Goal: Task Accomplishment & Management: Manage account settings

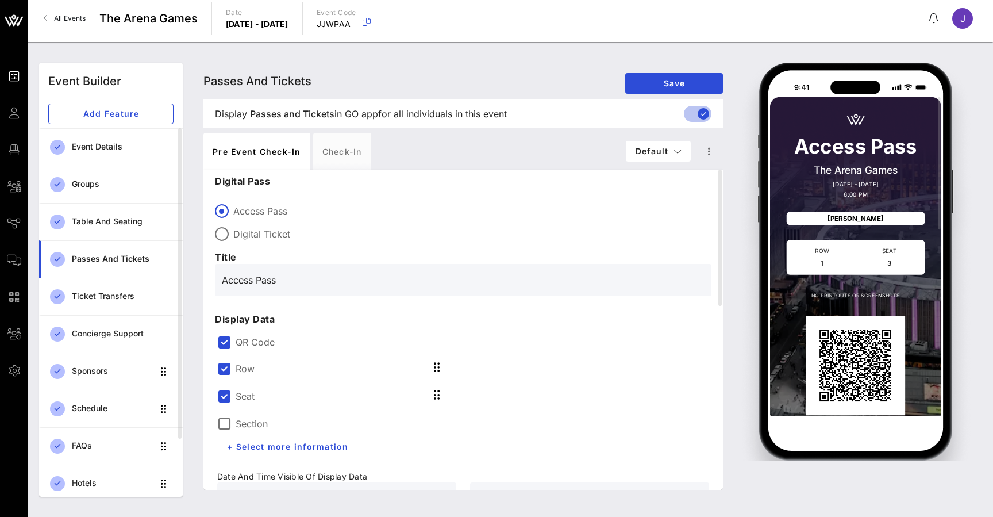
click at [73, 16] on span "All Events" at bounding box center [70, 18] width 32 height 9
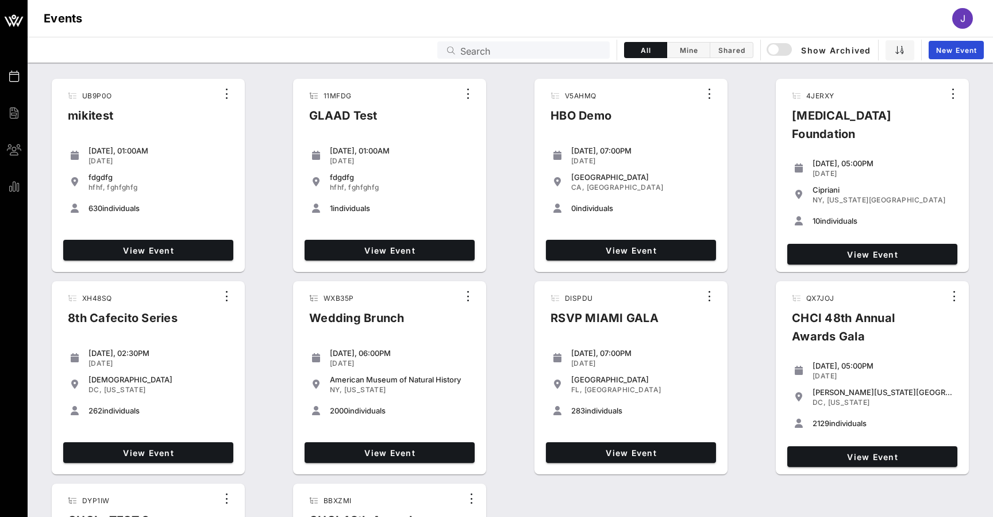
click at [538, 59] on div "Events Search All Mine Shared Show Archived New Event" at bounding box center [511, 50] width 966 height 26
click at [540, 50] on input "text" at bounding box center [532, 50] width 143 height 15
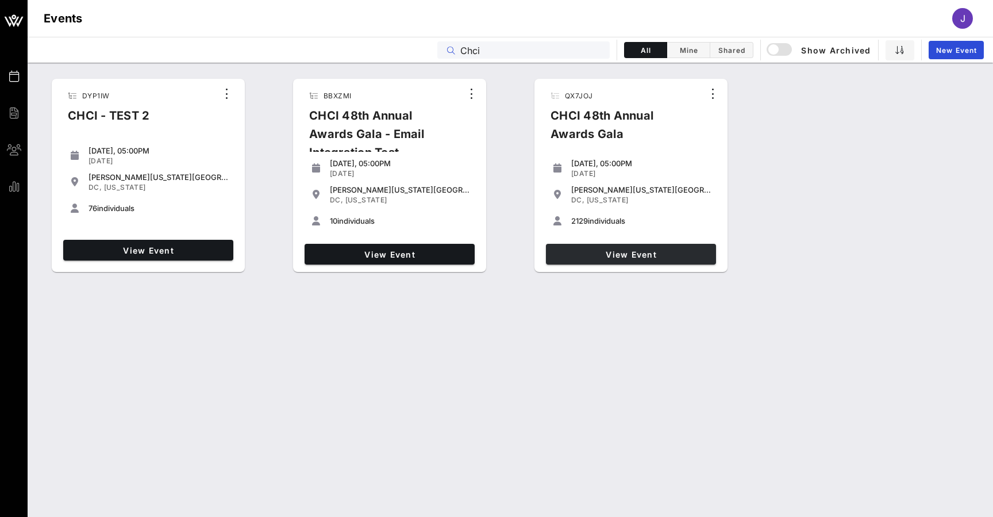
type input "Chci"
click at [619, 253] on span "View Event" at bounding box center [631, 255] width 161 height 10
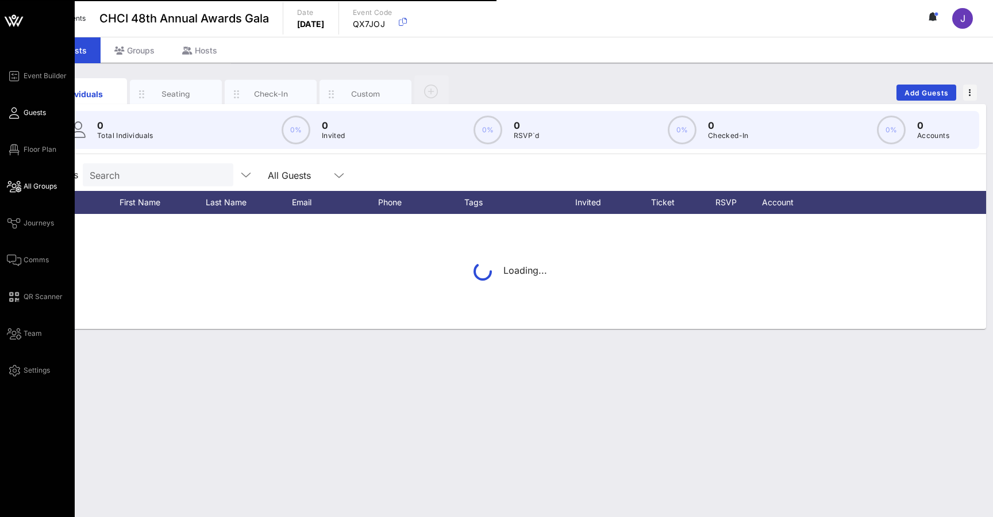
click at [24, 189] on span "All Groups" at bounding box center [40, 186] width 33 height 10
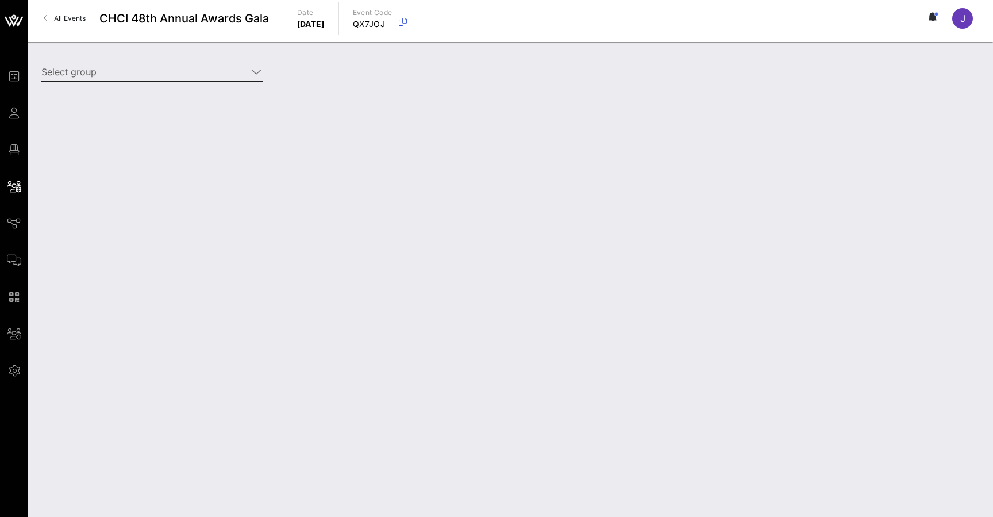
click at [179, 65] on input "Select group" at bounding box center [144, 72] width 206 height 18
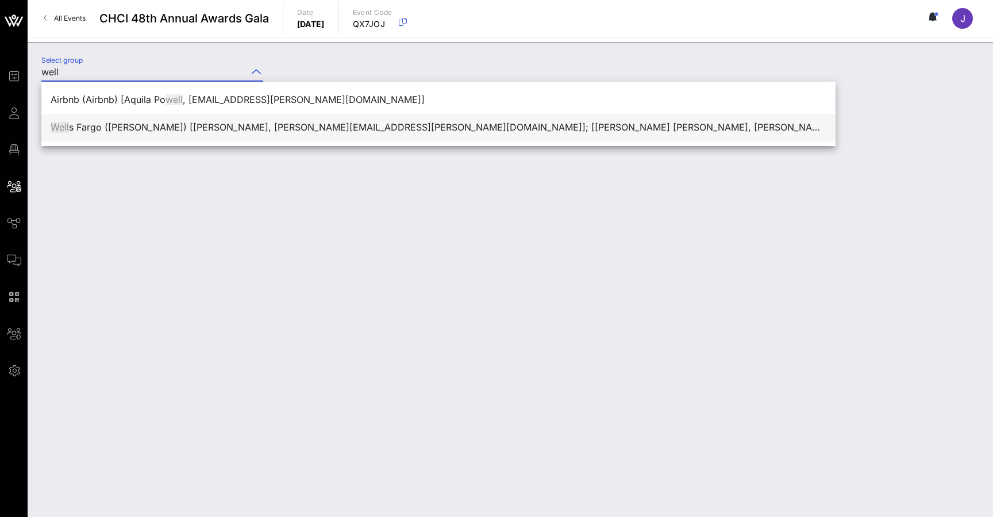
click at [217, 125] on div "Well s Fargo (Wells Fargo) [Amanda Holder, amanda.t.holder@wellsfargo.com]; [Sa…" at bounding box center [439, 127] width 776 height 11
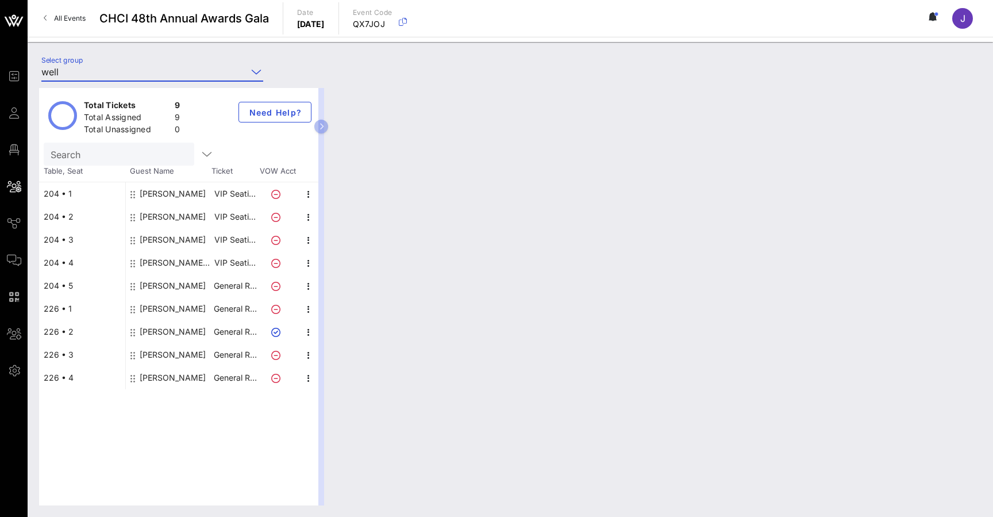
type input "Wells Fargo (Wells Fargo) [Amanda Holder, amanda.t.holder@wellsfargo.com]; [San…"
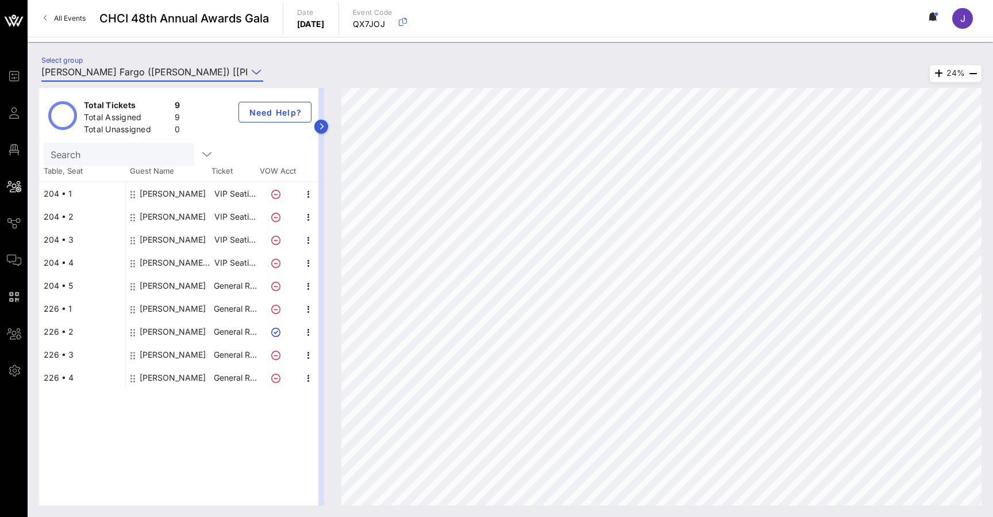
click at [321, 125] on icon "button" at bounding box center [321, 126] width 5 height 7
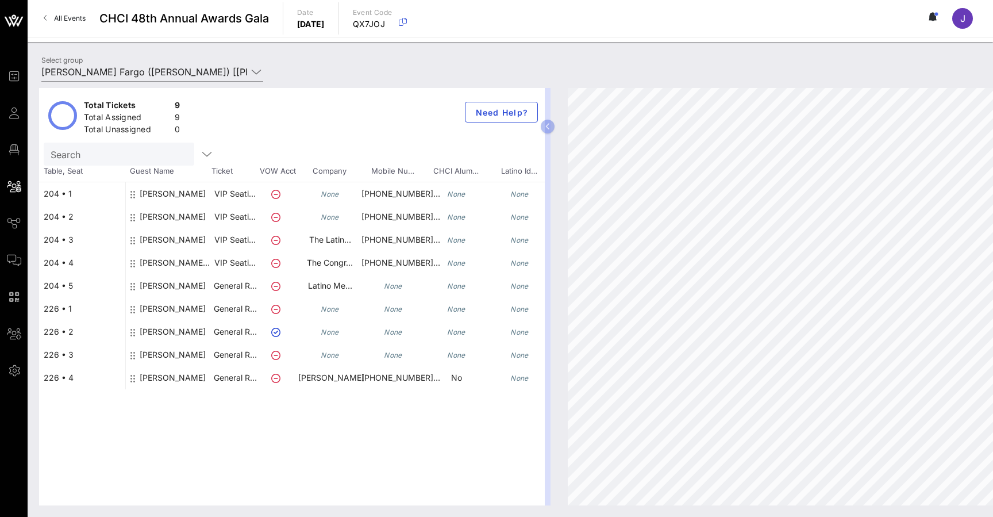
click at [315, 194] on div "None" at bounding box center [329, 198] width 63 height 32
click at [240, 194] on p "VIP Seati…" at bounding box center [235, 193] width 46 height 23
click at [178, 191] on div "Julie Slocum" at bounding box center [173, 198] width 66 height 32
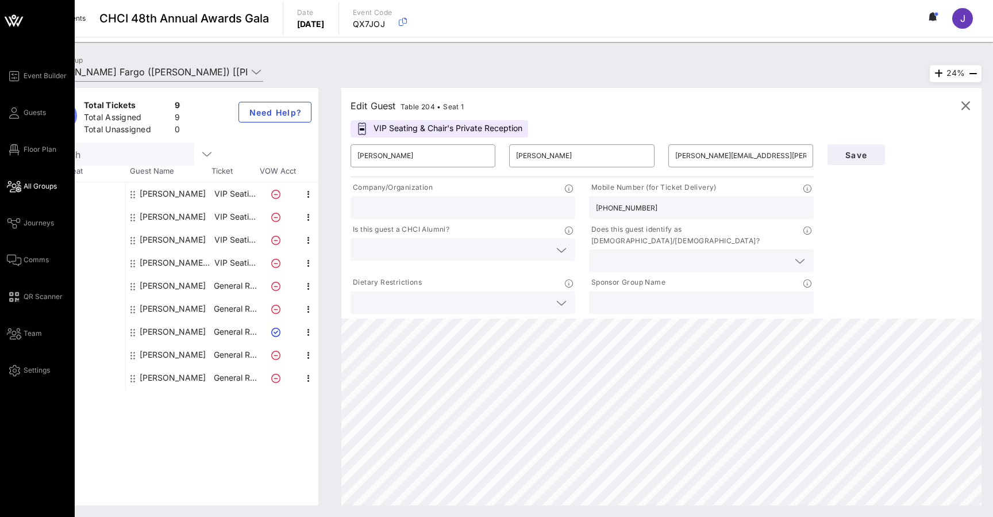
click at [15, 133] on div "Event Builder Guests Floor Plan All Groups Journeys Comms QR Scanner Team Setti…" at bounding box center [41, 223] width 68 height 308
click at [15, 114] on icon at bounding box center [14, 113] width 14 height 2
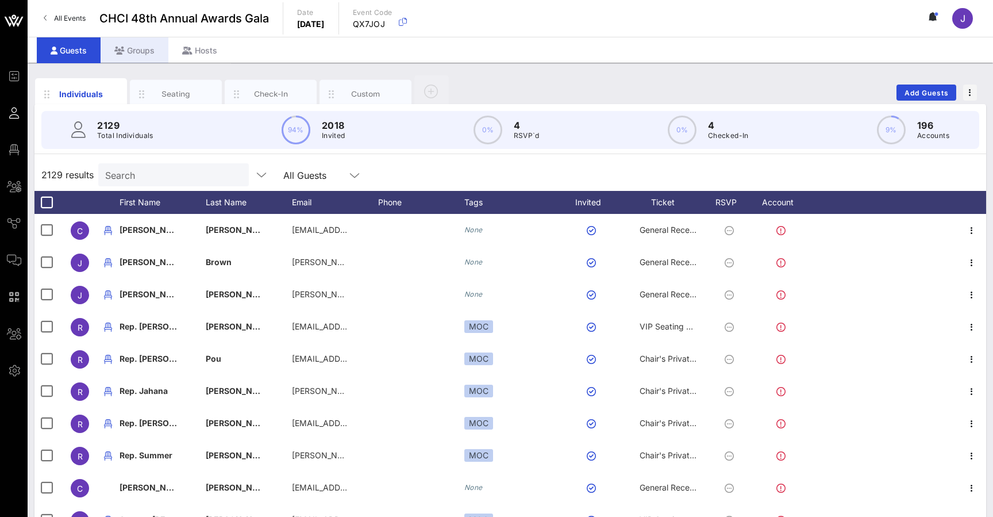
click at [135, 45] on div "Groups" at bounding box center [135, 50] width 68 height 26
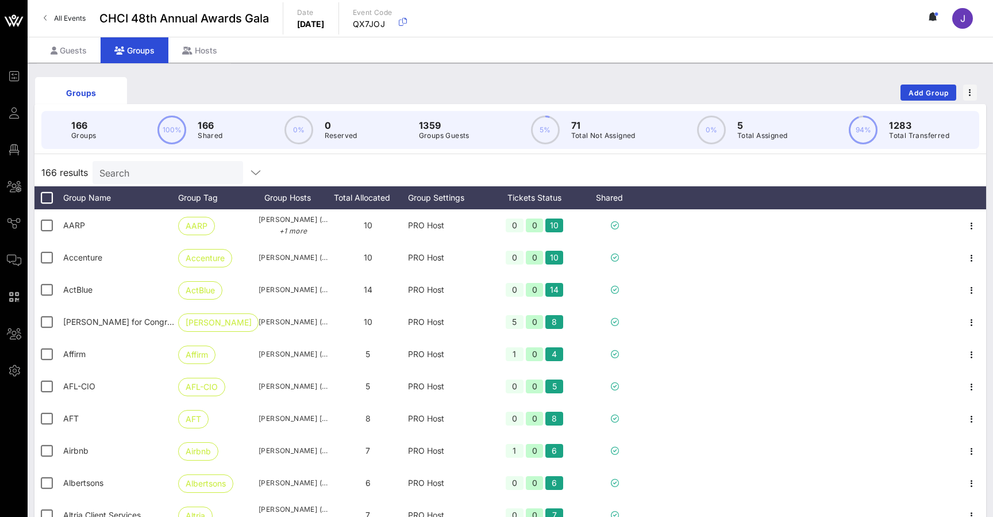
click at [143, 171] on input "Search" at bounding box center [166, 172] width 135 height 15
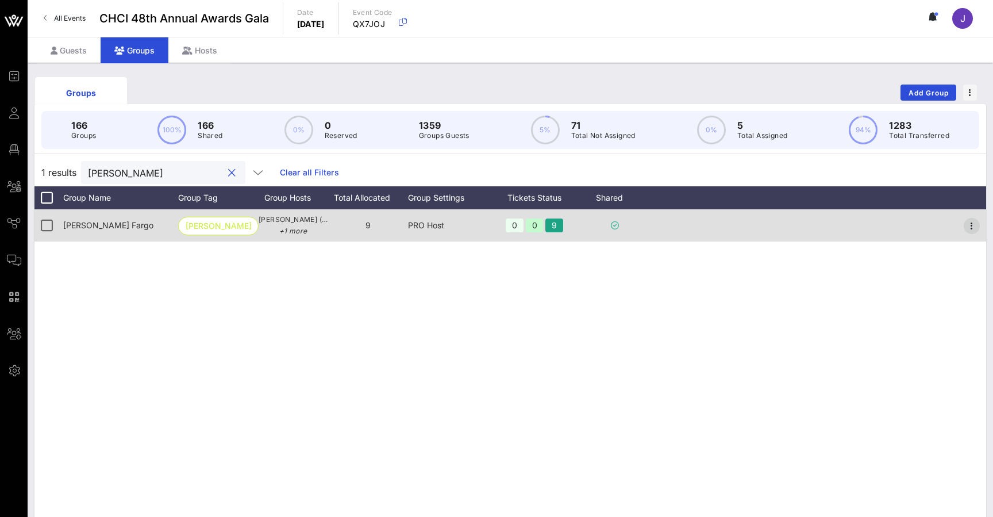
type input "wells"
click at [976, 220] on icon "button" at bounding box center [972, 226] width 14 height 14
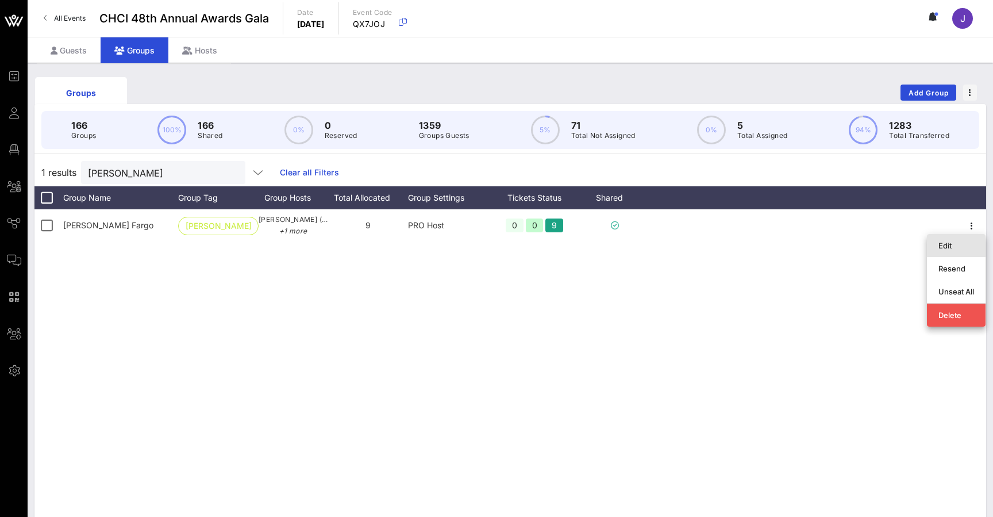
click at [969, 244] on div "Edit" at bounding box center [957, 245] width 36 height 9
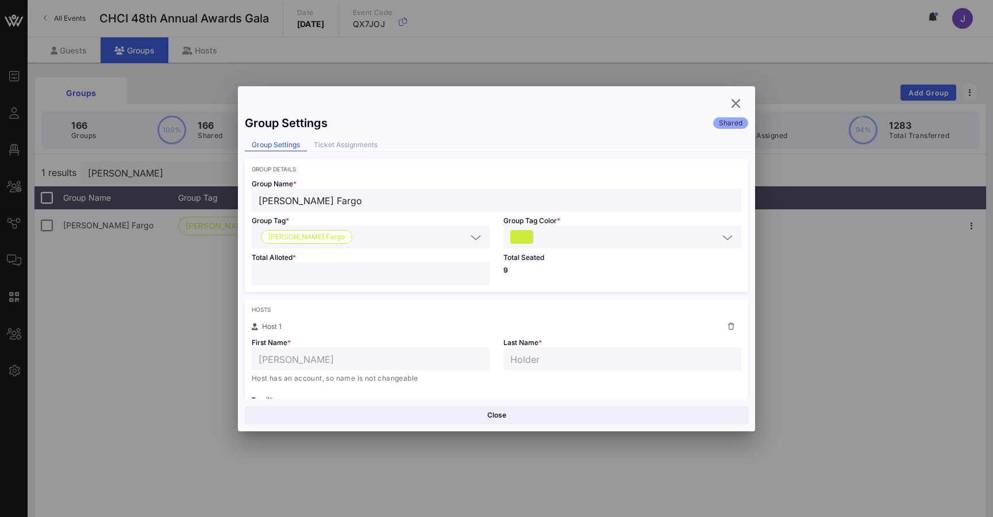
scroll to position [446, 0]
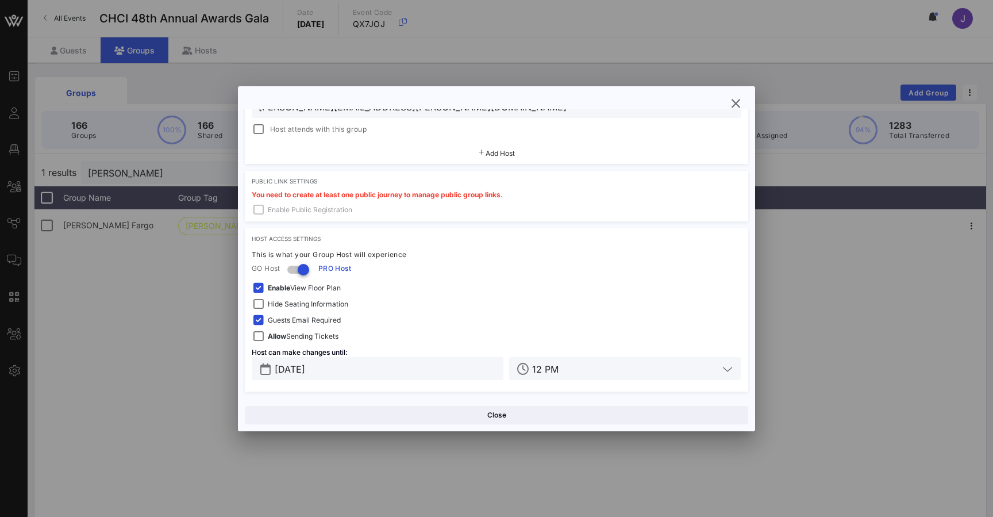
click at [323, 335] on span "Allow Sending Tickets" at bounding box center [303, 336] width 71 height 11
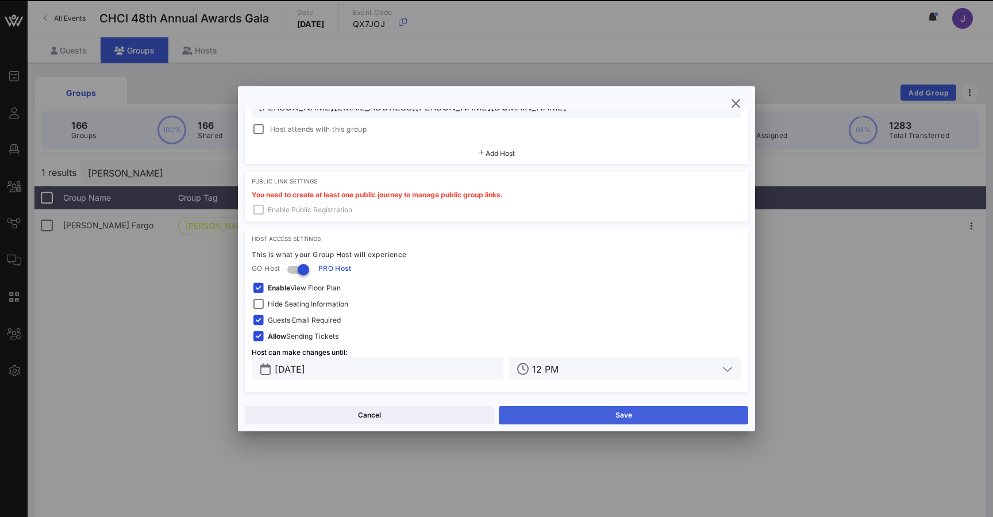
click at [588, 415] on button "Save" at bounding box center [624, 415] width 250 height 18
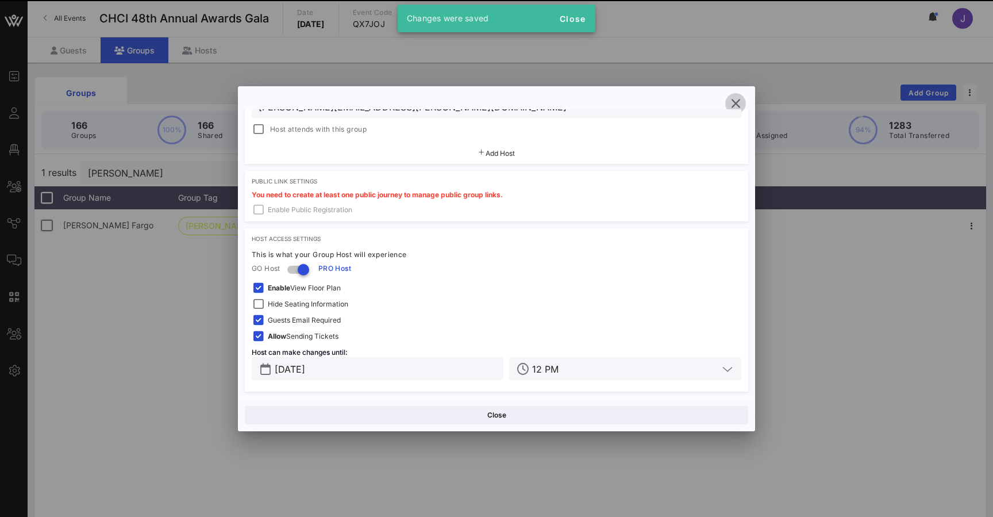
click at [736, 103] on icon "button" at bounding box center [736, 104] width 14 height 14
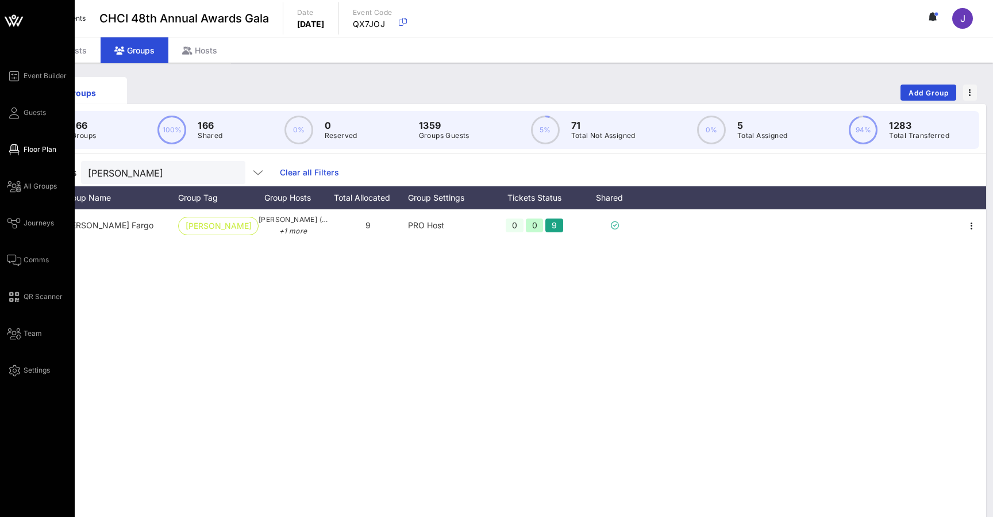
click at [18, 149] on icon at bounding box center [14, 150] width 14 height 2
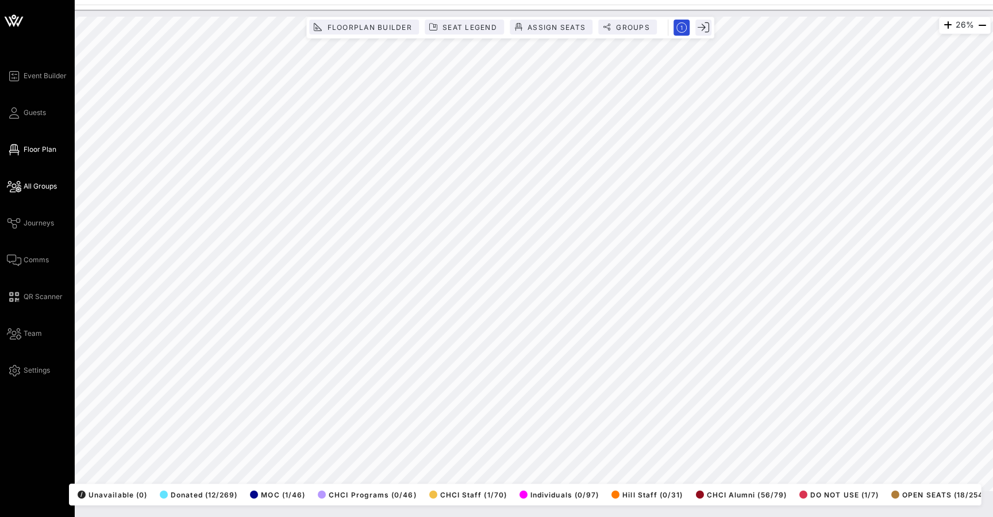
click at [22, 183] on link "All Groups" at bounding box center [32, 186] width 50 height 14
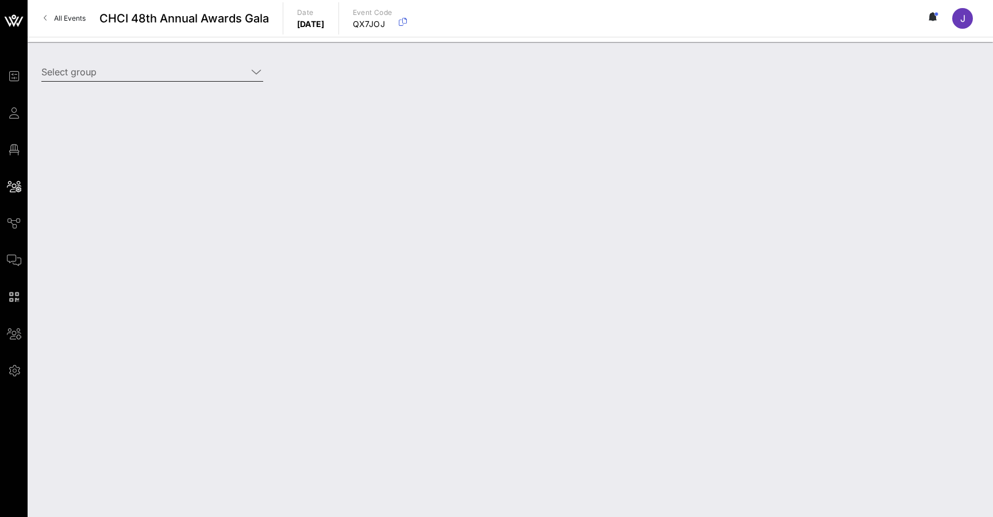
click at [212, 71] on input "Select group" at bounding box center [144, 72] width 206 height 18
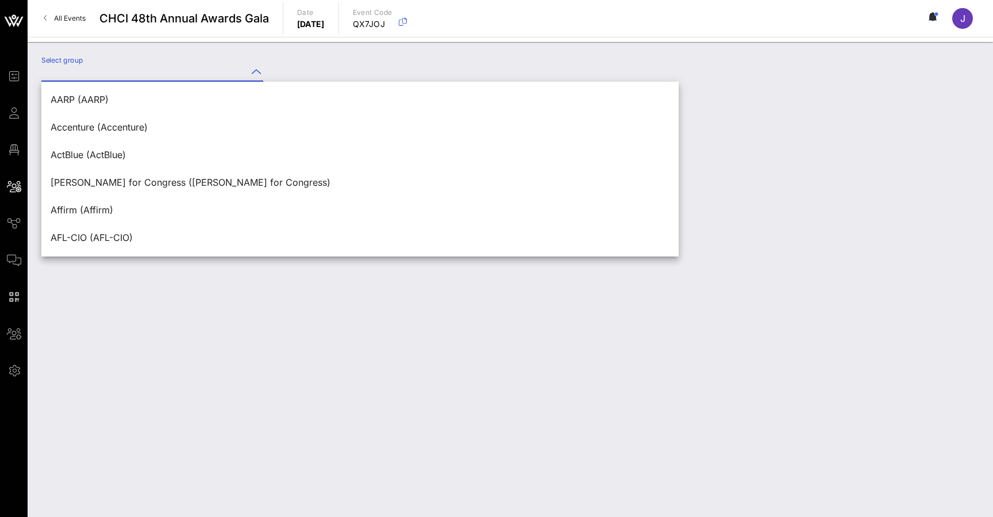
type input "e"
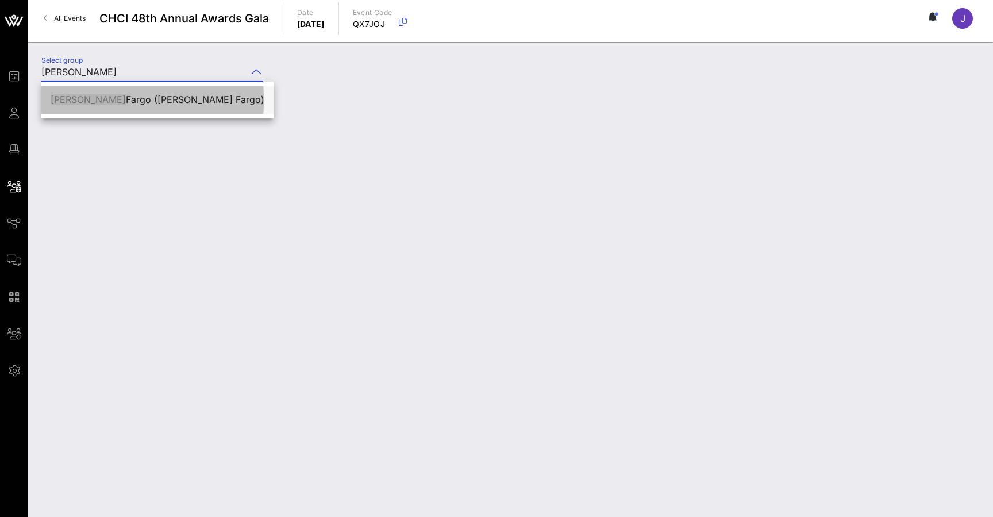
click at [209, 100] on div "[PERSON_NAME] Fargo ([PERSON_NAME] Fargo)" at bounding box center [158, 99] width 214 height 11
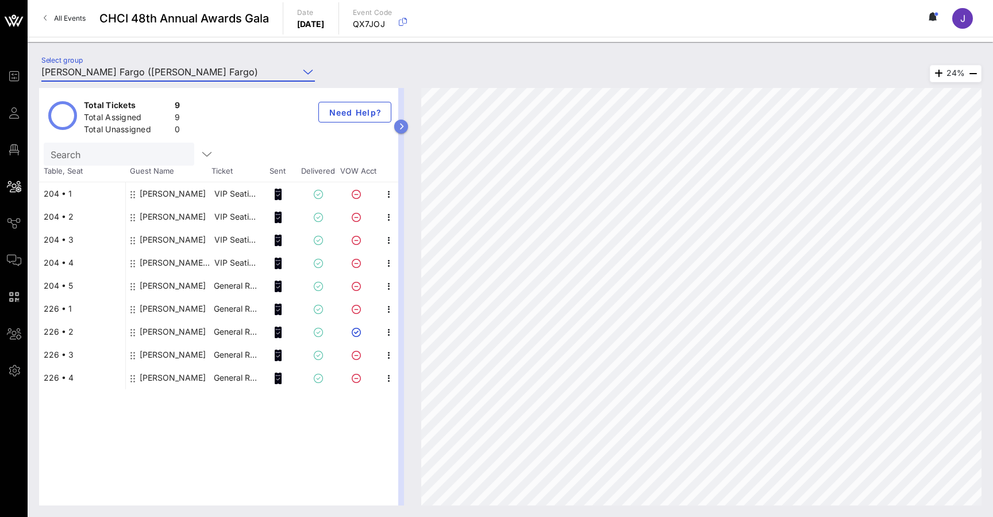
click at [401, 125] on icon "button" at bounding box center [401, 126] width 5 height 7
type input "Wells Fargo (Wells Fargo) [Amanda Holder, amanda.t.holder@wellsfargo.com]; [San…"
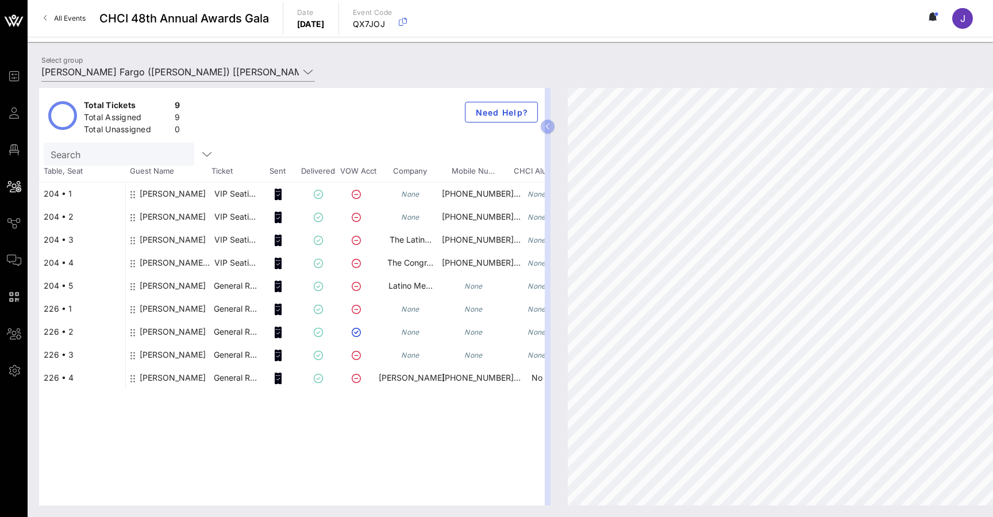
click at [303, 197] on div at bounding box center [318, 198] width 40 height 32
click at [313, 197] on icon "button" at bounding box center [319, 194] width 14 height 14
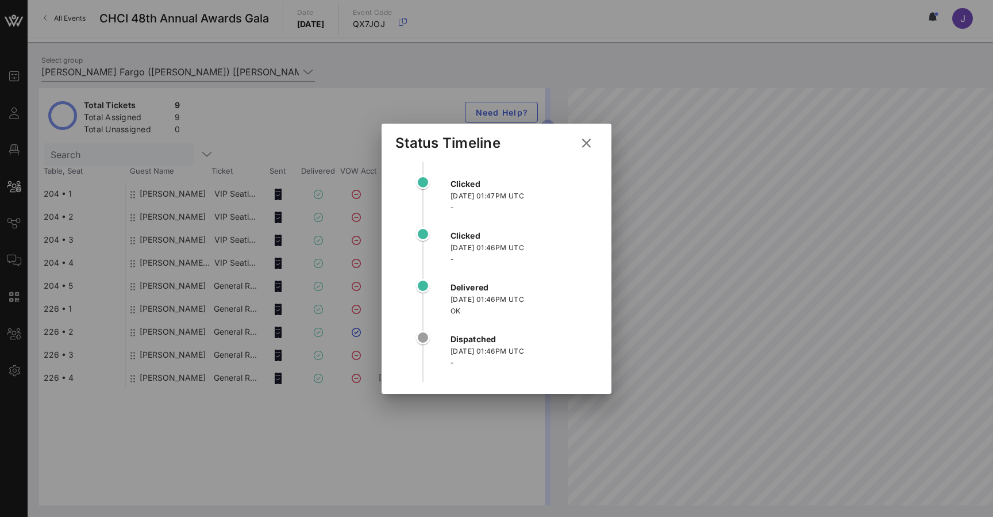
click at [584, 141] on icon at bounding box center [587, 143] width 20 height 20
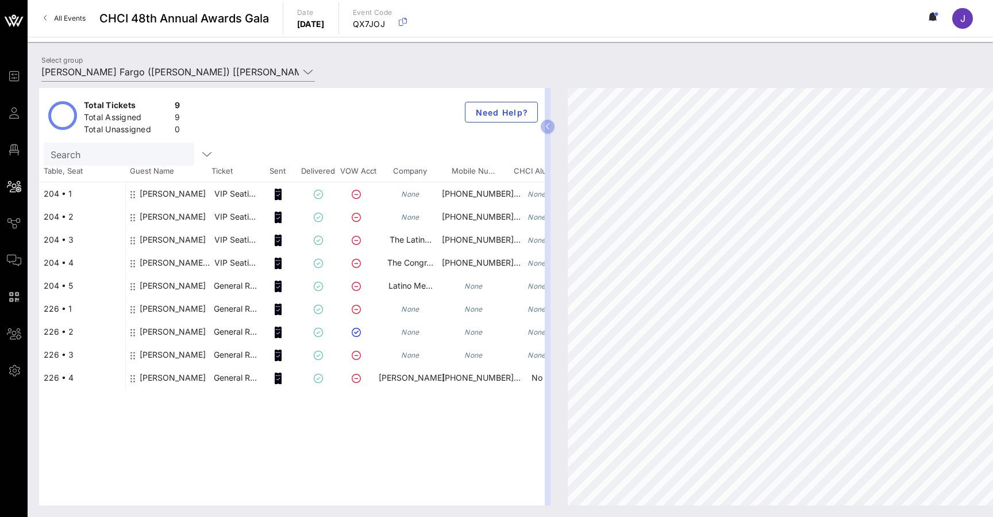
click at [186, 261] on div "Mary Ann Gomez Orta" at bounding box center [176, 267] width 72 height 32
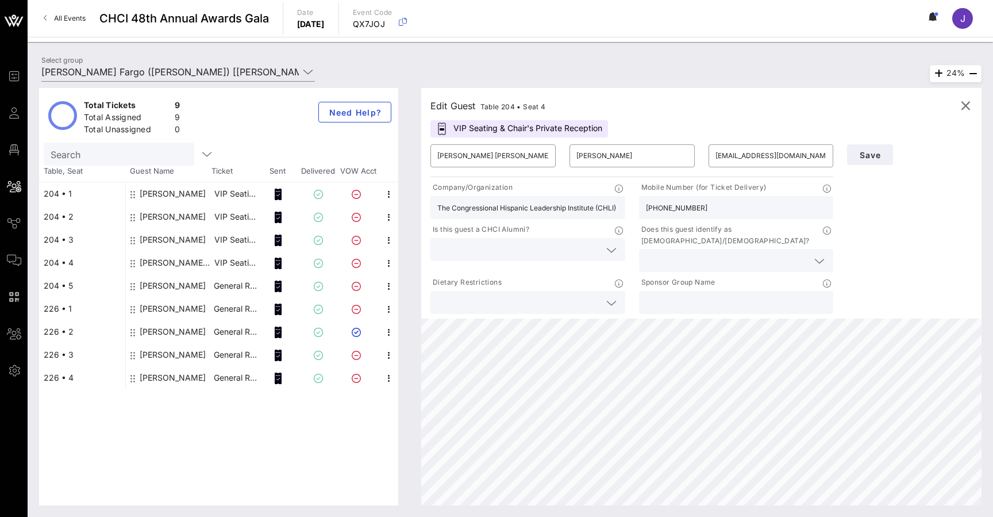
click at [166, 231] on div "Carlos Orta" at bounding box center [173, 239] width 66 height 23
type input "Carlos"
type input "Orta"
type input "corta@thelatinocoalition.com"
type input "The Latino Coalition"
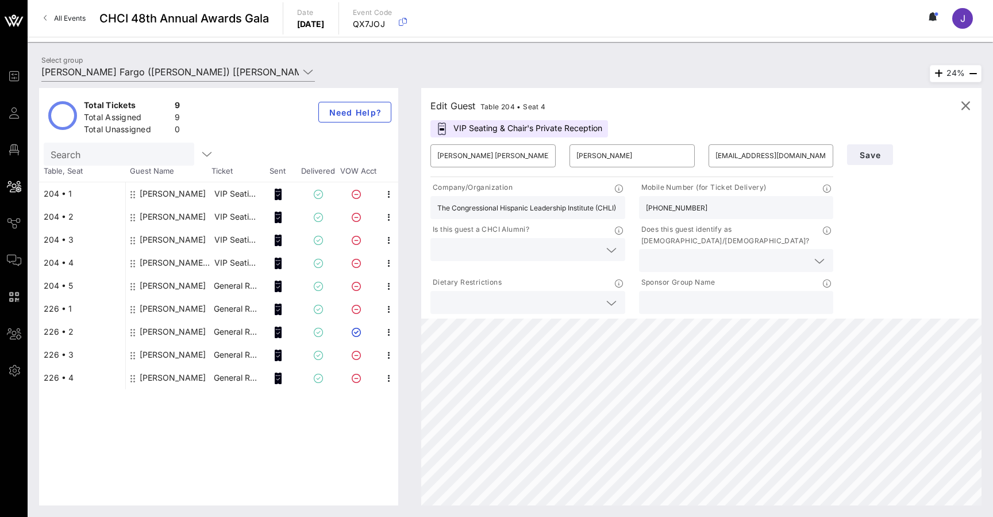
type input "202-664-9798"
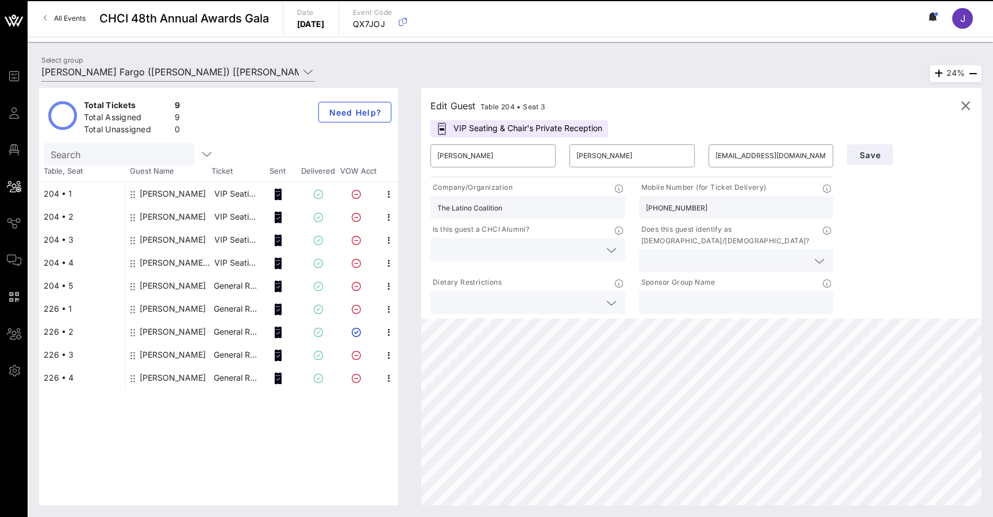
click at [165, 204] on div "Julie Slocum" at bounding box center [173, 193] width 66 height 23
type input "Julie"
type input "Slocum"
type input "julie.a.slocum@wellsfargo.com"
type input "202-449-8845"
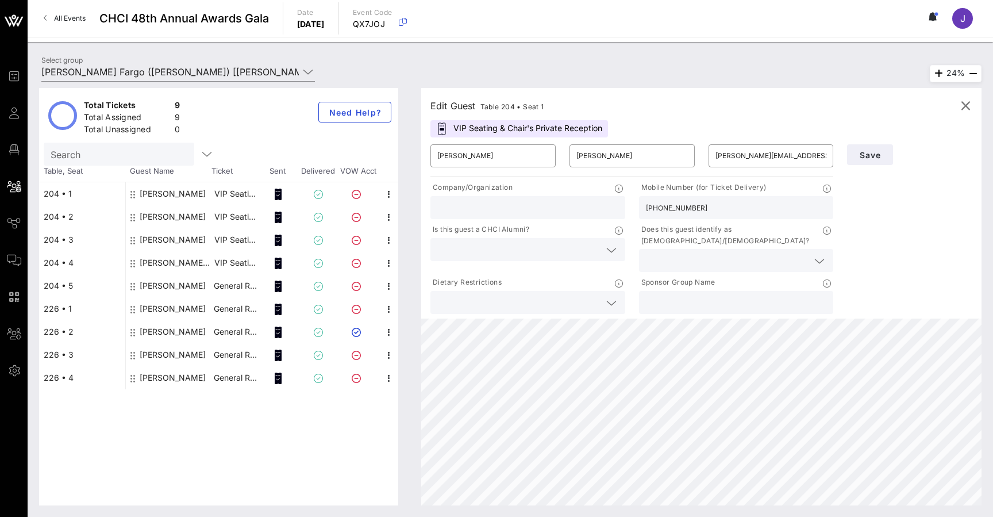
click at [168, 192] on div "Julie Slocum" at bounding box center [173, 193] width 66 height 23
click at [168, 211] on div "Ruben Barrales" at bounding box center [173, 216] width 66 height 23
type input "Ruben"
type input "Barrales"
type input "ruben.barrales@wellsfargo.com"
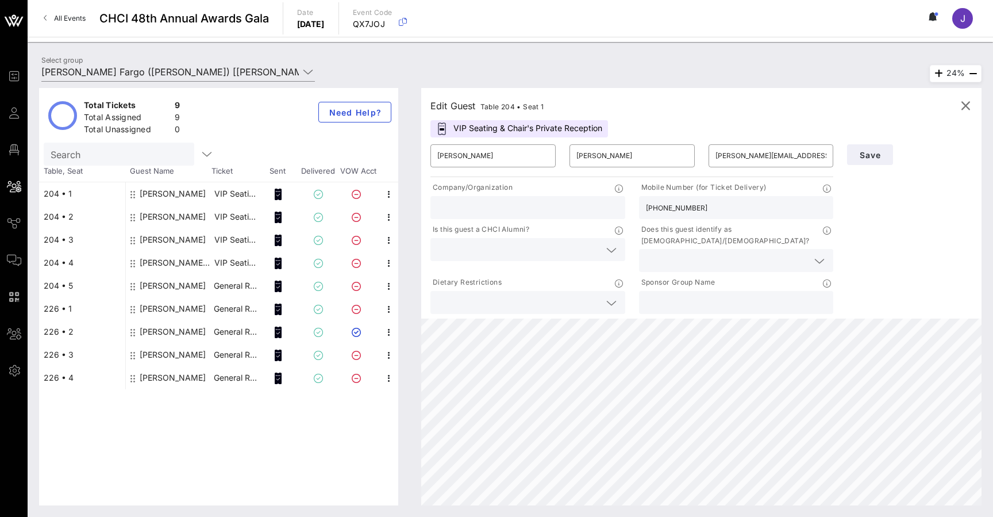
type input "619-807-1310"
click at [165, 194] on div "Julie Slocum" at bounding box center [173, 193] width 66 height 23
type input "Julie"
type input "Slocum"
type input "julie.a.slocum@wellsfargo.com"
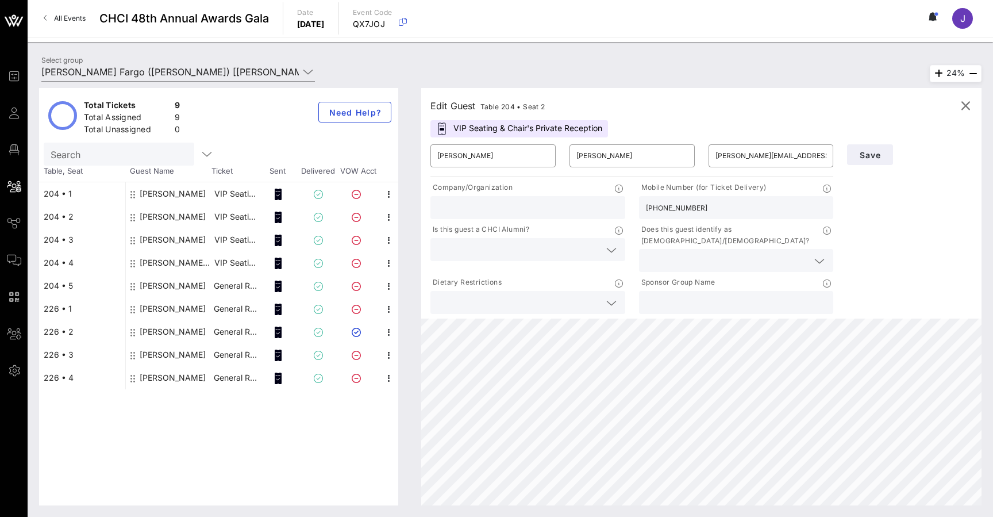
type input "202-449-8845"
click at [182, 212] on div "Ruben Barrales" at bounding box center [173, 216] width 66 height 23
type input "Ruben"
type input "Barrales"
type input "ruben.barrales@wellsfargo.com"
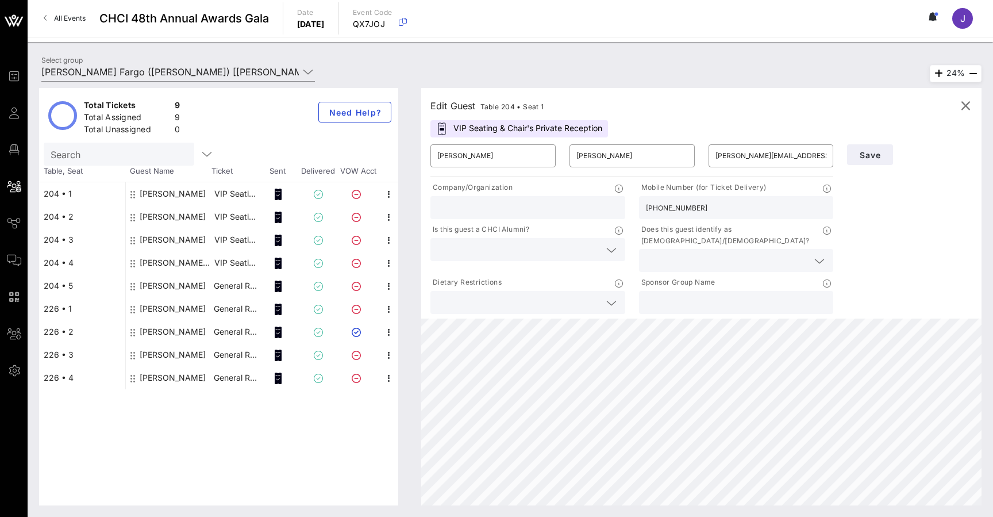
type input "619-807-1310"
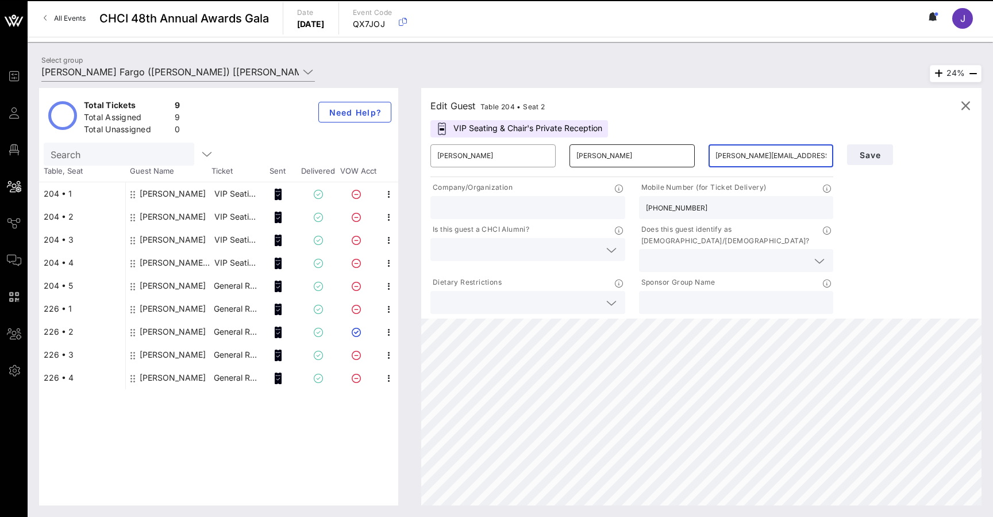
drag, startPoint x: 824, startPoint y: 155, endPoint x: 643, endPoint y: 149, distance: 181.2
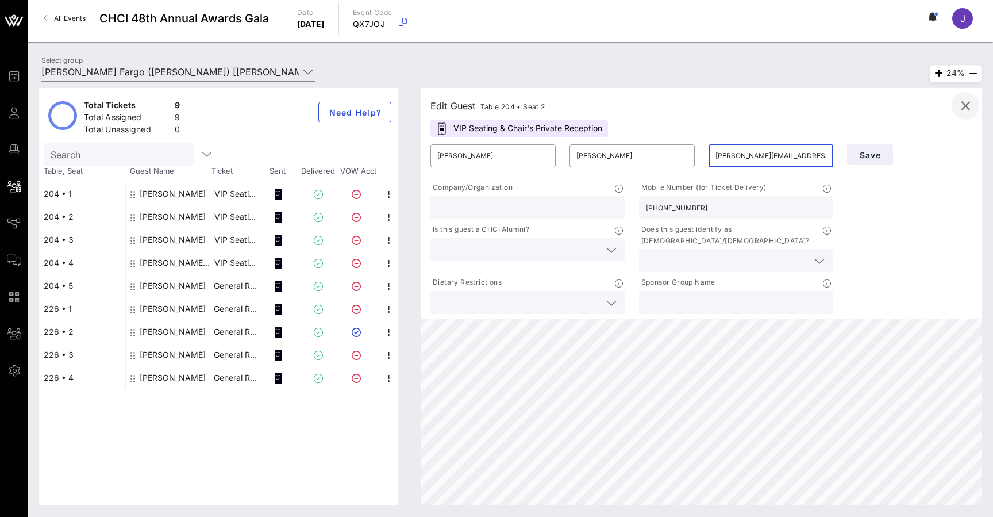
click at [970, 104] on icon "button" at bounding box center [966, 106] width 14 height 14
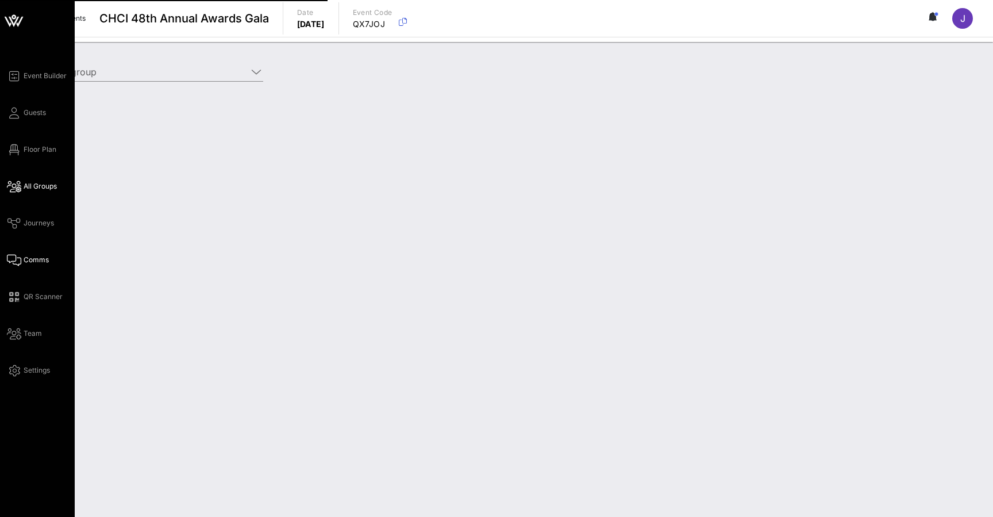
click at [21, 259] on icon at bounding box center [14, 260] width 14 height 2
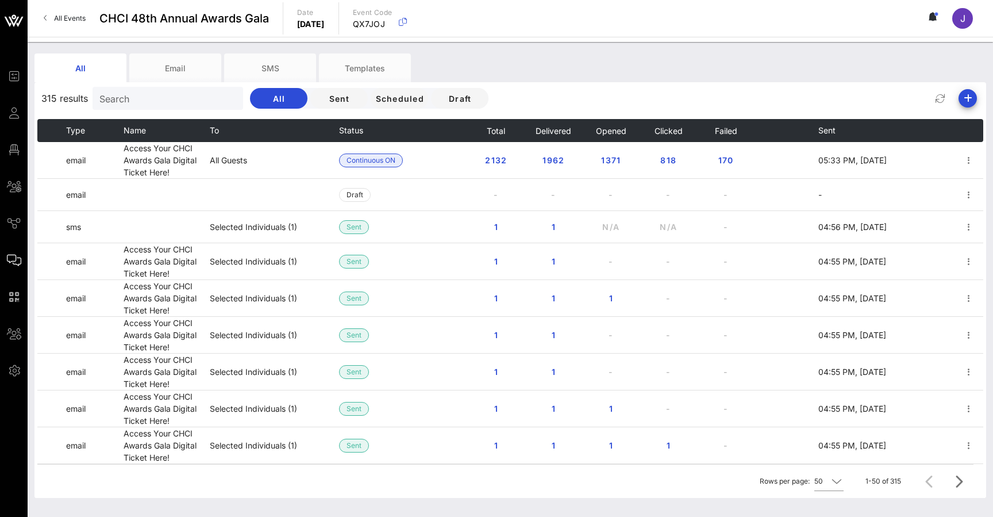
click at [677, 135] on span "Clicked" at bounding box center [668, 131] width 29 height 10
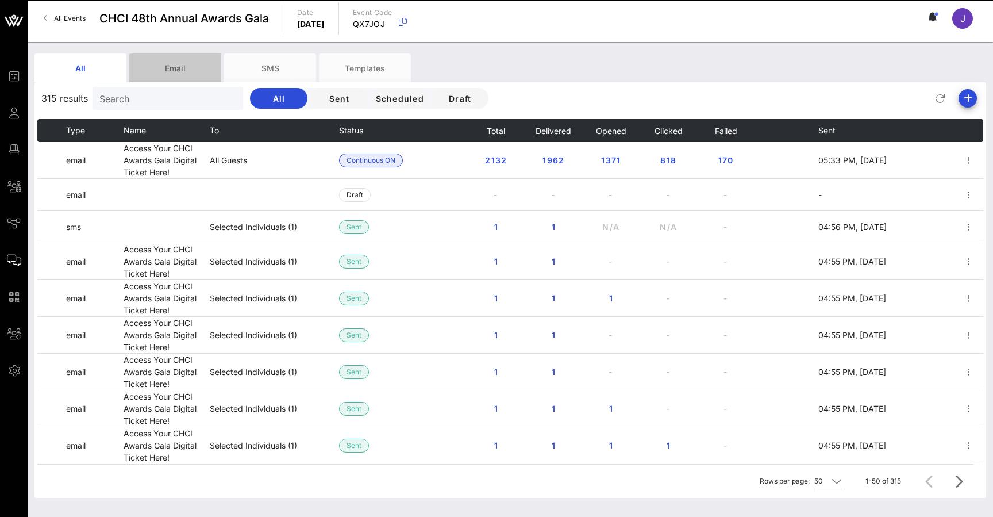
click at [166, 67] on div "Email" at bounding box center [175, 67] width 92 height 29
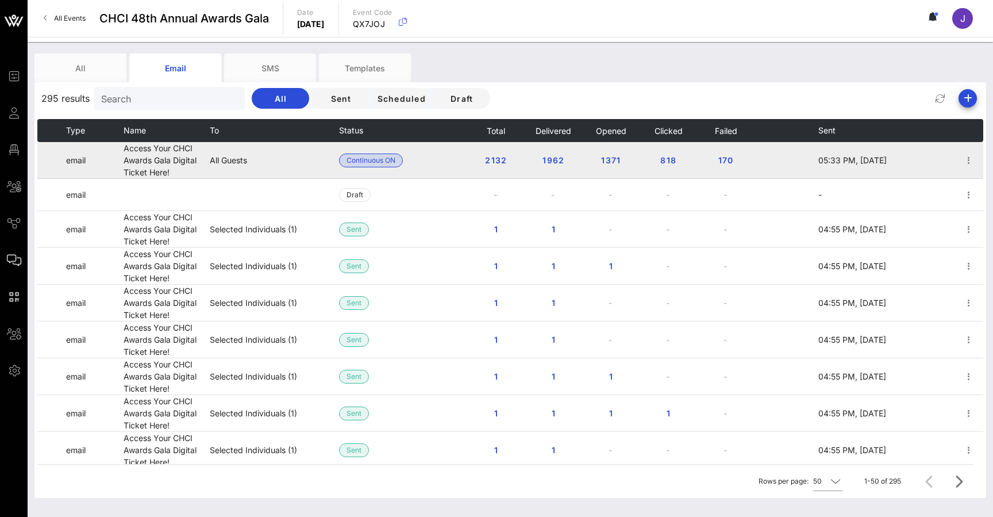
click at [382, 161] on span "Continuous ON" at bounding box center [371, 160] width 49 height 13
click at [975, 159] on icon "button" at bounding box center [969, 161] width 14 height 14
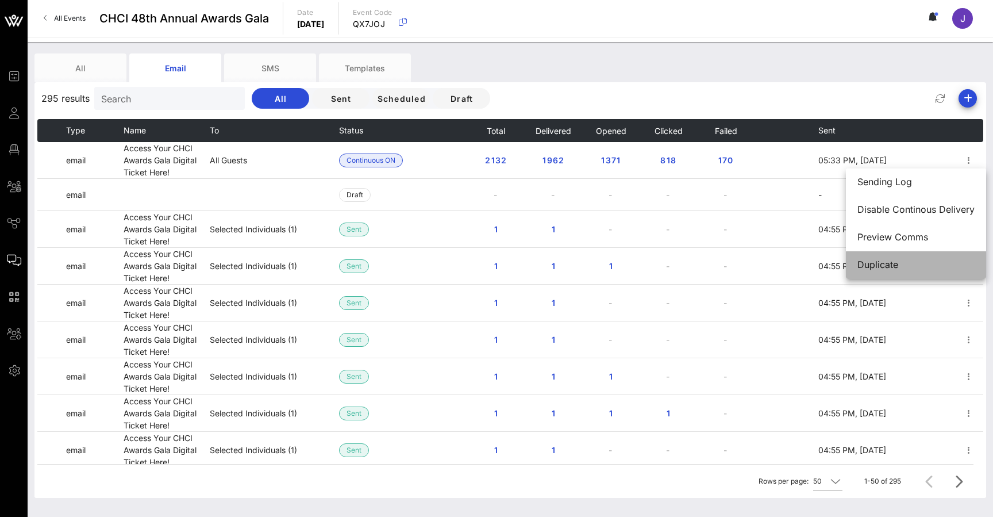
click at [911, 258] on div "Duplicate" at bounding box center [916, 264] width 117 height 25
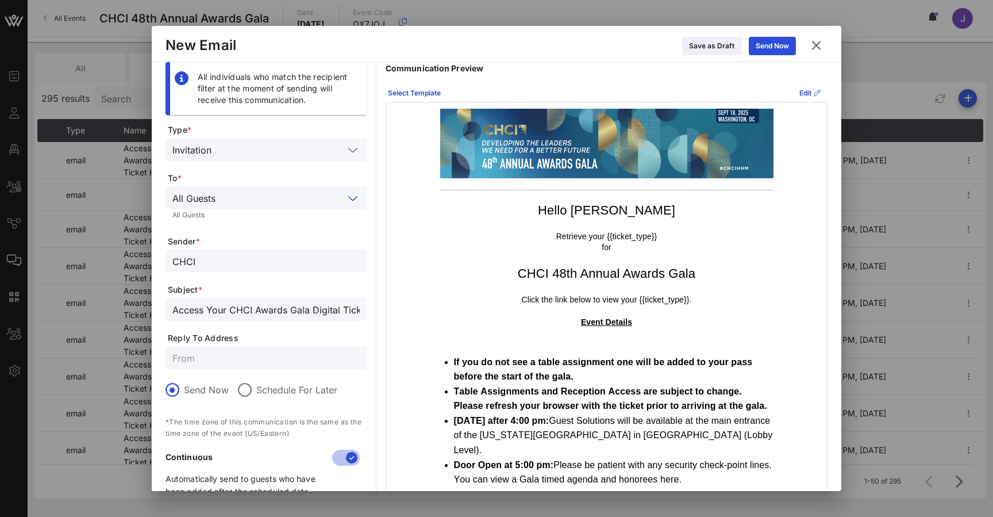
click at [302, 201] on input "text" at bounding box center [282, 197] width 124 height 15
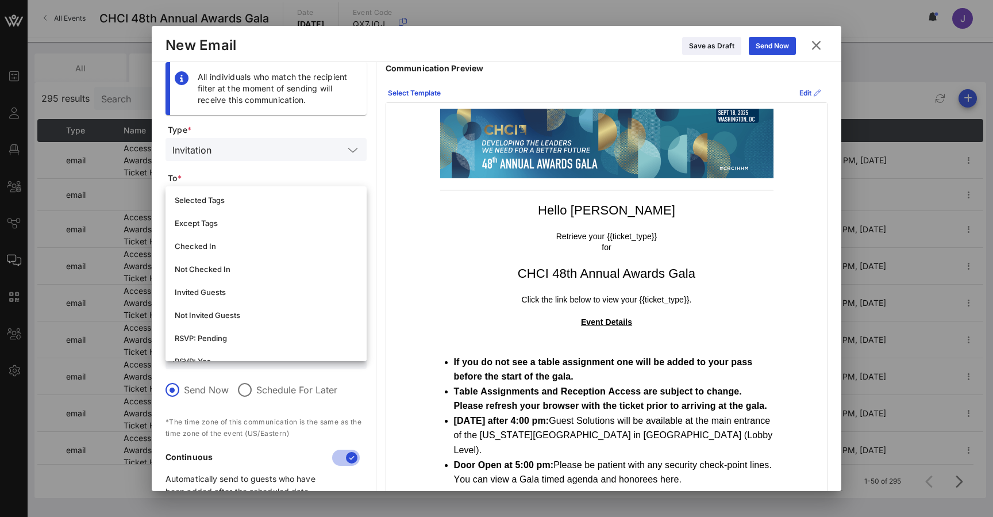
scroll to position [99, 0]
click at [264, 266] on div "Not Checked In" at bounding box center [266, 264] width 183 height 9
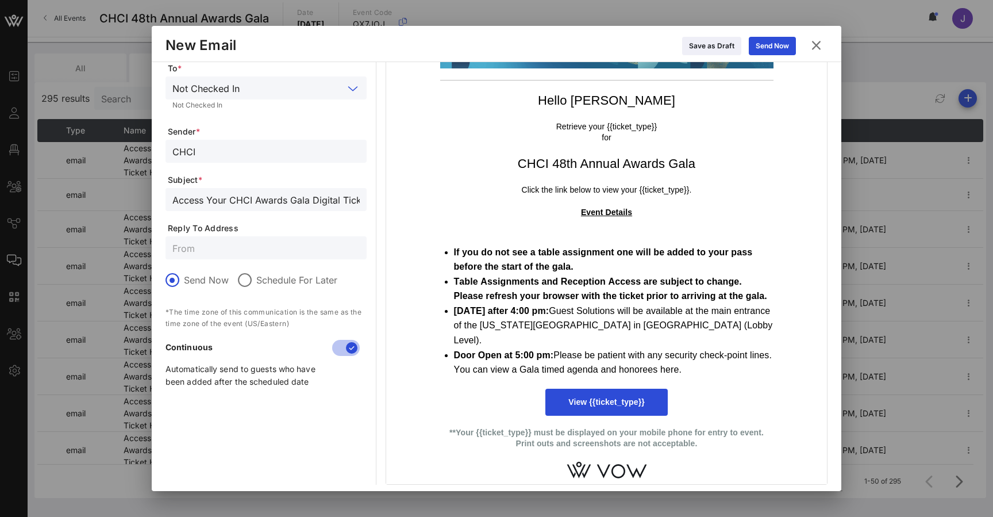
scroll to position [109, 0]
click at [355, 348] on div at bounding box center [352, 349] width 20 height 20
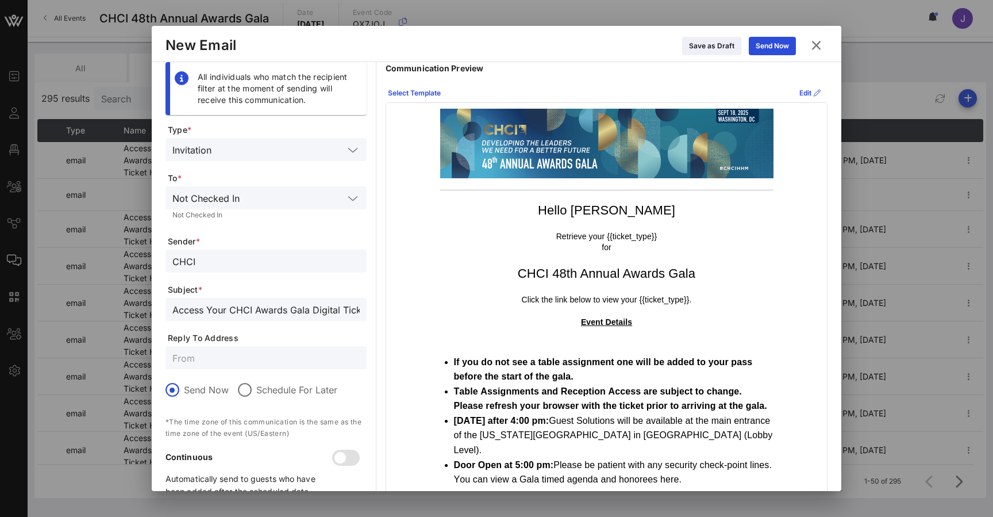
scroll to position [0, 0]
click at [246, 261] on input "CHCI" at bounding box center [265, 261] width 187 height 15
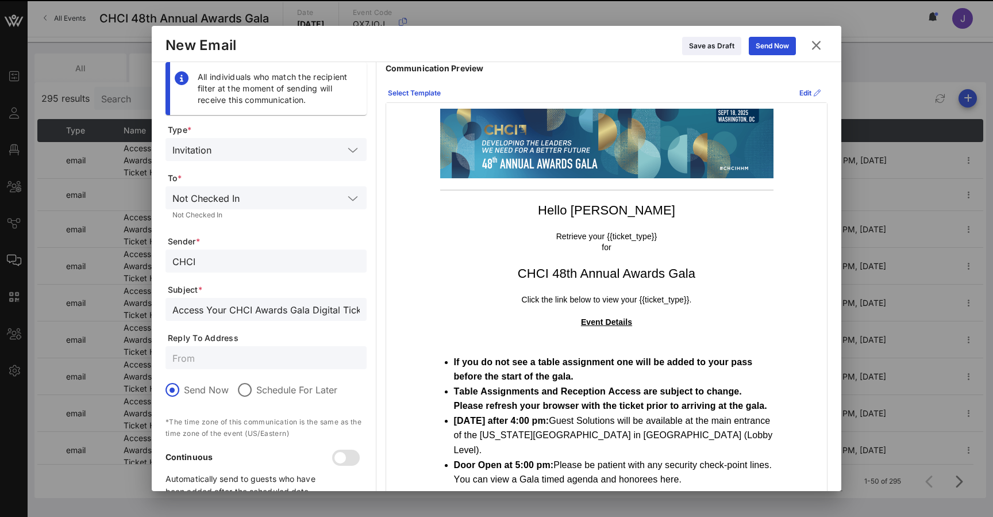
scroll to position [67, 0]
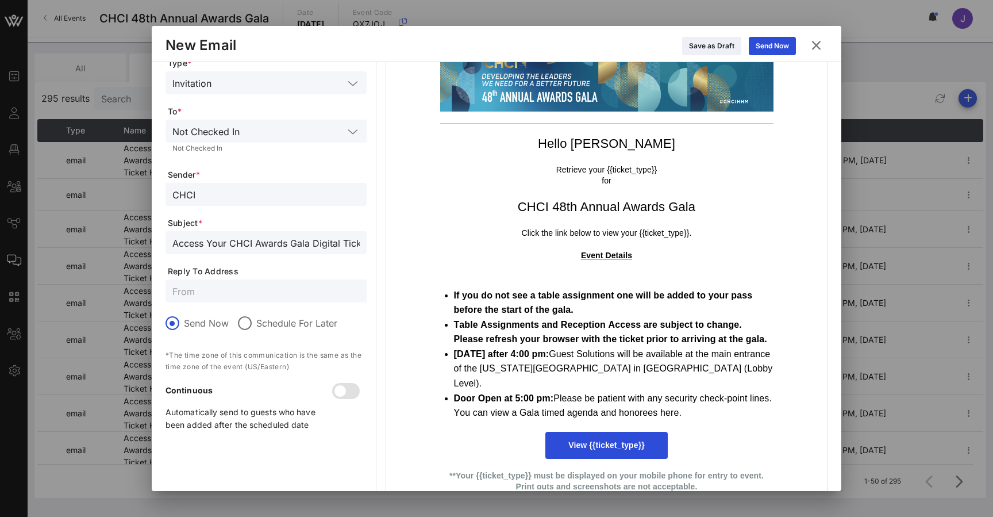
click at [263, 291] on input "text" at bounding box center [265, 290] width 187 height 15
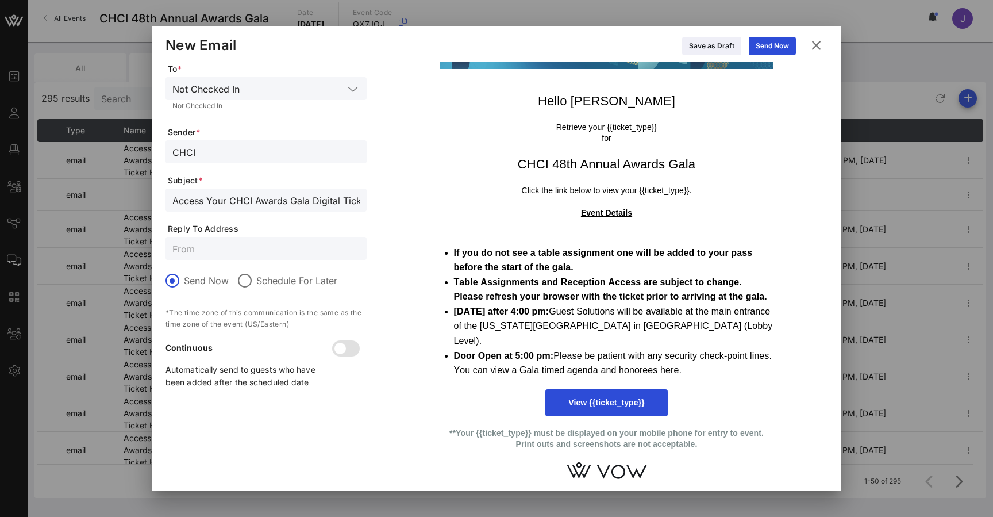
scroll to position [0, 0]
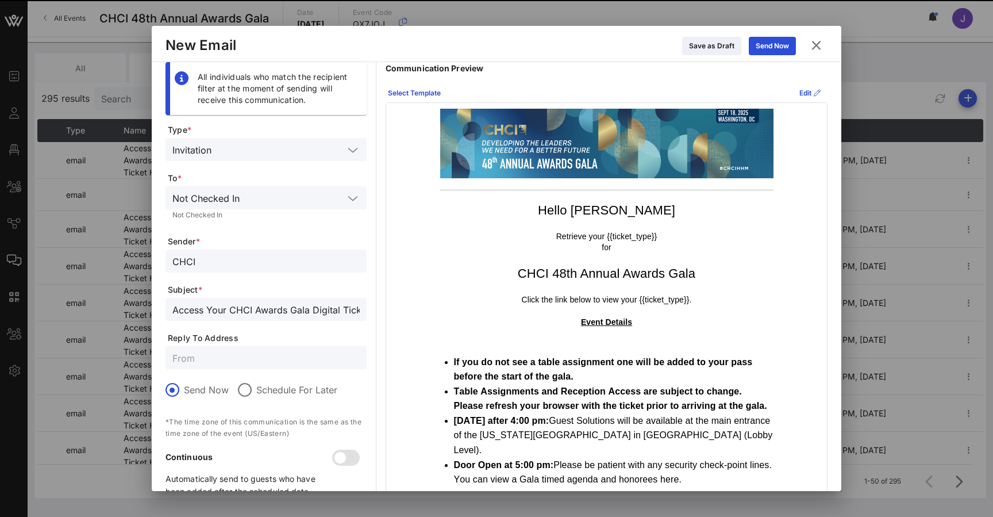
drag, startPoint x: 264, startPoint y: 170, endPoint x: 216, endPoint y: 319, distance: 157.1
click at [216, 319] on div "Access Your CHCI Awards Gala Digital Ticket Here!" at bounding box center [265, 309] width 187 height 23
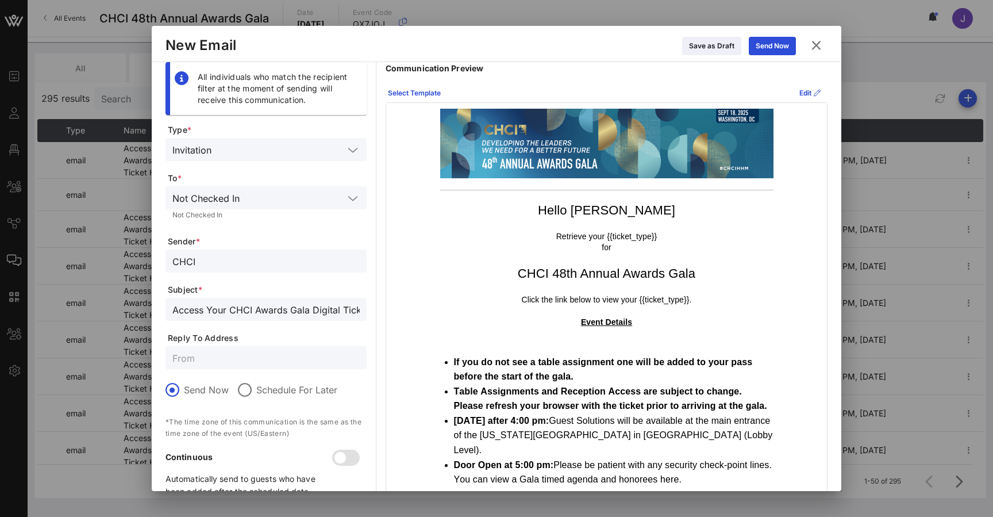
click at [170, 310] on div "Access Your CHCI Awards Gala Digital Ticket Here!" at bounding box center [266, 309] width 201 height 23
click at [284, 308] on input "Reminder to Access Your CHCI Awards Gala Digital Ticket Here!" at bounding box center [265, 309] width 187 height 15
click at [289, 309] on input "Reminder to Access CHCI Awards Gala Digital Ticket Here!" at bounding box center [265, 309] width 187 height 15
drag, startPoint x: 289, startPoint y: 309, endPoint x: 403, endPoint y: 314, distance: 114.5
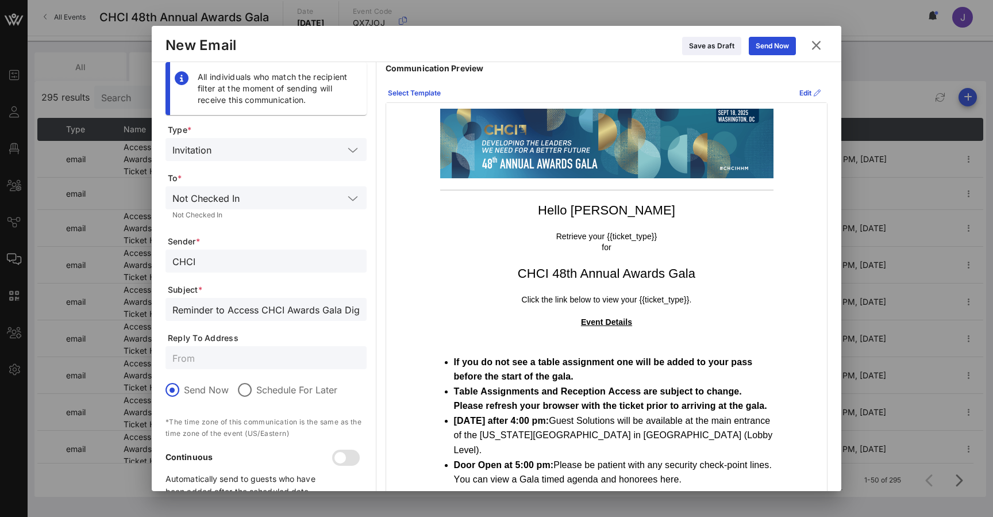
click at [403, 314] on div "All individuals who match the recipient filter at the moment of sending will re…" at bounding box center [497, 328] width 662 height 532
click at [317, 313] on input "Reminder to Access CHCI Awards Gala Digital Ticket Here!" at bounding box center [265, 309] width 187 height 15
drag, startPoint x: 305, startPoint y: 310, endPoint x: 255, endPoint y: 309, distance: 50.0
drag, startPoint x: 336, startPoint y: 310, endPoint x: 355, endPoint y: 312, distance: 19.6
click at [355, 312] on input "Reminder to Access CHCI Awards Ticket Here!" at bounding box center [265, 309] width 187 height 15
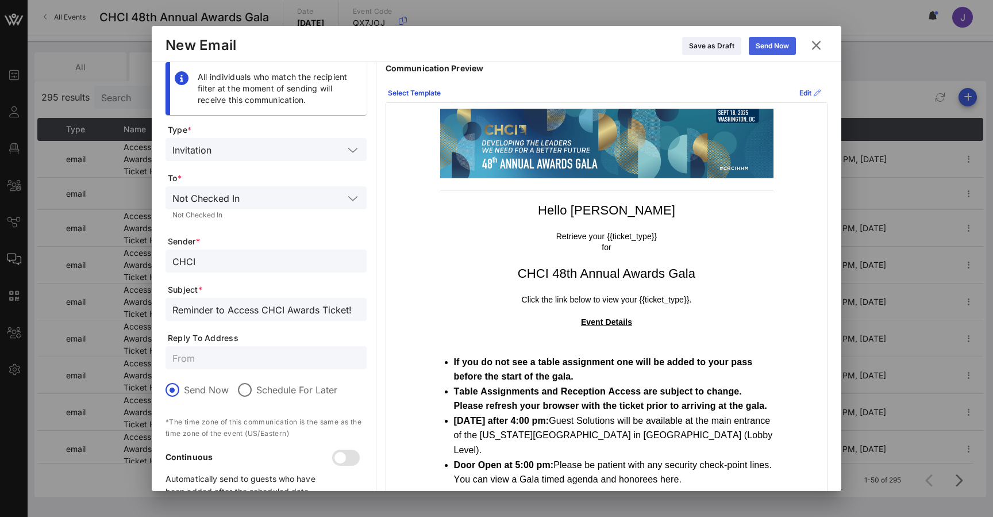
type input "Reminder to Access CHCI Awards Ticket!"
click at [787, 48] on div "Send Now" at bounding box center [772, 45] width 33 height 11
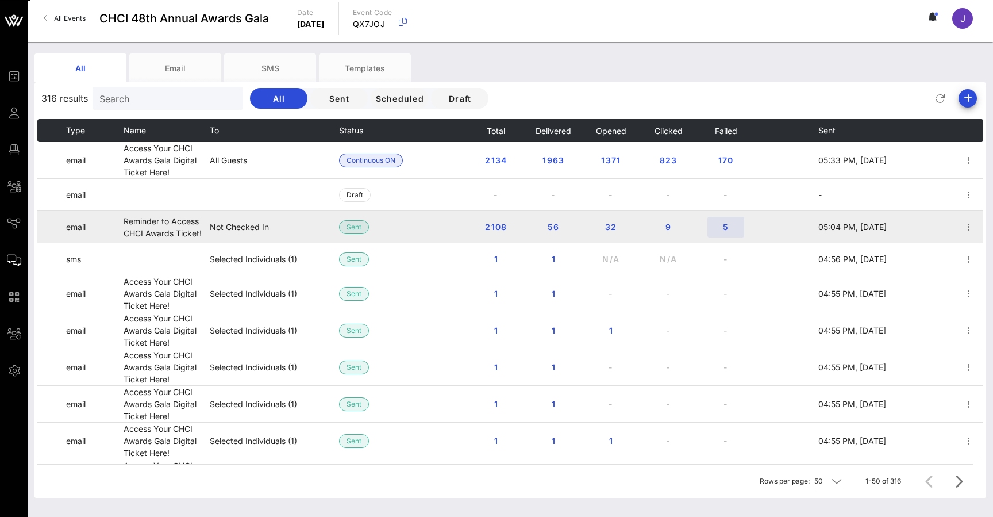
click at [727, 231] on span "5" at bounding box center [726, 227] width 18 height 10
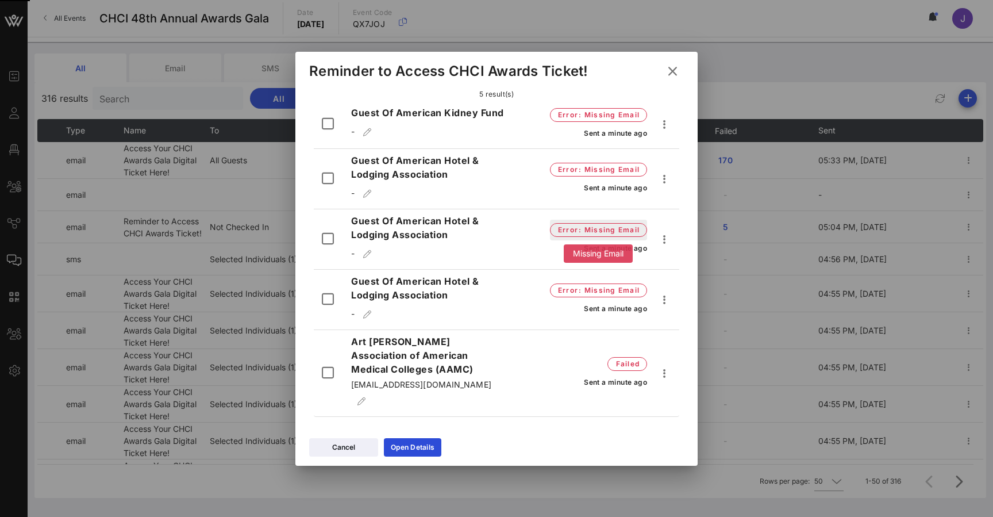
scroll to position [54, 0]
drag, startPoint x: 456, startPoint y: 391, endPoint x: 333, endPoint y: 337, distance: 133.9
click at [333, 337] on div "Art Gomez Association of American Medical Colleges (AAMC) arthuergomez@cdrewu.e…" at bounding box center [497, 376] width 366 height 82
copy div "Art Gomez Association of American Medical Colleges (AAMC) arthuergomez@cdrewu.ed"
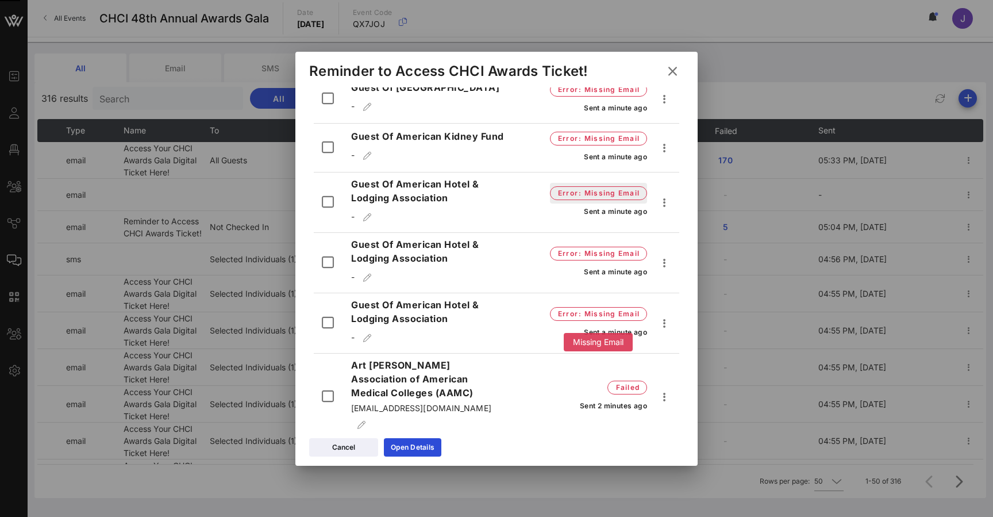
scroll to position [181, 0]
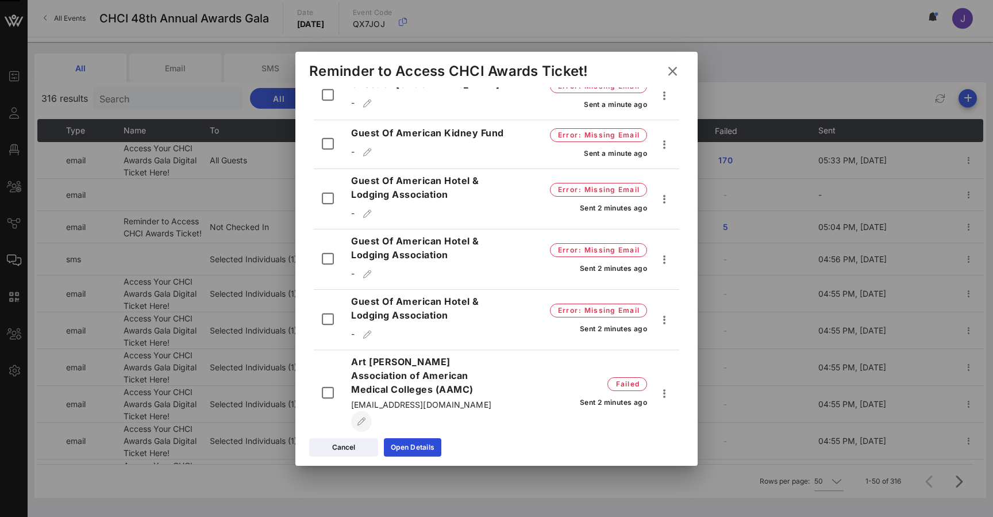
click at [367, 417] on icon "button" at bounding box center [362, 421] width 10 height 8
drag, startPoint x: 482, startPoint y: 402, endPoint x: 294, endPoint y: 393, distance: 188.8
click at [294, 393] on div "Event Builder Guests Floor Plan All Groups Journeys Comms QR Scanner Team Setti…" at bounding box center [496, 273] width 993 height 546
paste input "text"
type input "arthuergomez@cdrewu.ed"
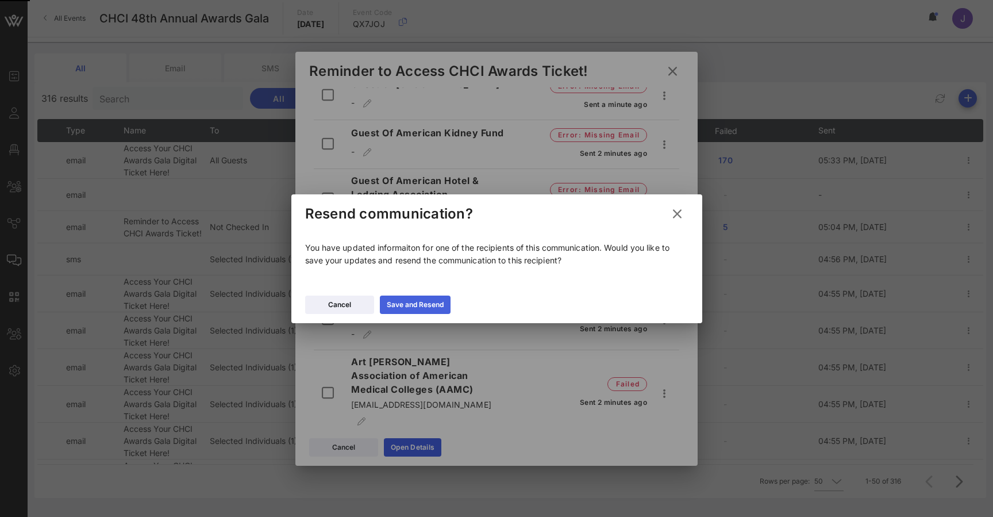
click at [423, 308] on div "Save and Resend" at bounding box center [415, 304] width 57 height 11
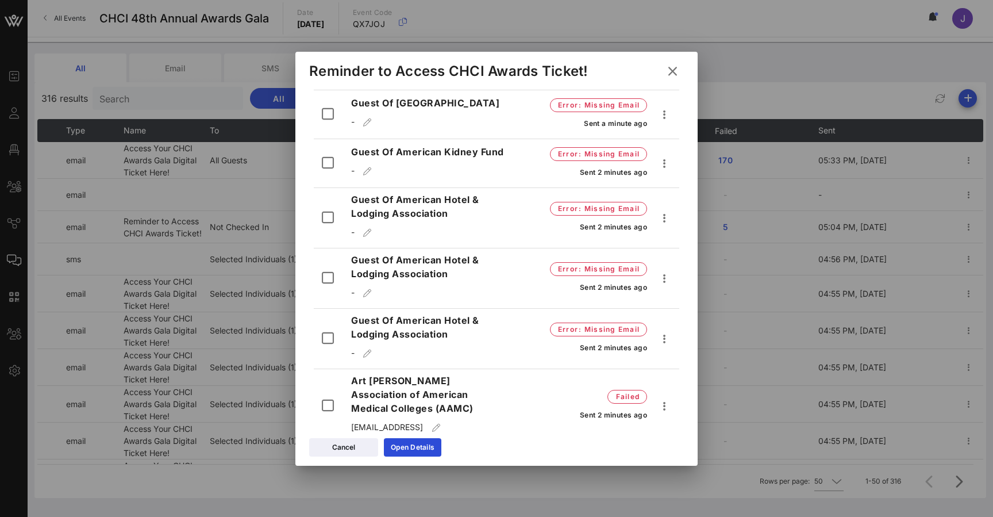
scroll to position [201, 0]
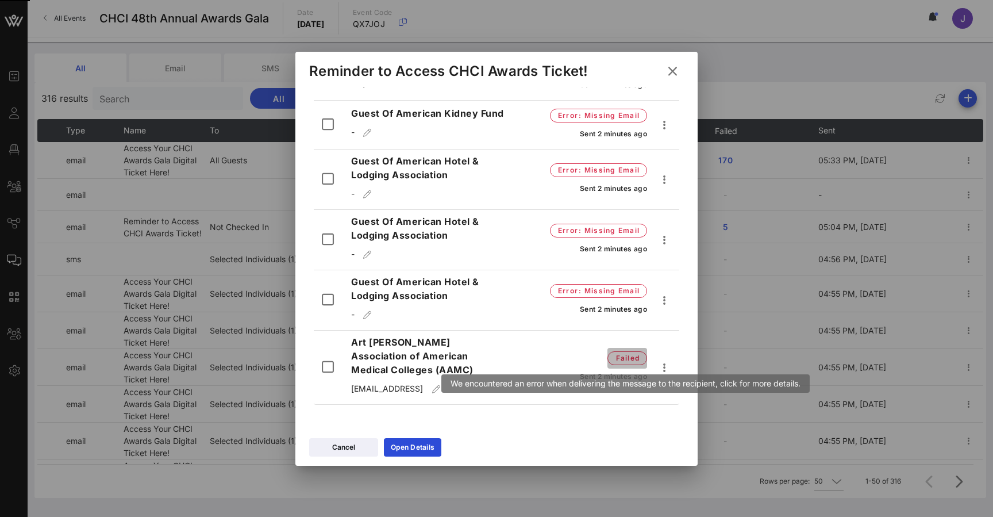
click at [632, 358] on span "failed" at bounding box center [627, 357] width 25 height 11
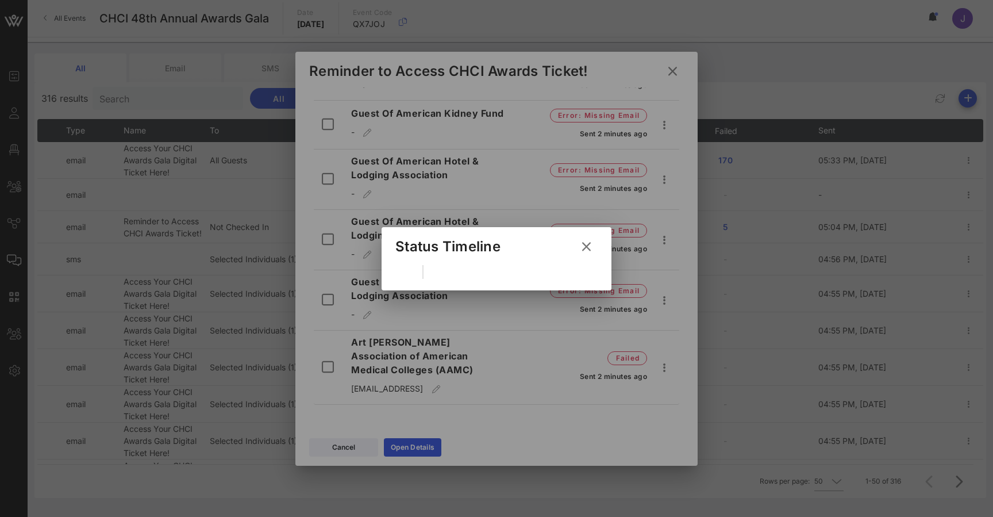
click at [588, 240] on icon at bounding box center [587, 247] width 16 height 14
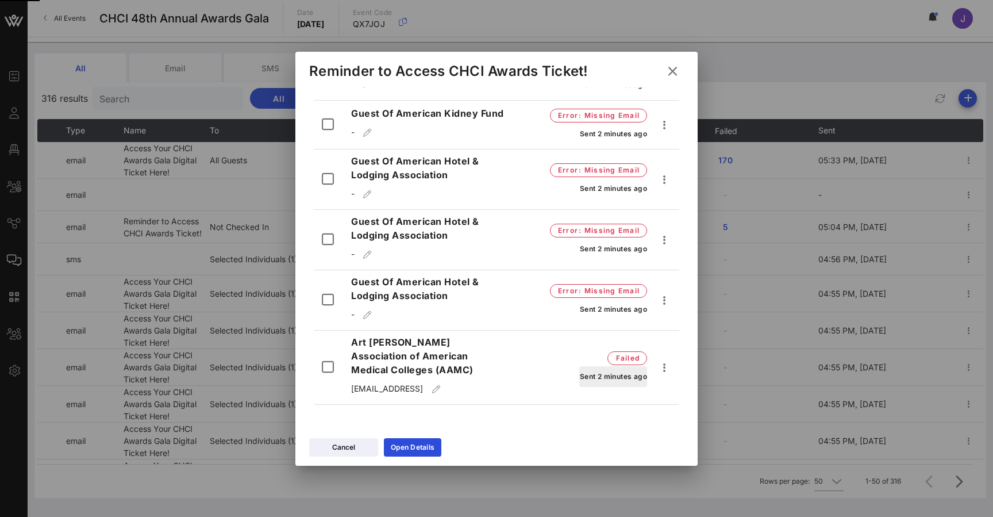
click at [640, 385] on button "Sent 2 minutes ago" at bounding box center [614, 376] width 68 height 21
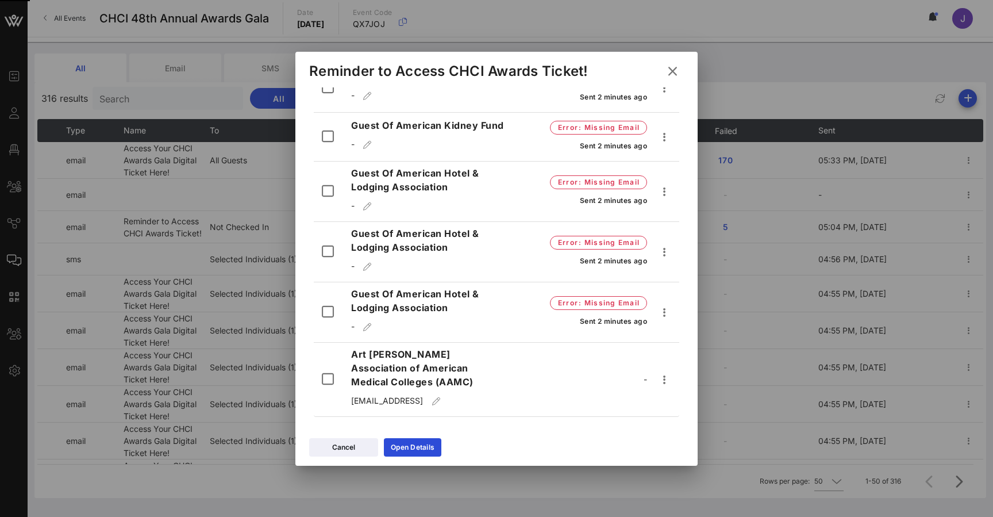
scroll to position [787, 0]
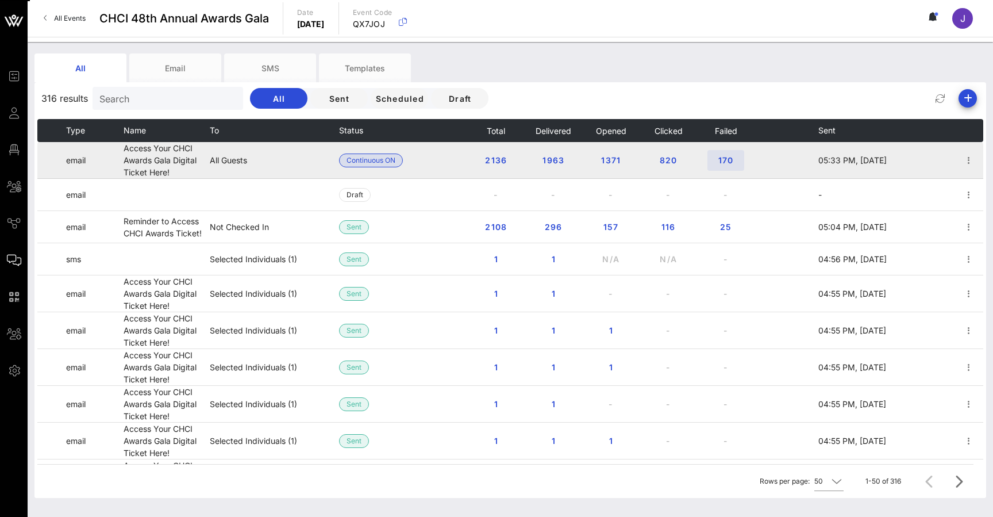
click at [727, 156] on span "170" at bounding box center [726, 160] width 18 height 10
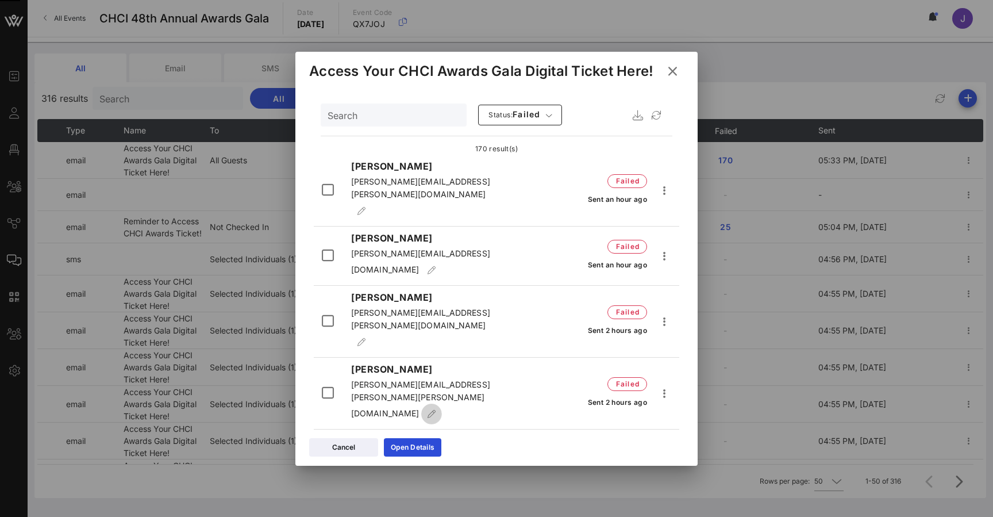
click at [437, 410] on icon "button" at bounding box center [432, 414] width 10 height 8
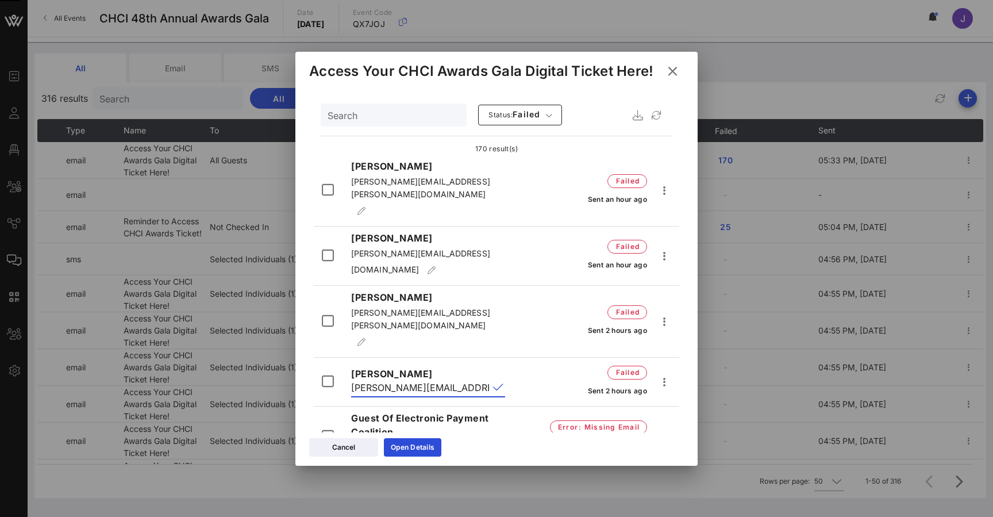
click at [401, 378] on input "chris.hansel@sherwin.com" at bounding box center [420, 387] width 138 height 18
type input "chris.hansell@sherwin.com"
click at [499, 382] on button "append icon" at bounding box center [498, 387] width 10 height 11
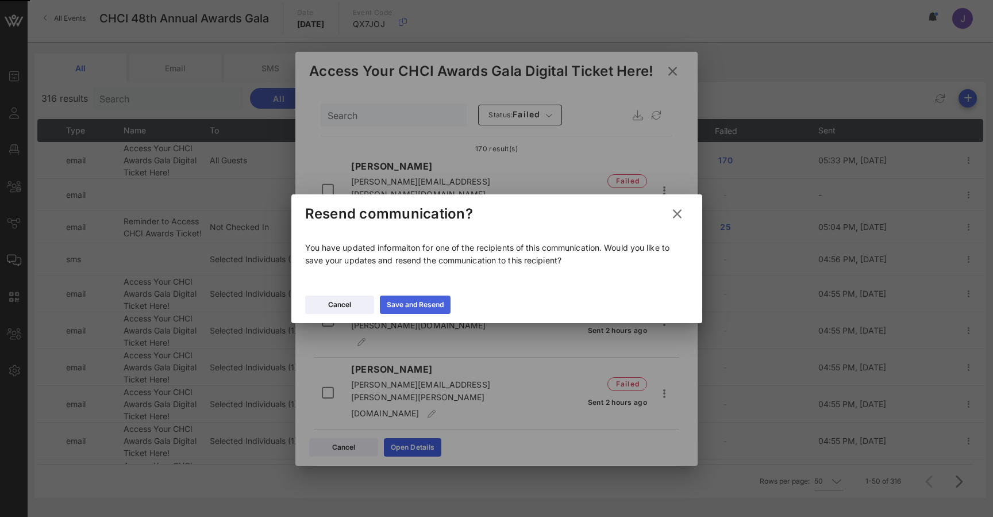
click at [427, 308] on div "Save and Resend" at bounding box center [415, 304] width 57 height 11
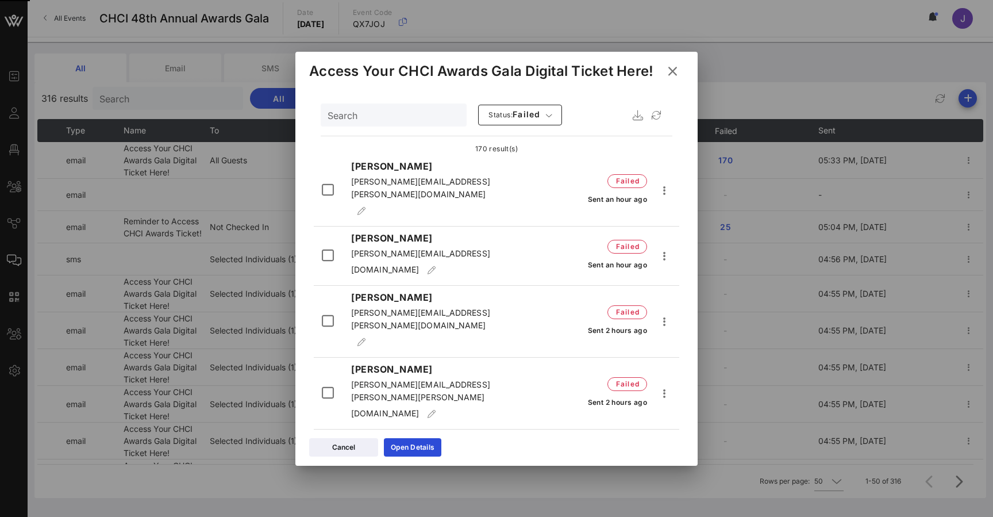
click at [436, 379] on span "chris.hansel@sherwin.com" at bounding box center [420, 398] width 139 height 39
click at [437, 410] on icon "button" at bounding box center [432, 414] width 10 height 8
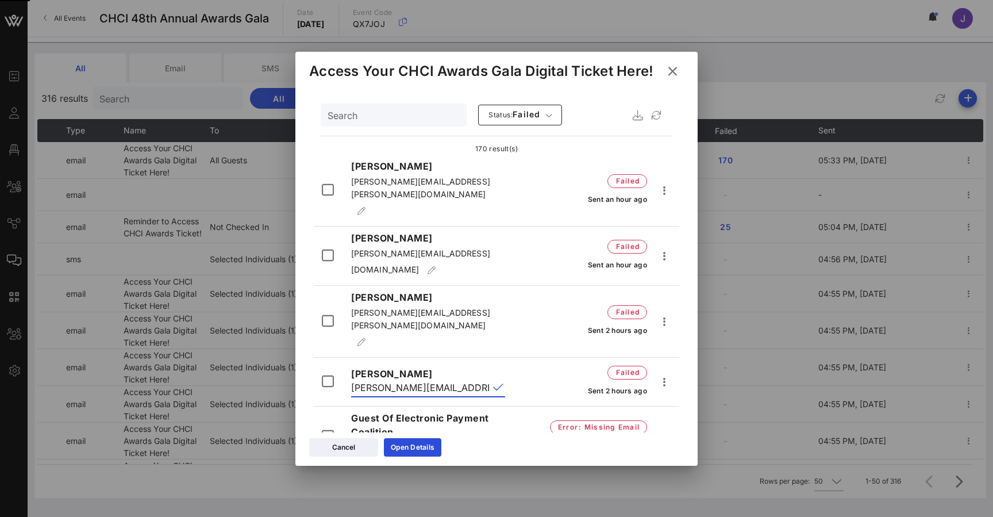
click at [402, 378] on input "chris.hansel@sherwin.com" at bounding box center [420, 387] width 138 height 18
type input "chris.hansell@sherwin.com"
click at [507, 367] on div "Chris Hansel chris.hansell@sherwin.com" at bounding box center [428, 382] width 168 height 30
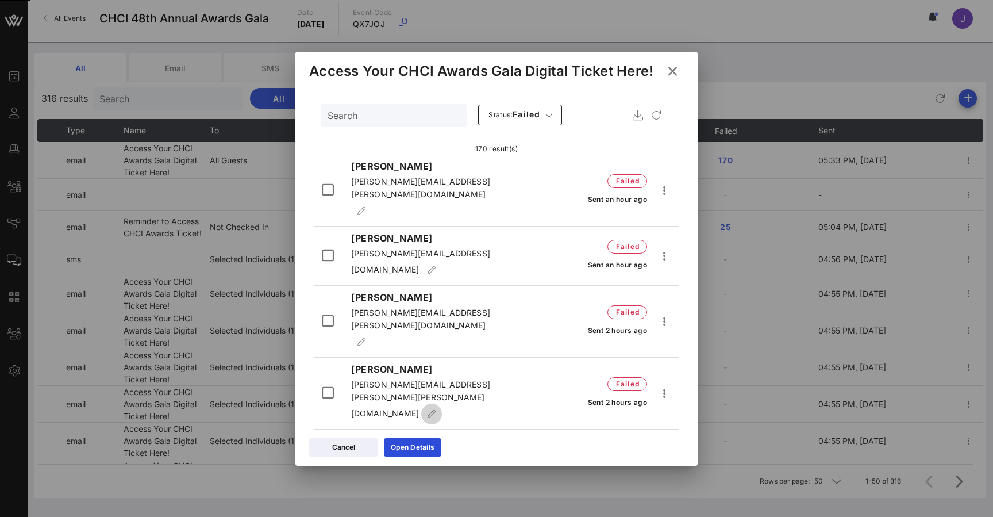
click at [437, 410] on icon "button" at bounding box center [432, 414] width 10 height 8
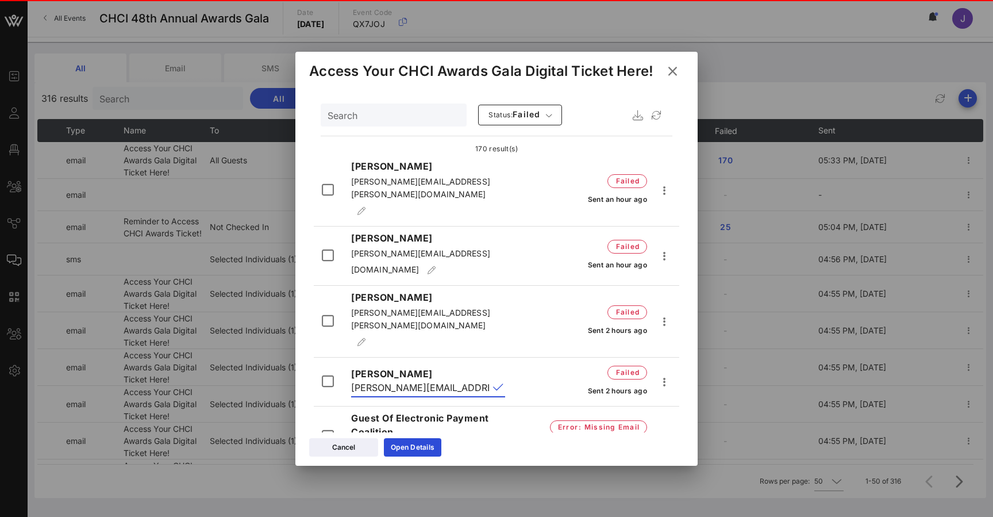
click at [404, 378] on input "chris.hansel@sherwin.com" at bounding box center [420, 387] width 138 height 18
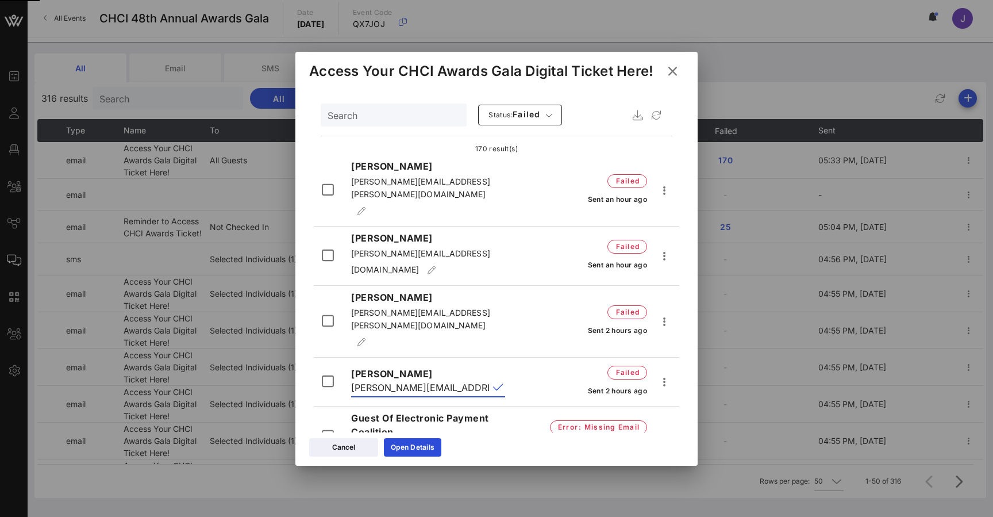
type input "chris.hansell@sherwin.com"
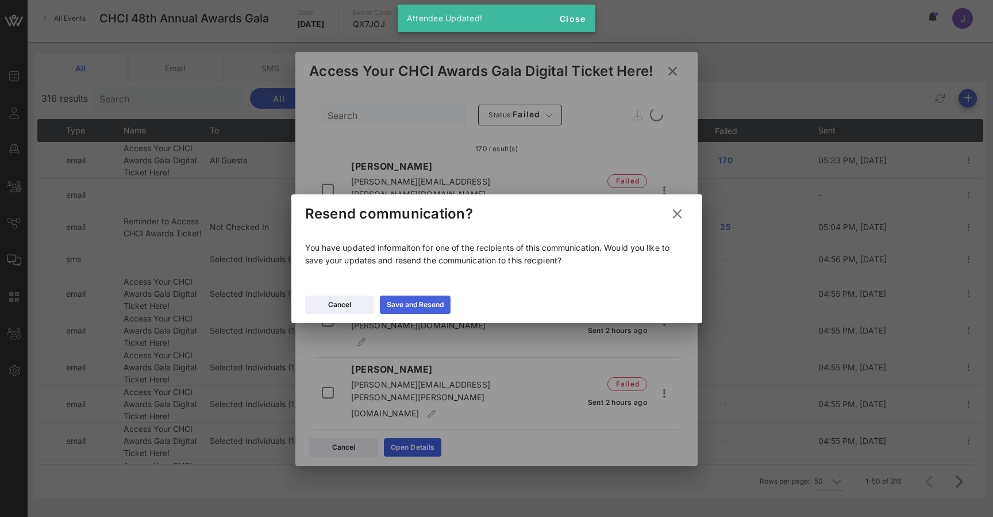
click at [421, 300] on div "Save and Resend" at bounding box center [415, 304] width 57 height 11
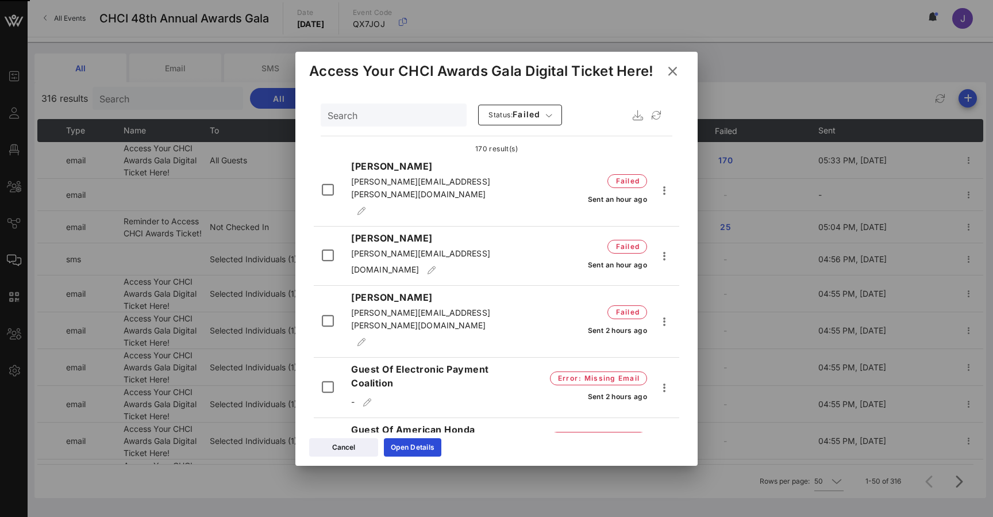
click at [459, 308] on span "marcos.ibarra@cortezmasto.senate.gov" at bounding box center [420, 319] width 139 height 22
click at [365, 338] on icon "button" at bounding box center [362, 342] width 10 height 8
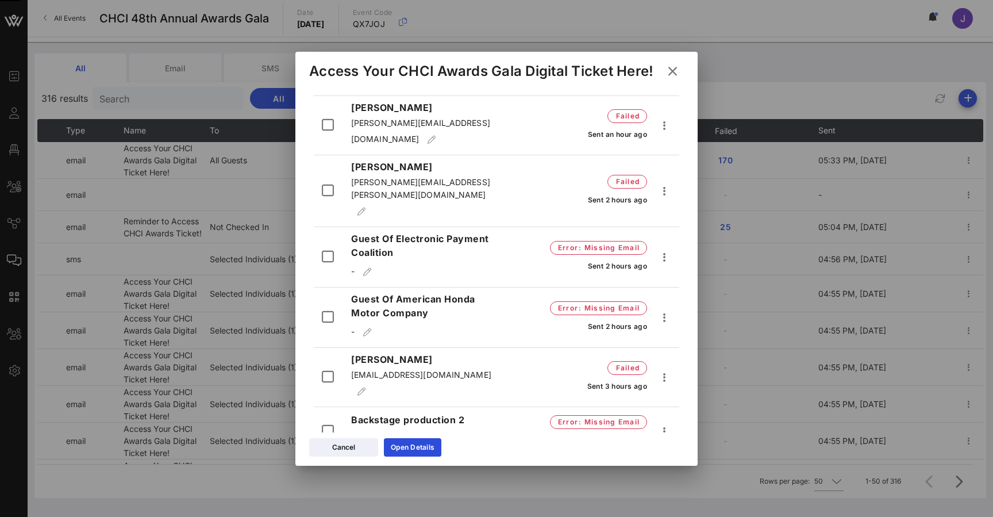
scroll to position [129, 0]
drag, startPoint x: 467, startPoint y: 348, endPoint x: 334, endPoint y: 327, distance: 135.0
click at [334, 354] on div "Ronald Hernandez roland_hernandez@borwn.edu failed Sent 3 hours ago" at bounding box center [497, 381] width 366 height 55
click at [471, 371] on span "roland_hernandez@borwn.edu" at bounding box center [421, 376] width 140 height 10
drag, startPoint x: 471, startPoint y: 347, endPoint x: 350, endPoint y: 329, distance: 123.1
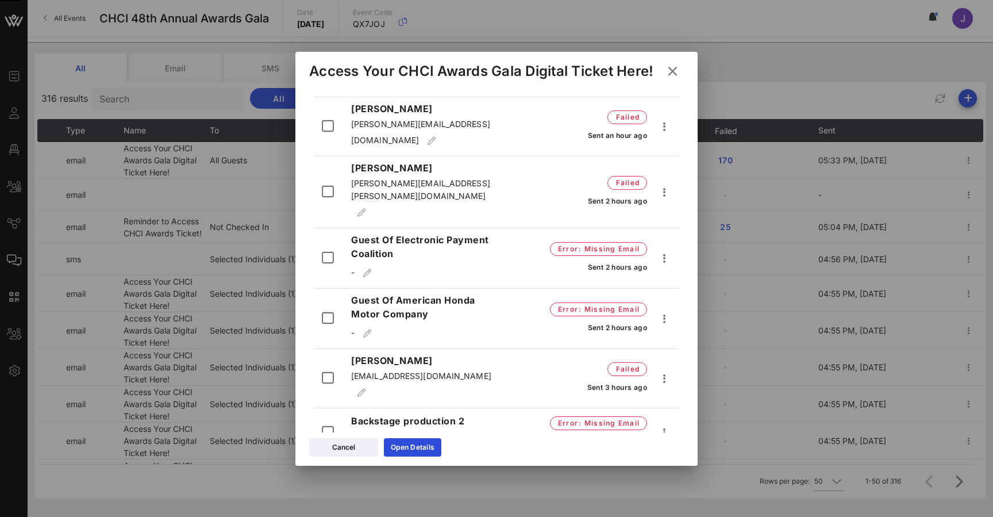
click at [351, 354] on div "Ronald Hernandez roland_hernandez@borwn.edu" at bounding box center [428, 378] width 168 height 49
copy div "Ronald Hernandez roland_hernandez@borwn.edu"
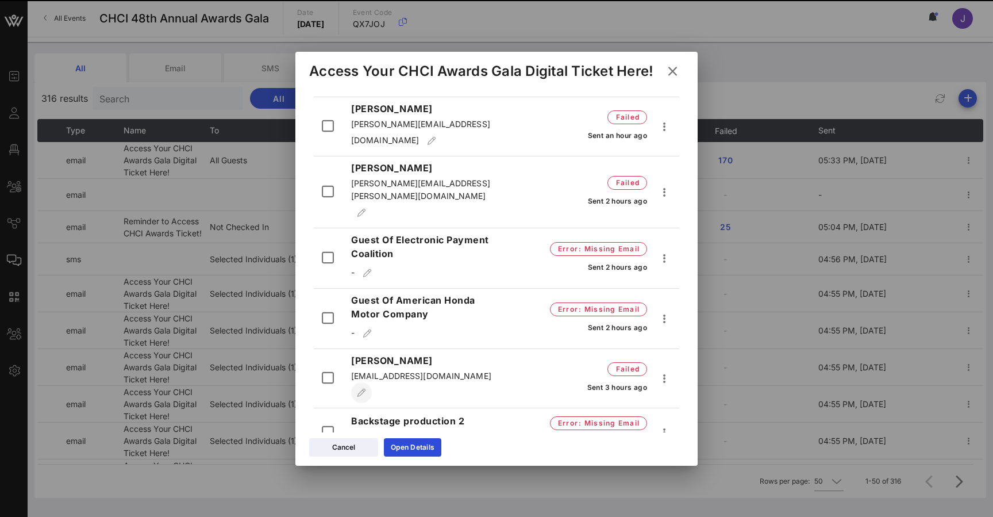
click at [367, 389] on icon "button" at bounding box center [362, 393] width 10 height 8
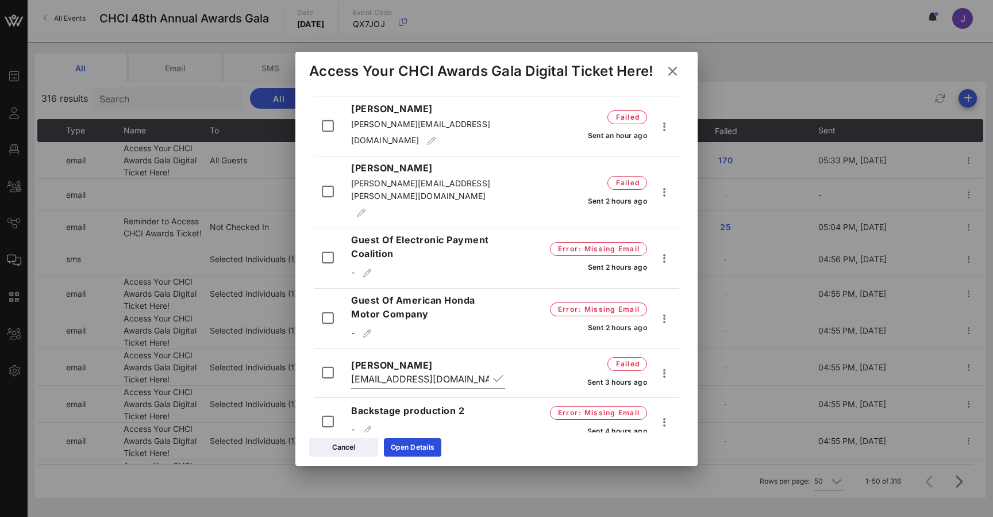
click at [487, 370] on input "roland_hernandez@borwn.edu" at bounding box center [420, 379] width 138 height 18
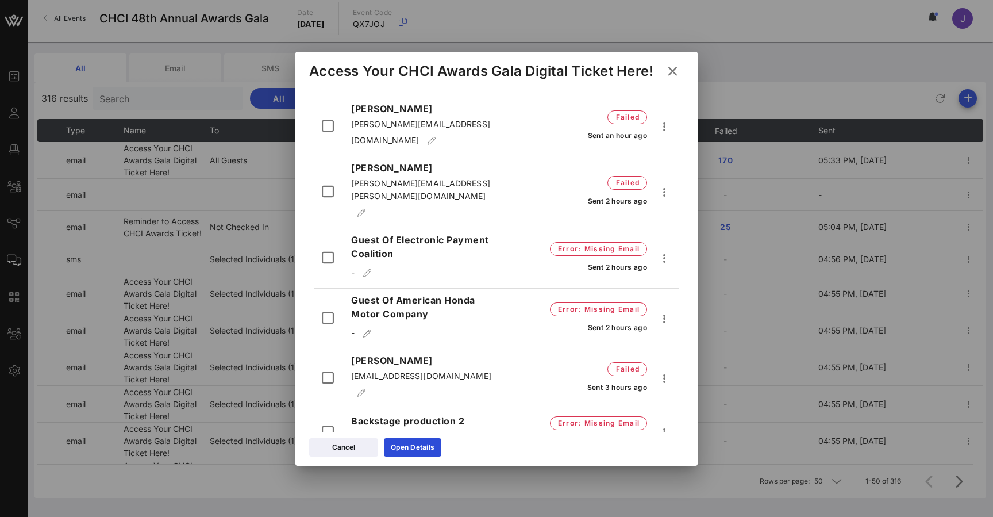
click at [500, 357] on div "Ronald Hernandez roland_hernandez@borwn.edu failed Sent 3 hours ago" at bounding box center [497, 381] width 366 height 55
click at [372, 382] on button "button" at bounding box center [361, 392] width 21 height 21
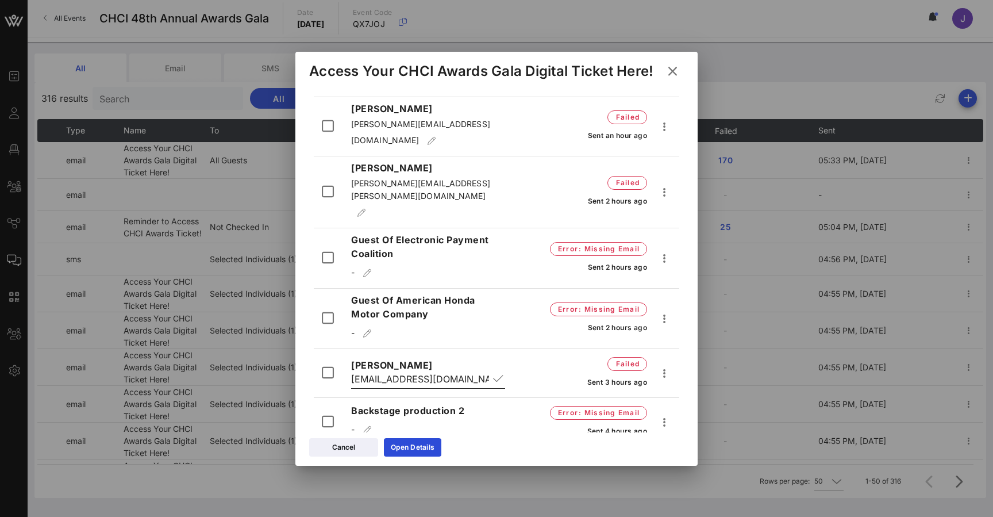
click at [482, 370] on input "roland_hernandez@borwn.edu" at bounding box center [420, 379] width 138 height 18
click at [462, 370] on input "roland_hernandez@borwn.edu" at bounding box center [420, 379] width 138 height 18
type input "roland_hernandez@brown.edu"
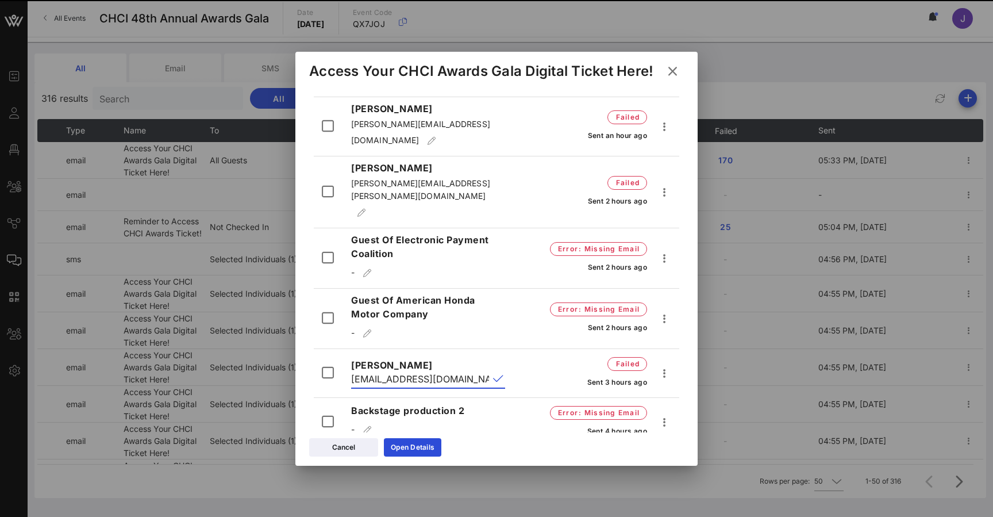
click at [498, 373] on button "append icon" at bounding box center [498, 378] width 10 height 11
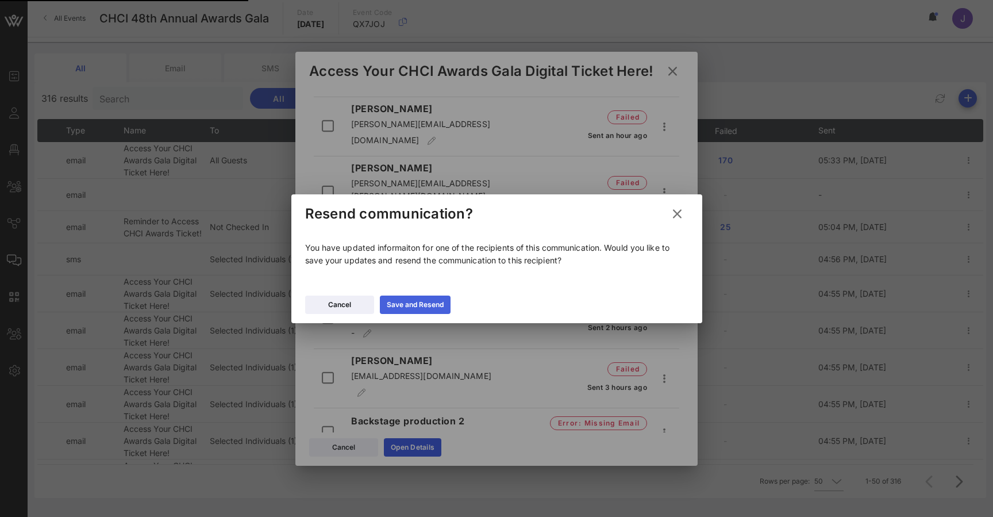
click at [420, 304] on div "Save and Resend" at bounding box center [415, 304] width 57 height 11
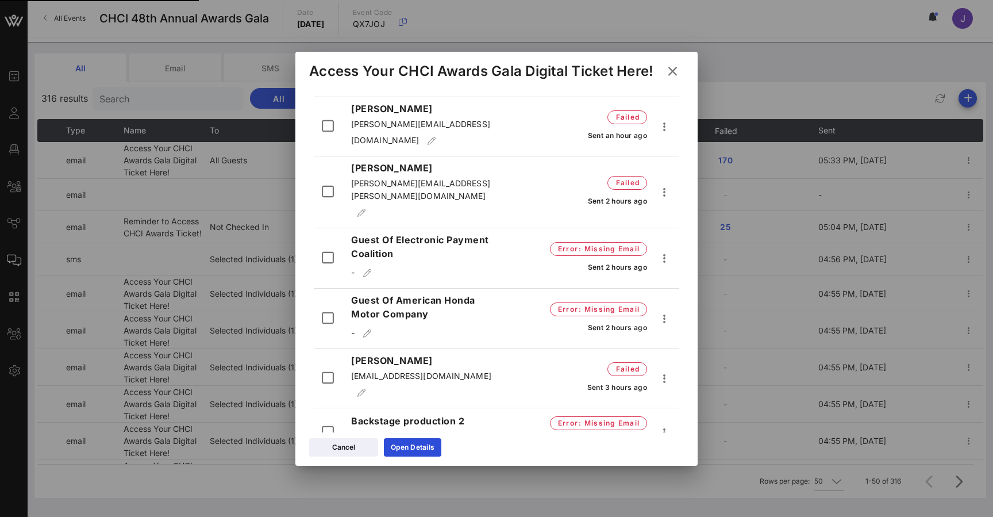
click at [470, 371] on span "roland_hernandez@brown.edu" at bounding box center [421, 376] width 140 height 10
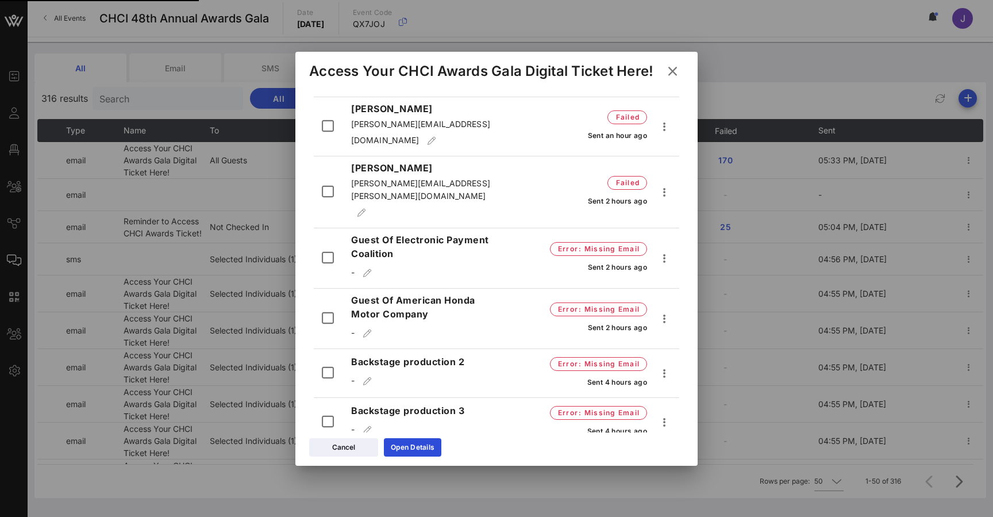
click at [469, 371] on p "-" at bounding box center [428, 381] width 154 height 21
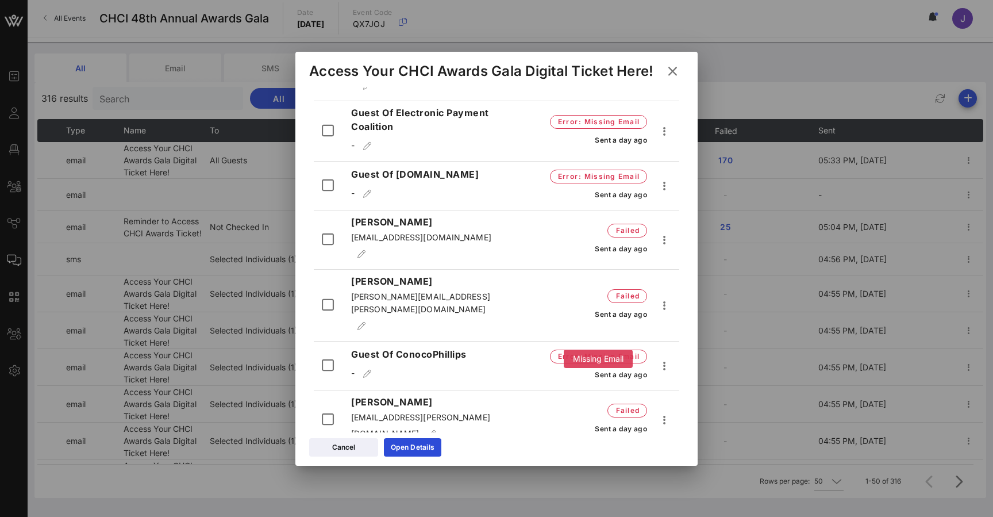
scroll to position [3561, 0]
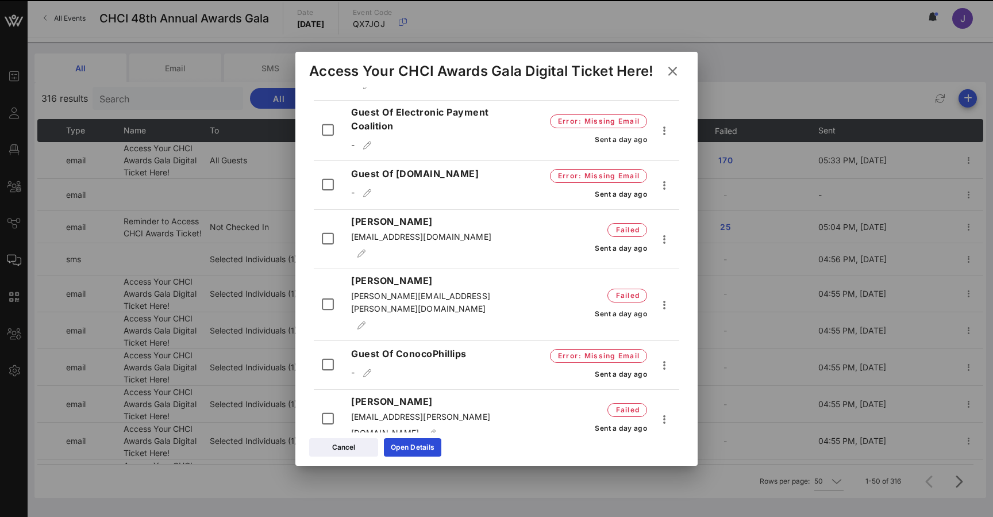
drag, startPoint x: 454, startPoint y: 289, endPoint x: 352, endPoint y: 289, distance: 102.3
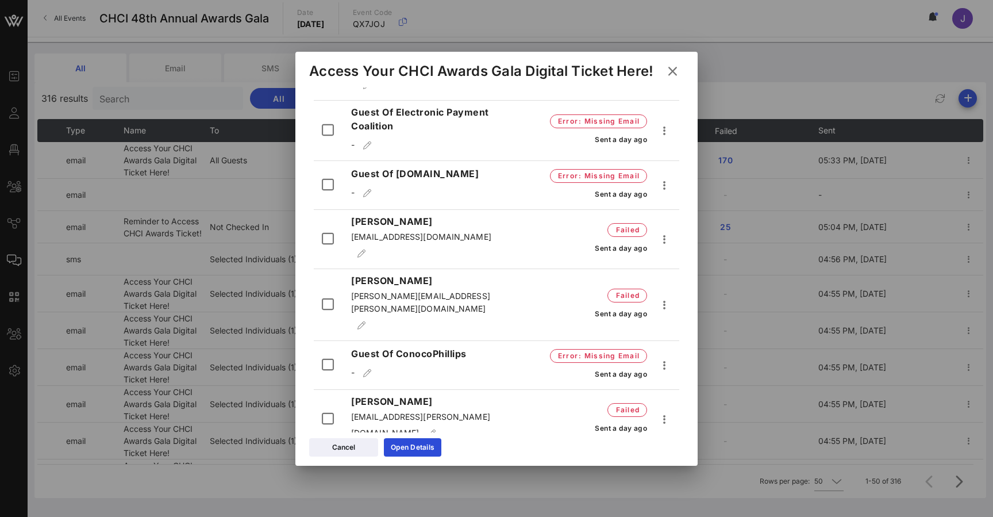
copy span "susanna.haro@united.com"
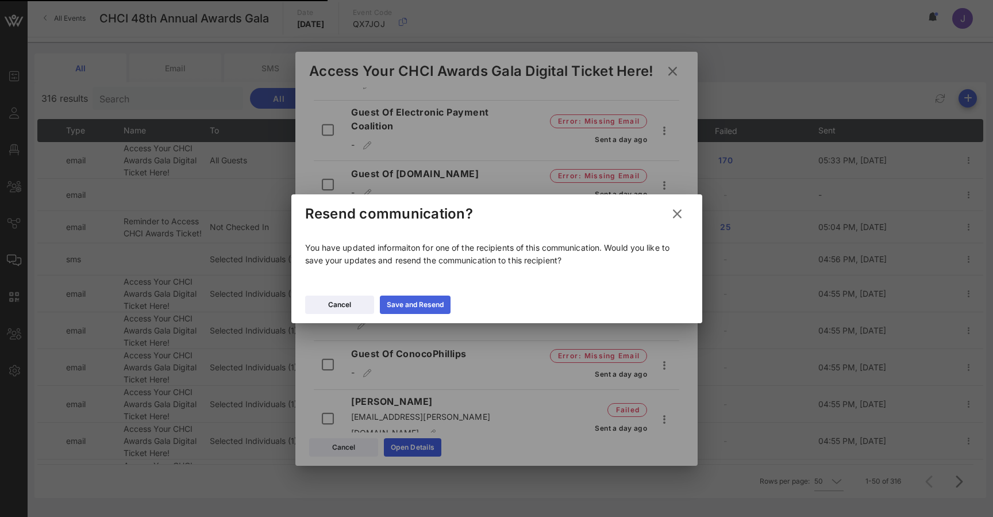
click at [398, 301] on div "Save and Resend" at bounding box center [415, 304] width 57 height 11
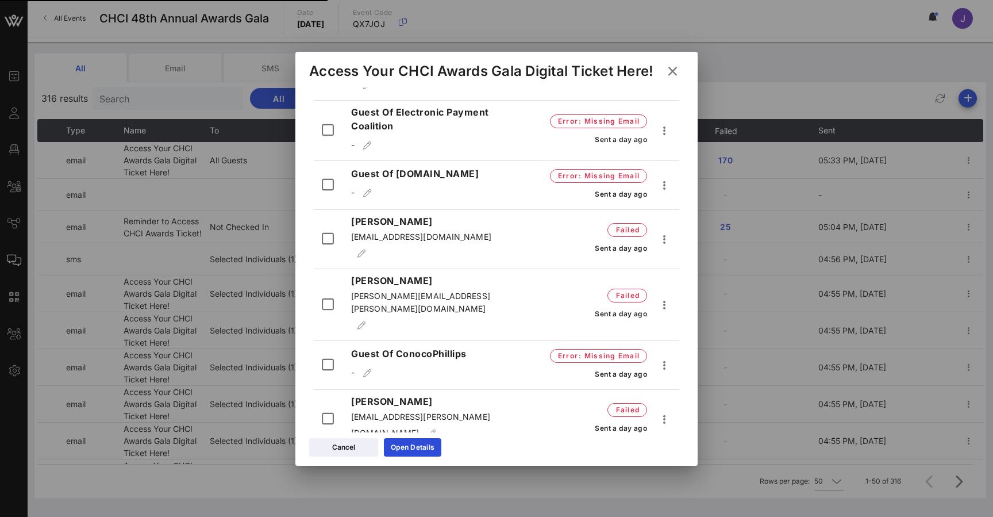
click at [677, 303] on div "Resend" at bounding box center [689, 304] width 43 height 11
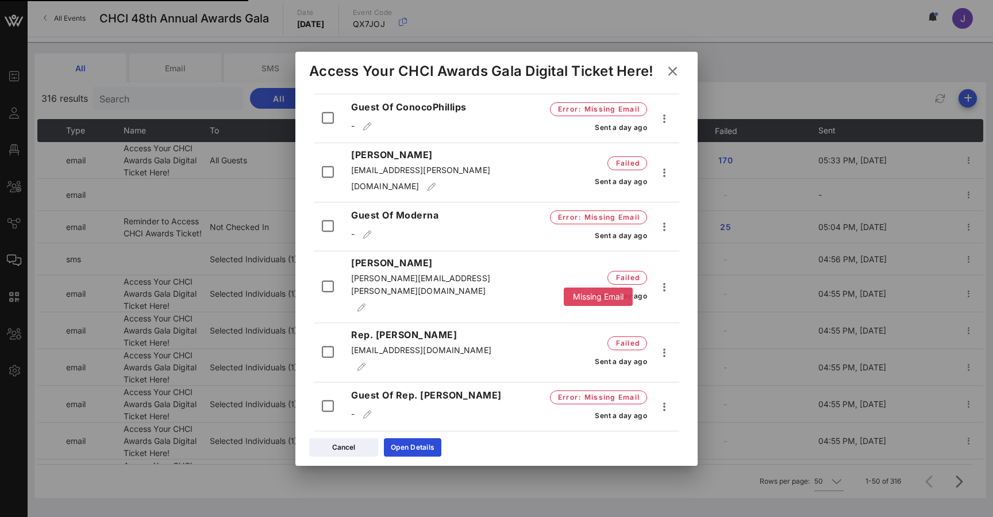
scroll to position [3913, 0]
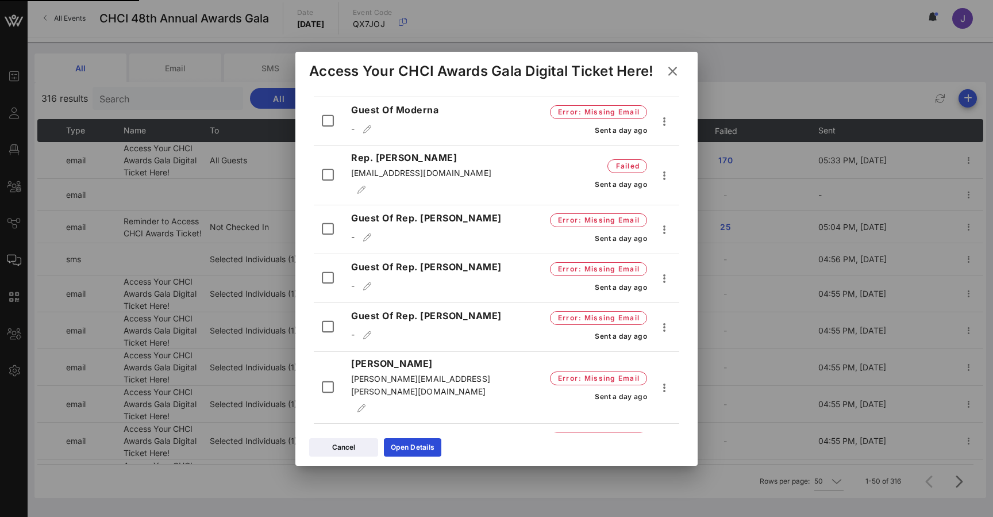
drag, startPoint x: 491, startPoint y: 326, endPoint x: 349, endPoint y: 326, distance: 142.0
copy span "[EMAIL_ADDRESS][PERSON_NAME][DOMAIN_NAME]"
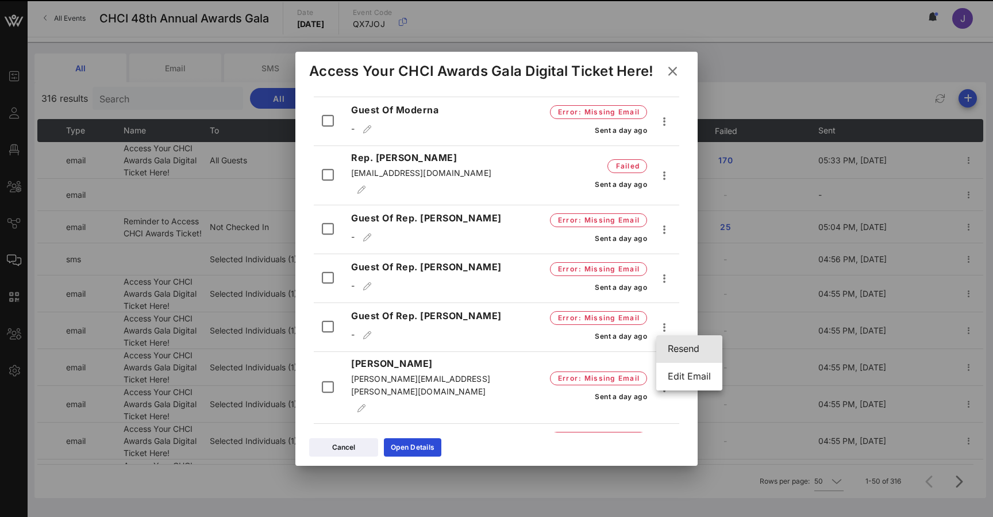
click at [677, 351] on div "Resend" at bounding box center [689, 348] width 43 height 11
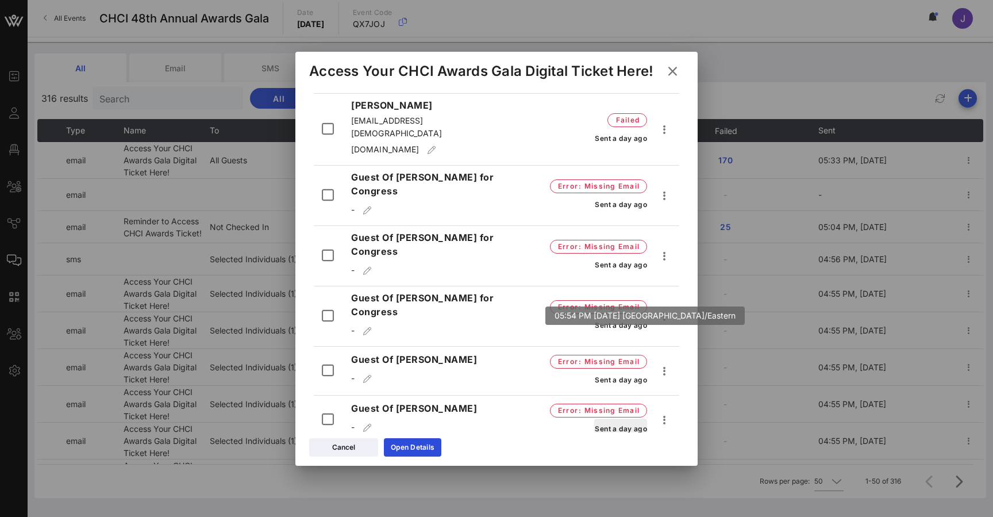
scroll to position [4367, 0]
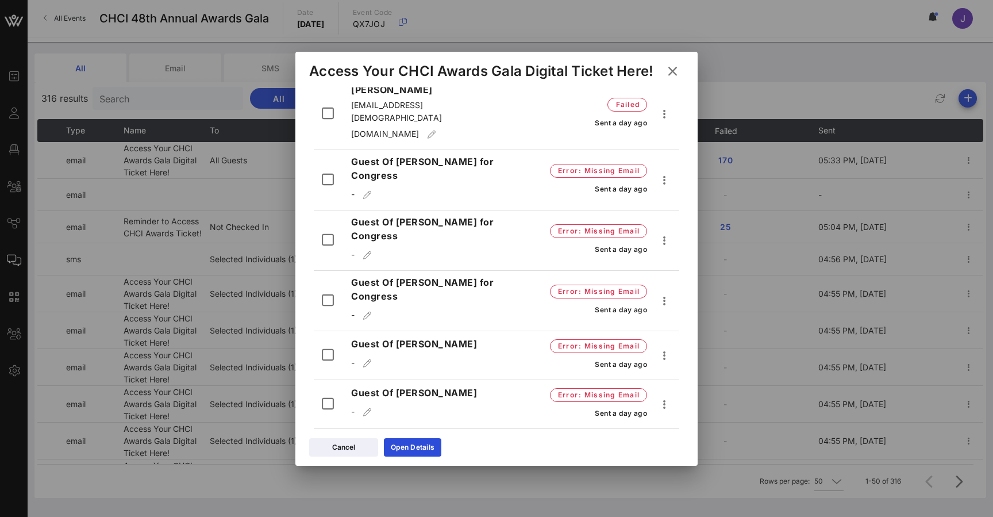
click at [663, 496] on icon "button" at bounding box center [665, 503] width 14 height 14
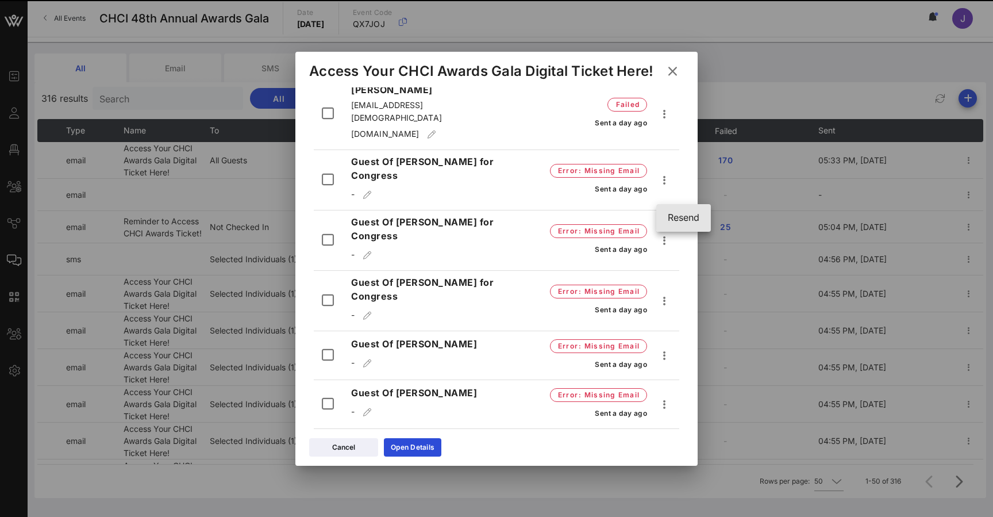
click at [678, 215] on div "Resend" at bounding box center [684, 217] width 32 height 11
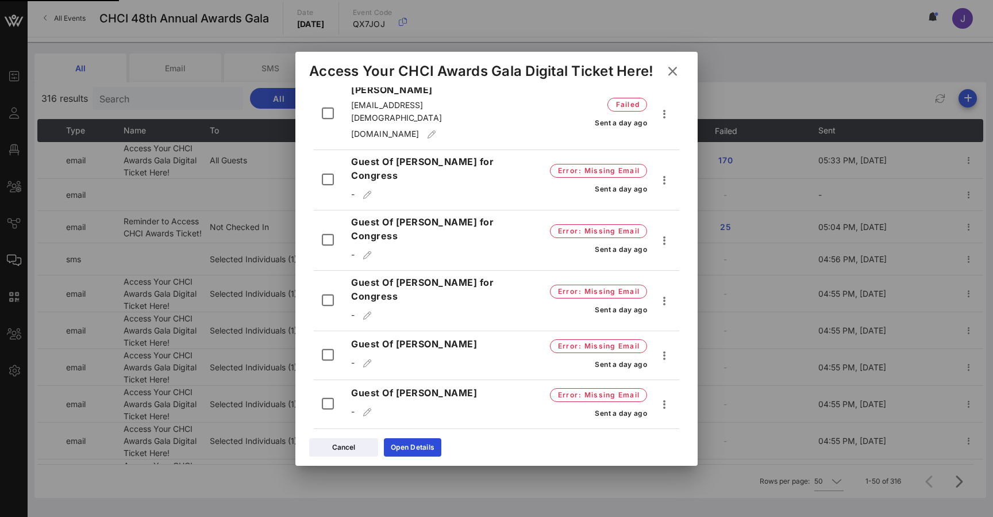
click at [674, 270] on div "Resend" at bounding box center [689, 266] width 43 height 11
click at [663, 500] on icon "button" at bounding box center [665, 507] width 14 height 14
click at [674, 219] on div "Resend" at bounding box center [689, 217] width 43 height 11
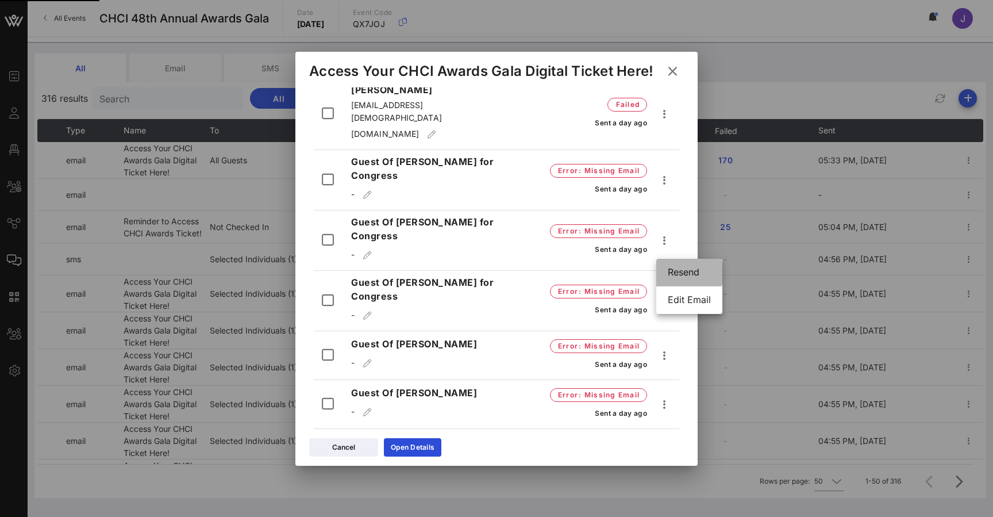
click at [679, 268] on div "Resend" at bounding box center [689, 272] width 43 height 11
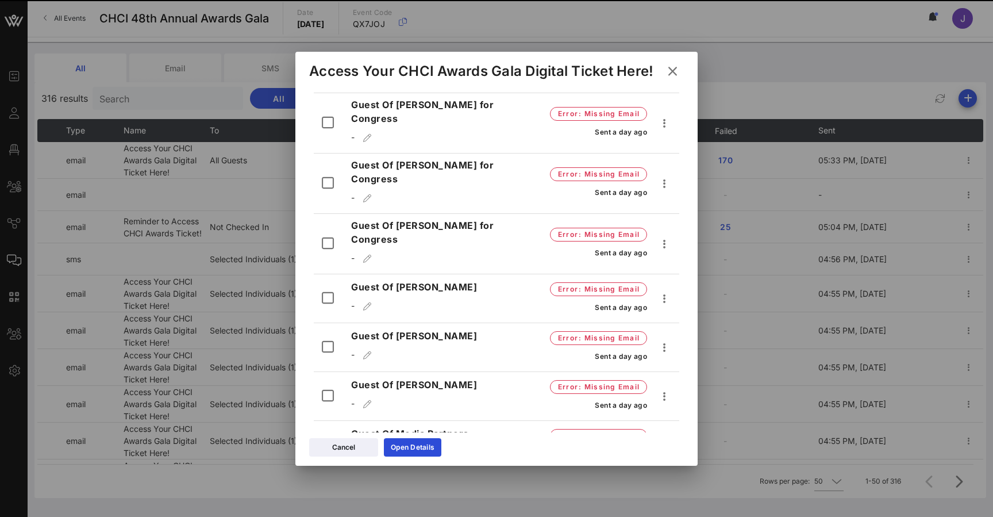
scroll to position [4544, 0]
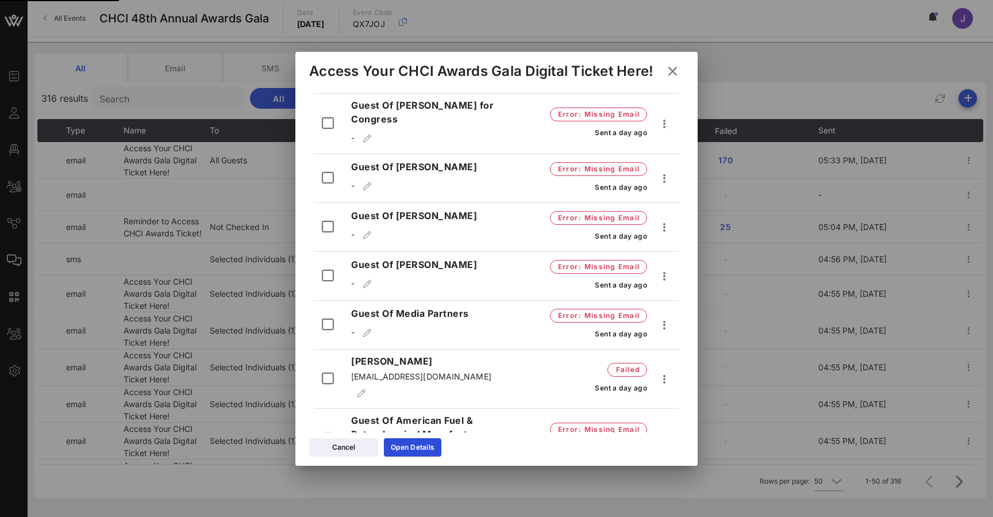
click at [680, 254] on div "Resend" at bounding box center [689, 247] width 43 height 25
click at [677, 297] on div "Resend" at bounding box center [689, 296] width 43 height 11
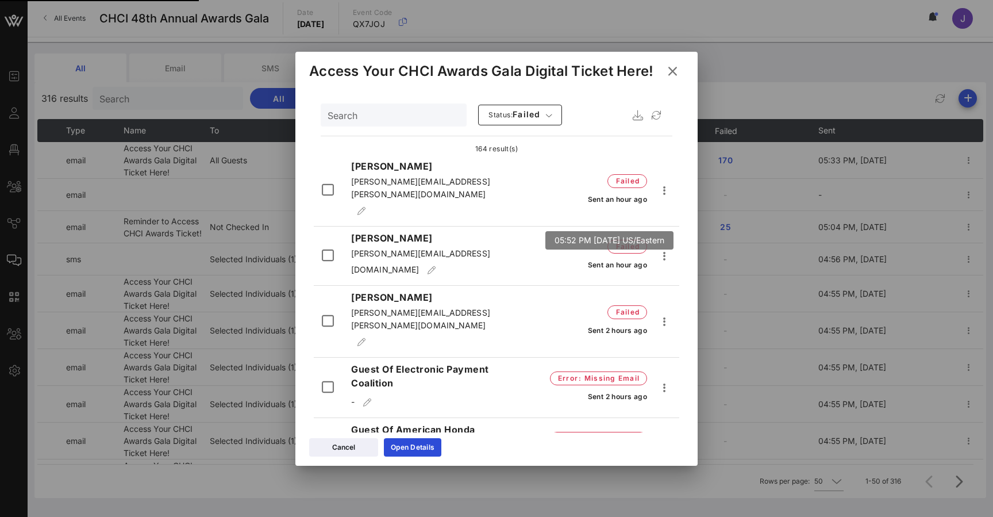
scroll to position [0, 0]
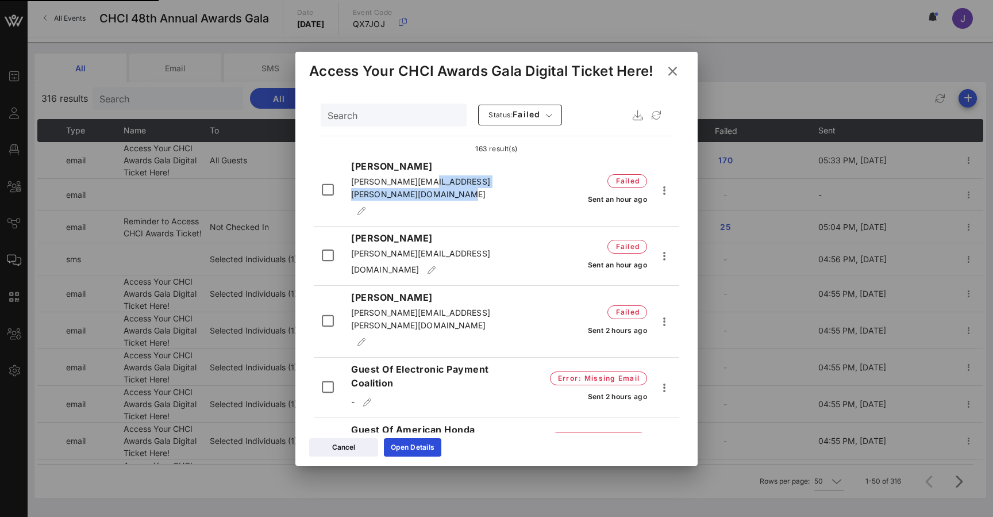
drag, startPoint x: 499, startPoint y: 182, endPoint x: 350, endPoint y: 177, distance: 149.6
click at [350, 177] on div "Robert Carillo robert_carrilllo@padilla.senate.gov" at bounding box center [428, 190] width 168 height 62
copy span "robert_carrilllo@padilla.senate.gov"
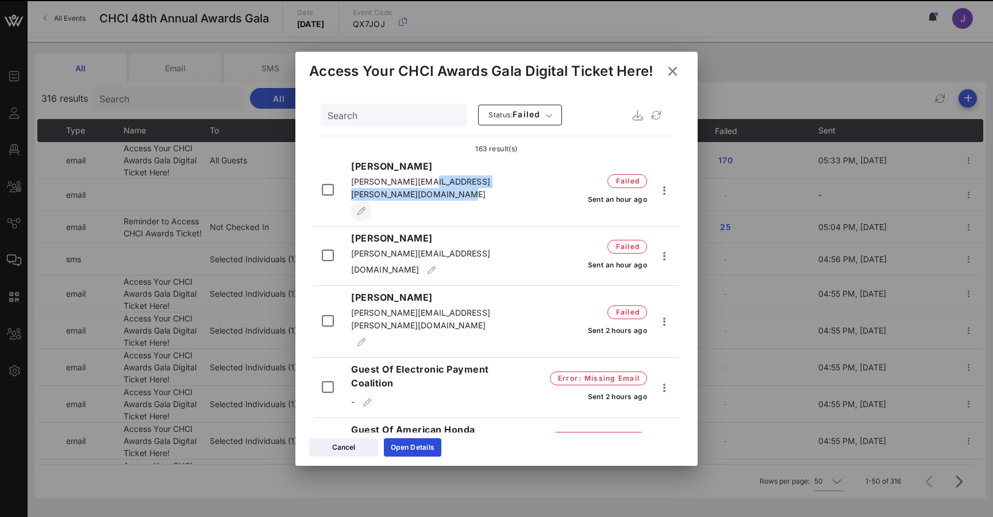
click at [362, 207] on icon "button" at bounding box center [362, 211] width 10 height 8
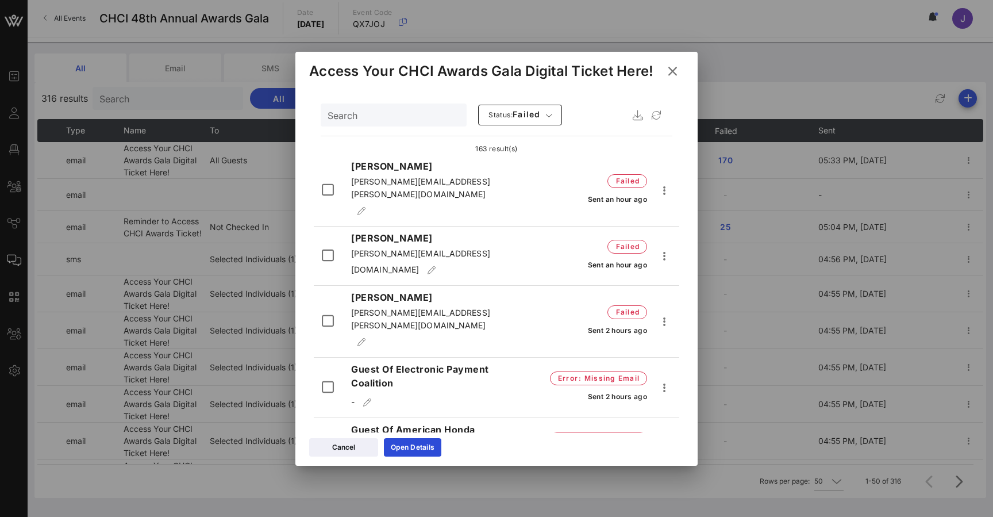
click at [471, 179] on span "robert_carrilllo@padilla.senate.gov" at bounding box center [420, 188] width 139 height 22
click at [484, 181] on span "robert_carrilllo@padilla.senate.gov" at bounding box center [420, 188] width 139 height 22
click at [668, 183] on icon "button" at bounding box center [665, 190] width 14 height 14
click at [677, 212] on div "Resend" at bounding box center [689, 205] width 43 height 25
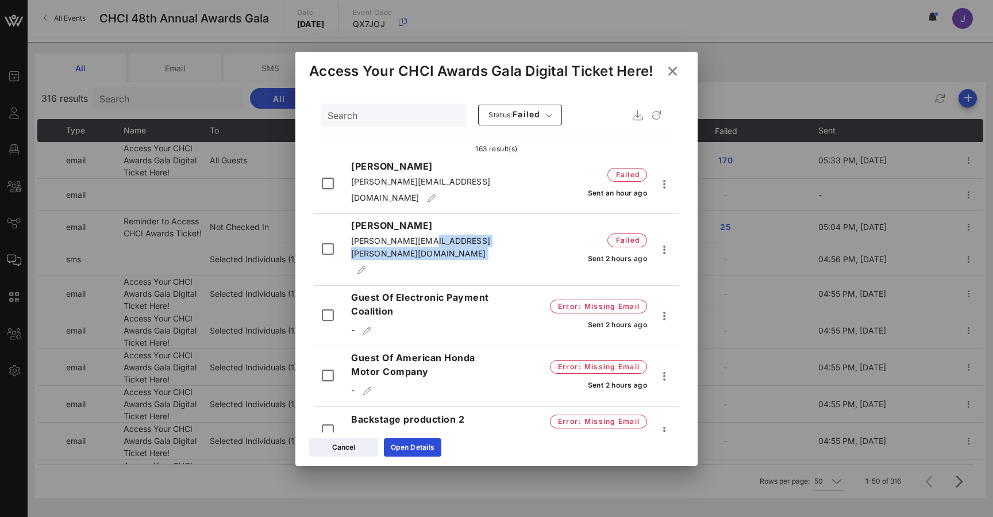
drag, startPoint x: 515, startPoint y: 231, endPoint x: 351, endPoint y: 231, distance: 163.3
click at [351, 231] on div "Marcos Ibarra marcos.ibarra@cortezmasto.senate.gov failed Sent 2 hours ago" at bounding box center [497, 251] width 366 height 67
click at [378, 236] on span "marcos.ibarra@cortezmasto.senate.gov" at bounding box center [420, 247] width 139 height 22
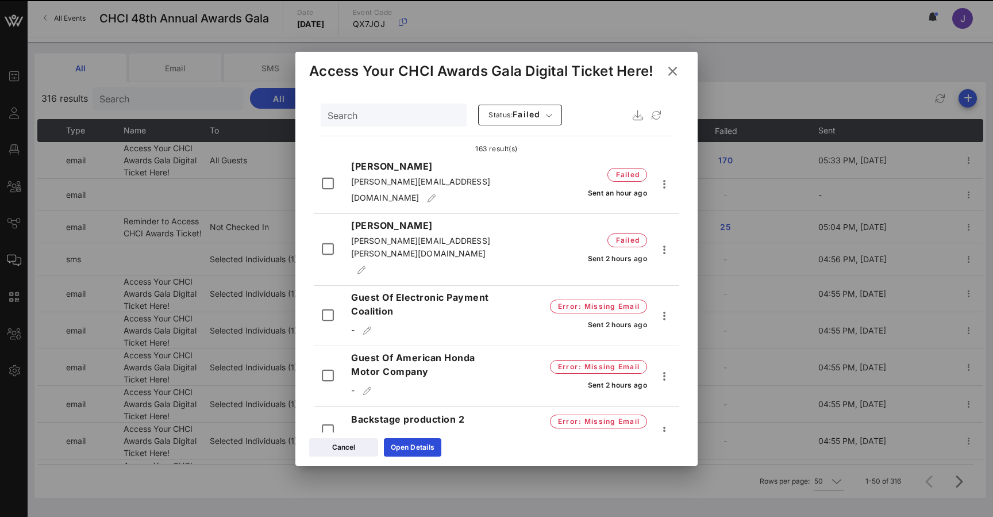
click at [403, 236] on span "marcos.ibarra@cortezmasto.senate.gov" at bounding box center [420, 247] width 139 height 22
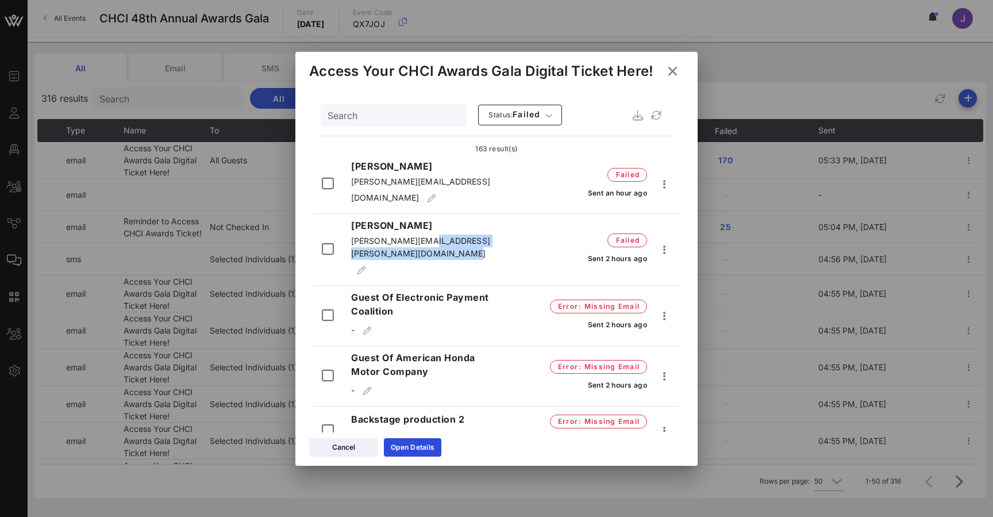
drag, startPoint x: 352, startPoint y: 232, endPoint x: 510, endPoint y: 230, distance: 157.5
click at [510, 230] on div "Marcos Ibarra marcos.ibarra@cortezmasto.senate.gov" at bounding box center [428, 249] width 168 height 62
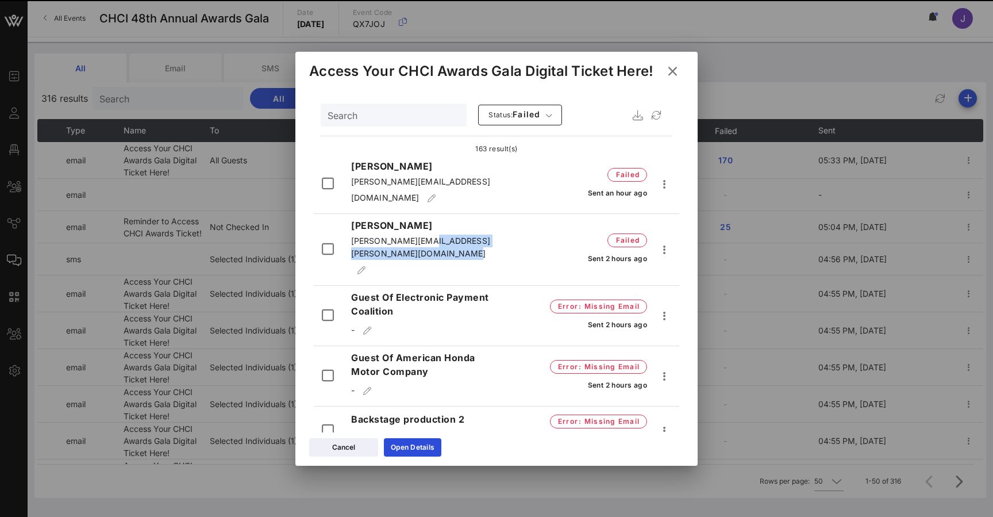
copy span "marcos.ibarra@cortezmasto.senate.gov"
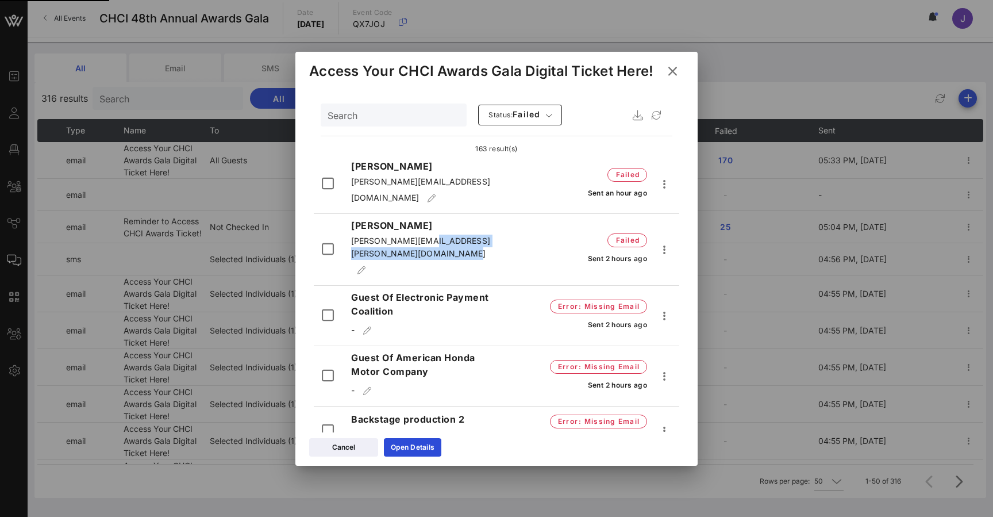
drag, startPoint x: 665, startPoint y: 232, endPoint x: 402, endPoint y: 248, distance: 263.8
click at [402, 248] on div "Marcos Ibarra marcos.ibarra@cortezmasto.senate.gov failed Sent 2 hours ago" at bounding box center [497, 251] width 366 height 67
click at [362, 266] on icon "button" at bounding box center [362, 270] width 10 height 8
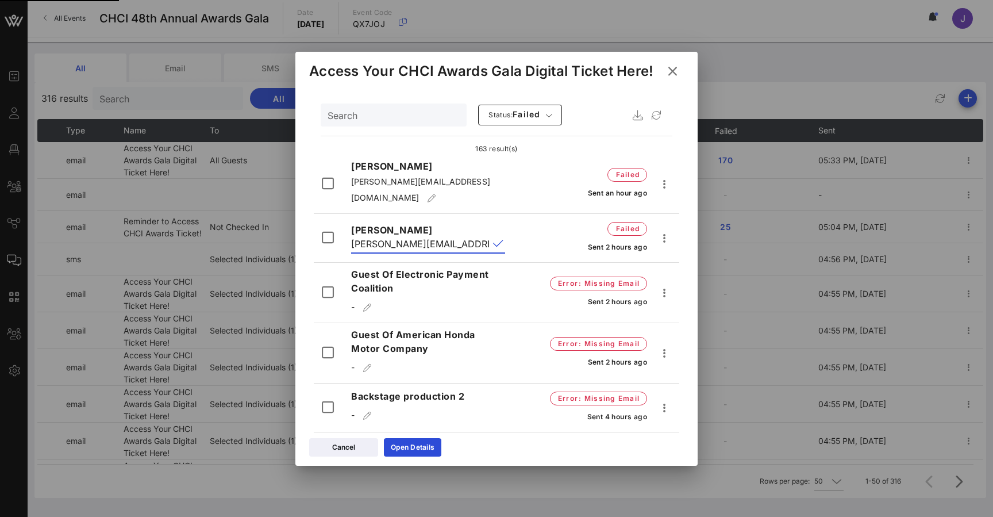
scroll to position [0, 37]
drag, startPoint x: 488, startPoint y: 233, endPoint x: 311, endPoint y: 225, distance: 177.3
paste input "mail.hous"
type input "marcos.ibarra@mail.house.gov"
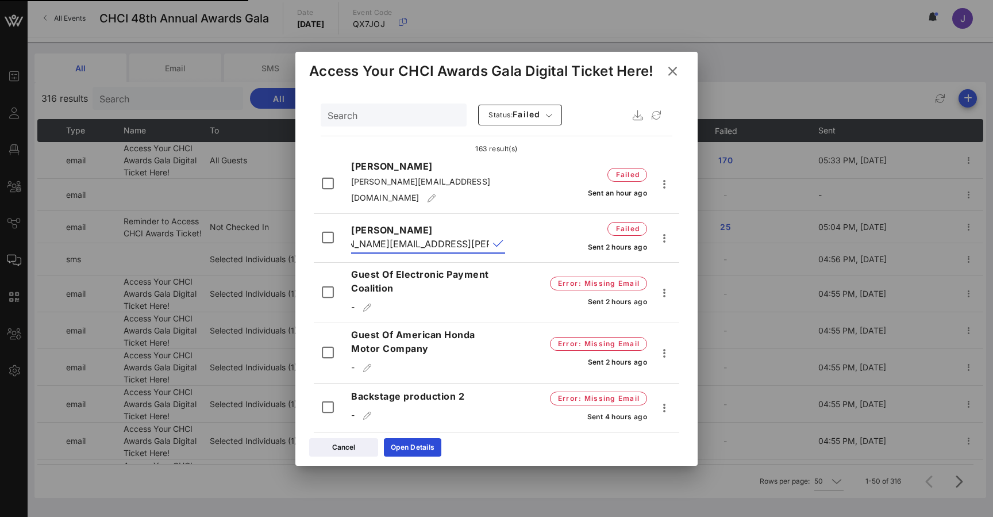
click at [500, 238] on button "append icon" at bounding box center [498, 243] width 10 height 11
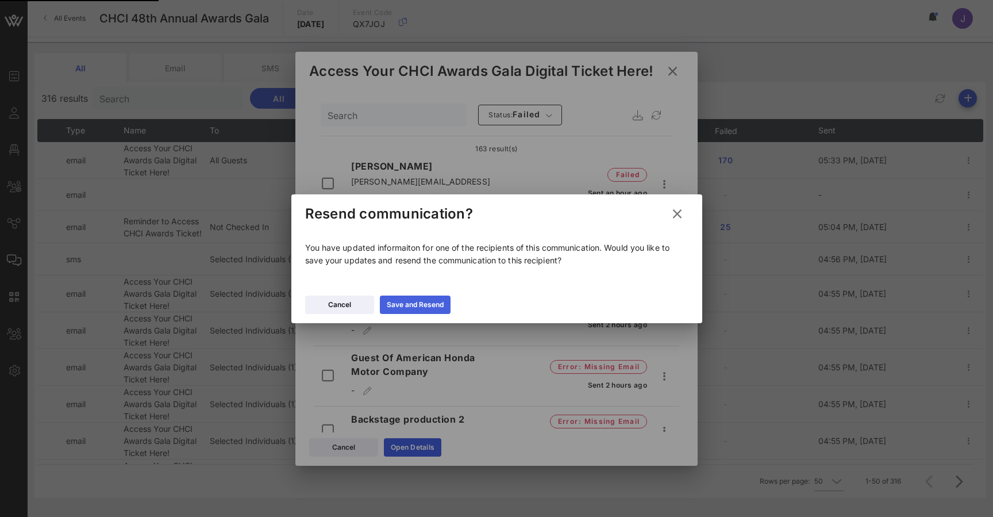
click at [413, 309] on div "Save and Resend" at bounding box center [415, 304] width 57 height 11
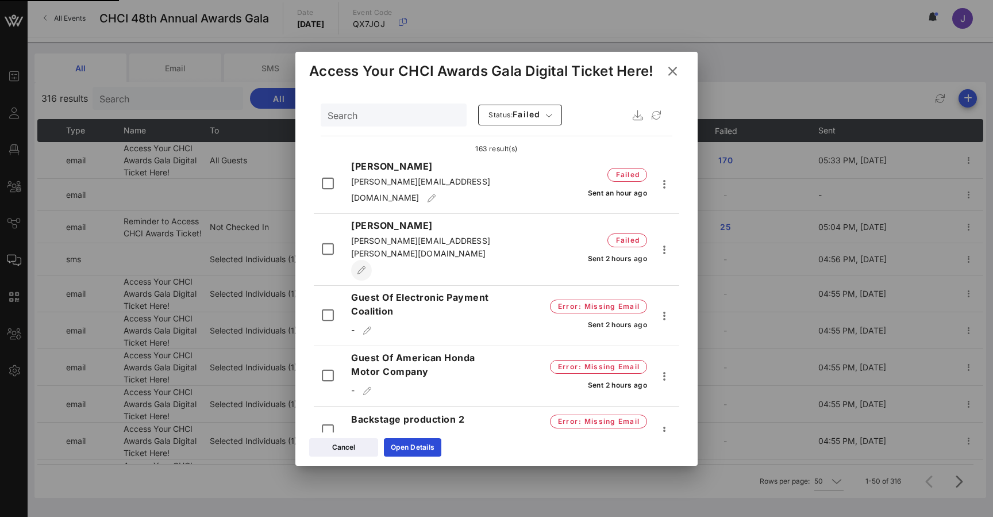
click at [362, 266] on icon "button" at bounding box center [362, 270] width 10 height 8
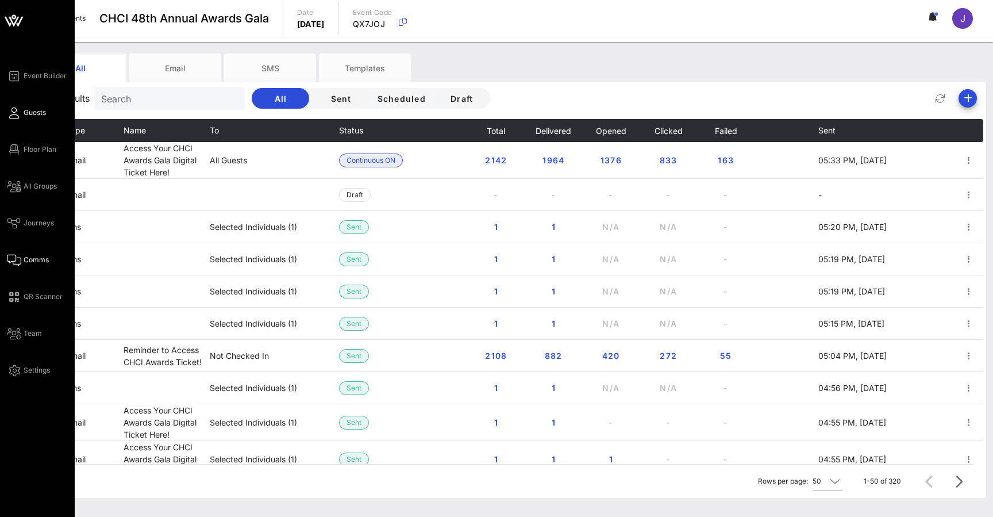
click at [14, 114] on icon at bounding box center [14, 113] width 14 height 2
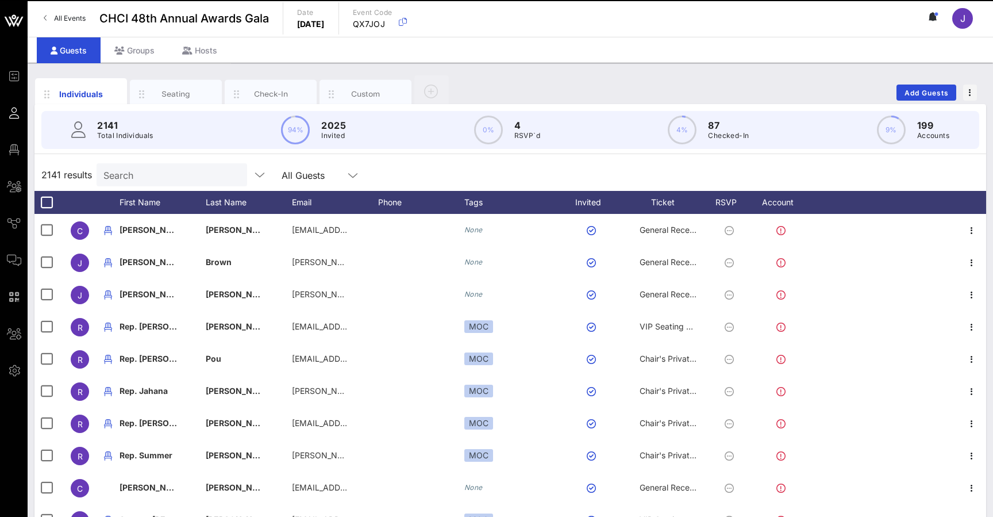
click at [696, 136] on icon at bounding box center [682, 130] width 29 height 29
click at [136, 55] on div "Groups" at bounding box center [135, 50] width 68 height 26
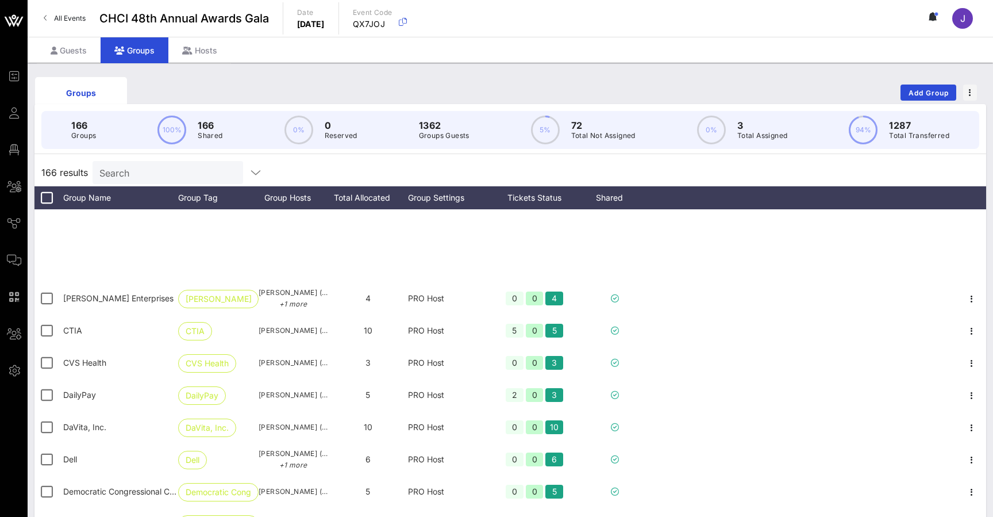
scroll to position [1928, 0]
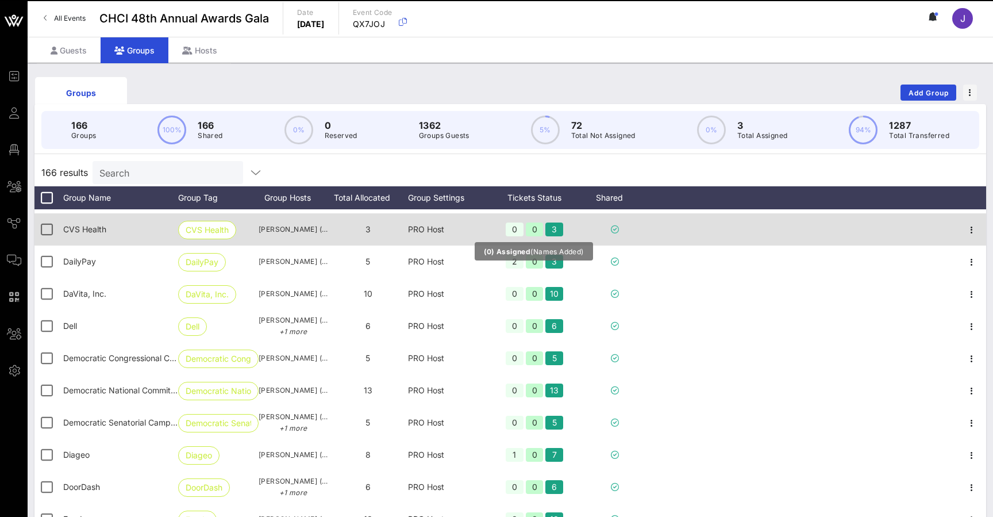
click at [581, 233] on div at bounding box center [615, 229] width 69 height 32
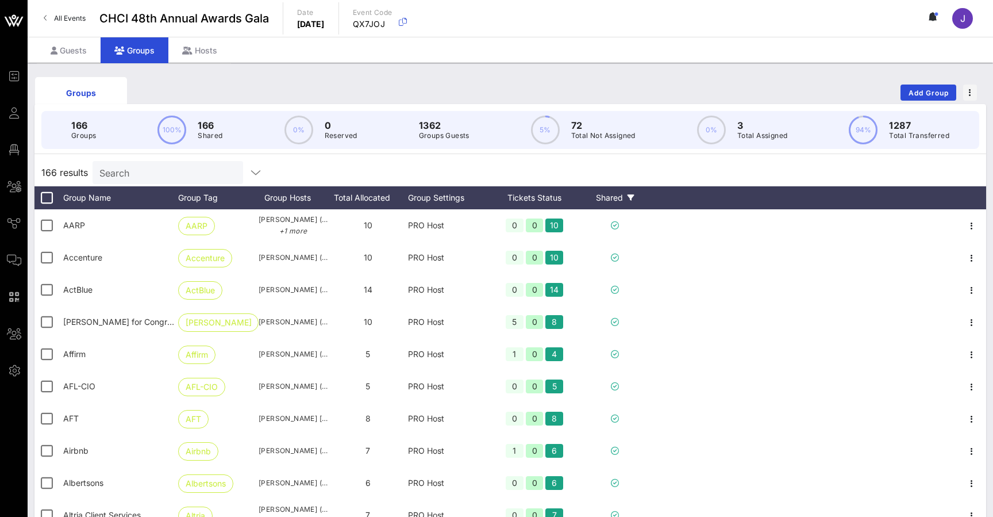
scroll to position [0, 0]
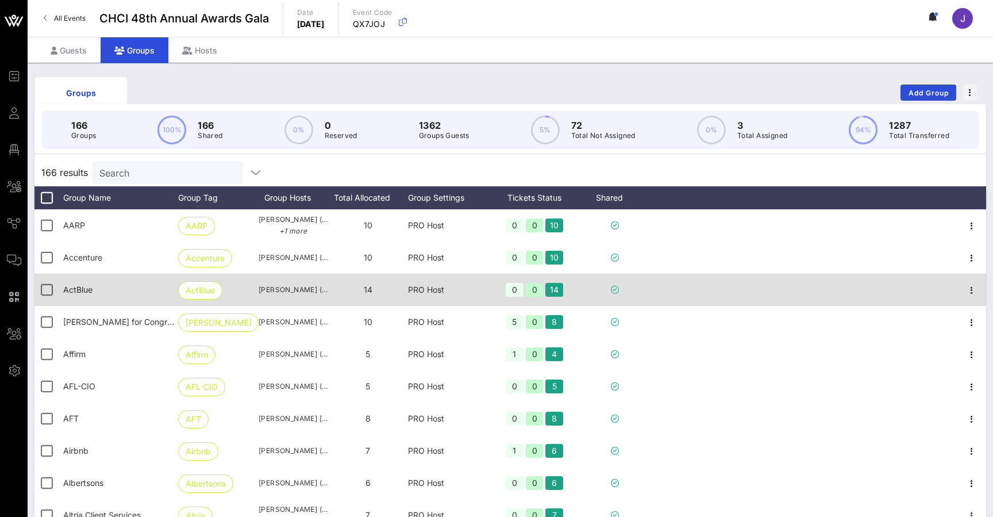
click at [645, 275] on div at bounding box center [615, 290] width 69 height 32
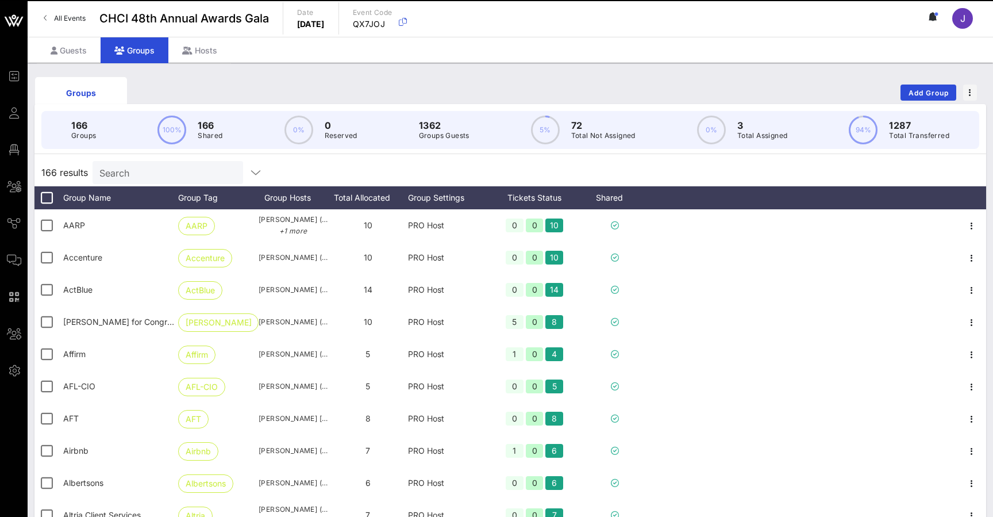
click at [606, 165] on div "166 results Search" at bounding box center [510, 173] width 952 height 28
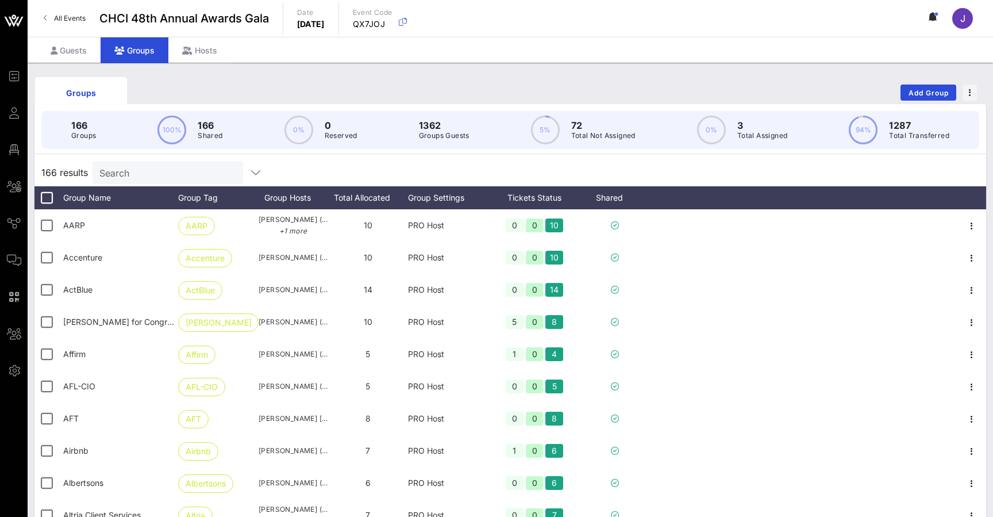
click at [599, 170] on div "166 results Search" at bounding box center [510, 173] width 952 height 28
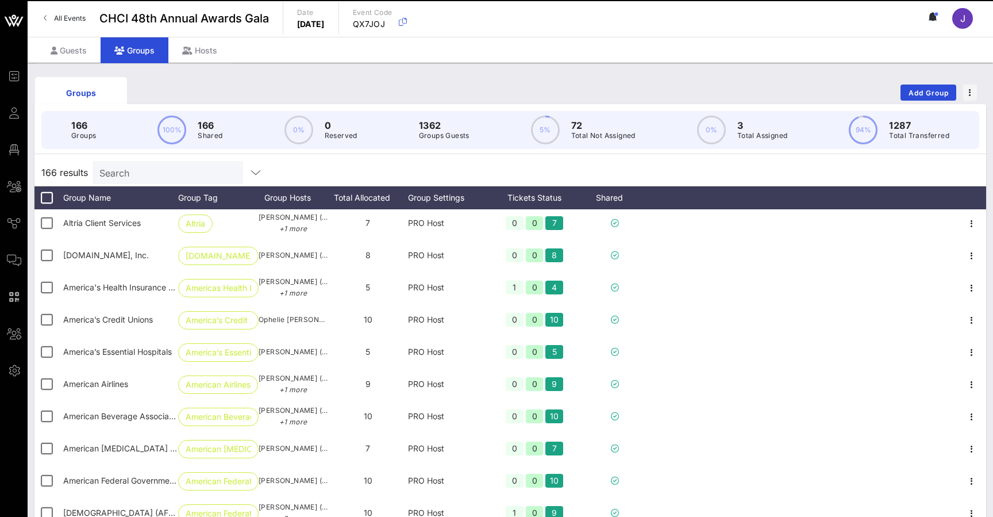
scroll to position [1039, 0]
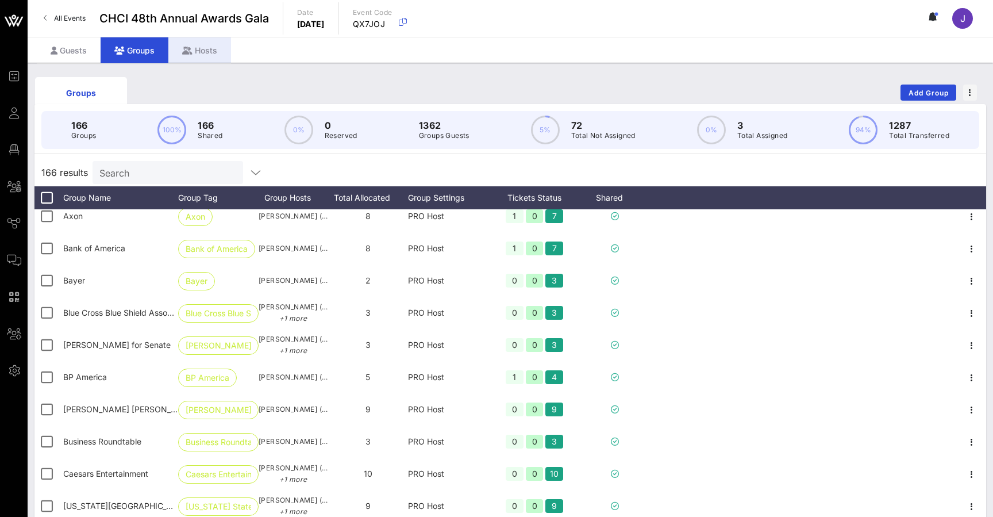
click at [190, 50] on icon at bounding box center [187, 51] width 10 height 8
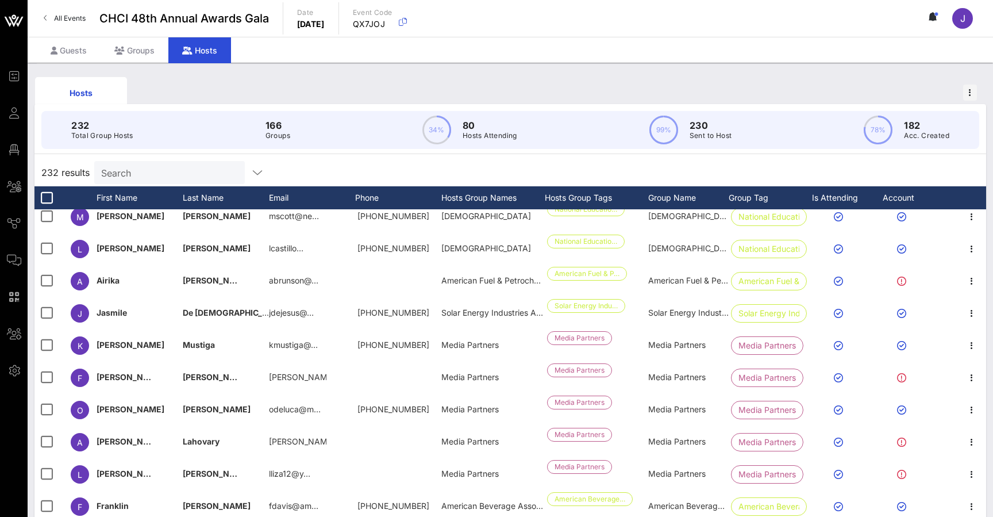
scroll to position [7125, 0]
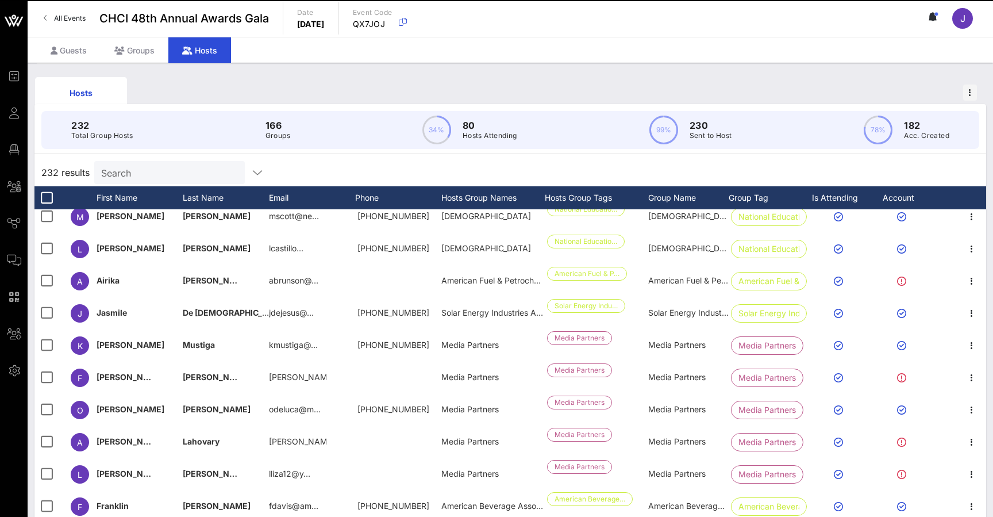
click at [907, 130] on p "182" at bounding box center [926, 125] width 45 height 14
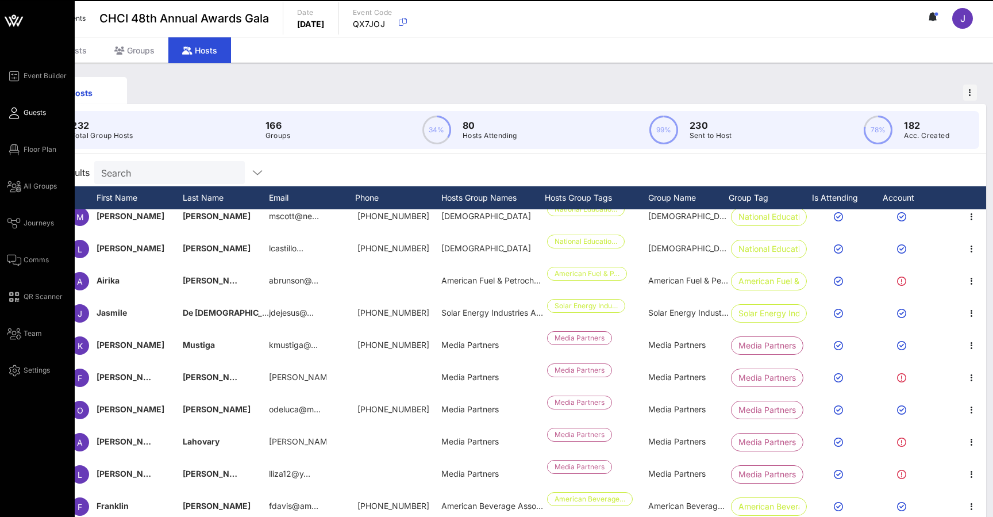
drag, startPoint x: 686, startPoint y: 133, endPoint x: 25, endPoint y: 108, distance: 662.2
click at [686, 133] on div "99% 230 Sent to Host" at bounding box center [691, 130] width 83 height 29
click at [12, 114] on icon at bounding box center [14, 113] width 14 height 2
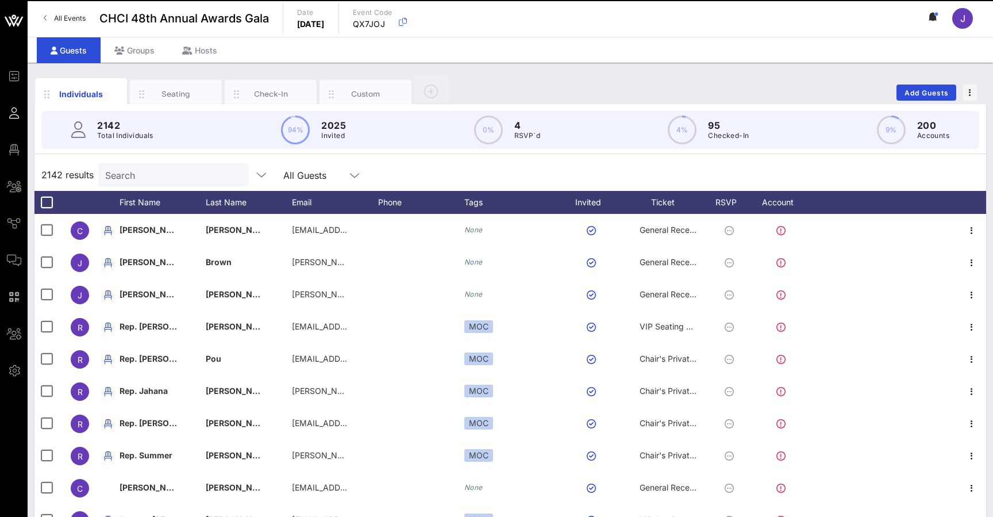
click at [199, 14] on div "All Events CHCI 48th Annual Awards Gala Date Thursday, Sep. 18, 2025 Event Code…" at bounding box center [511, 18] width 966 height 37
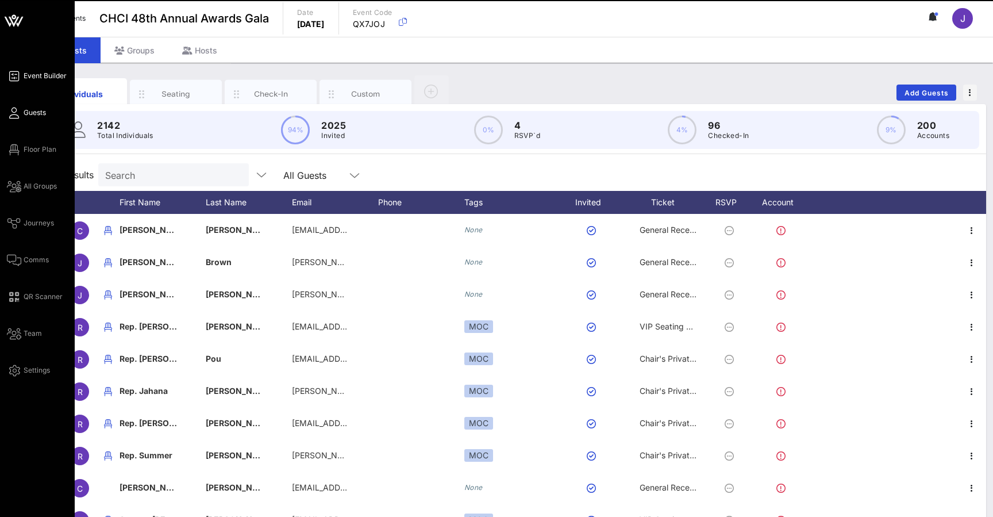
click at [14, 75] on icon at bounding box center [14, 76] width 14 height 2
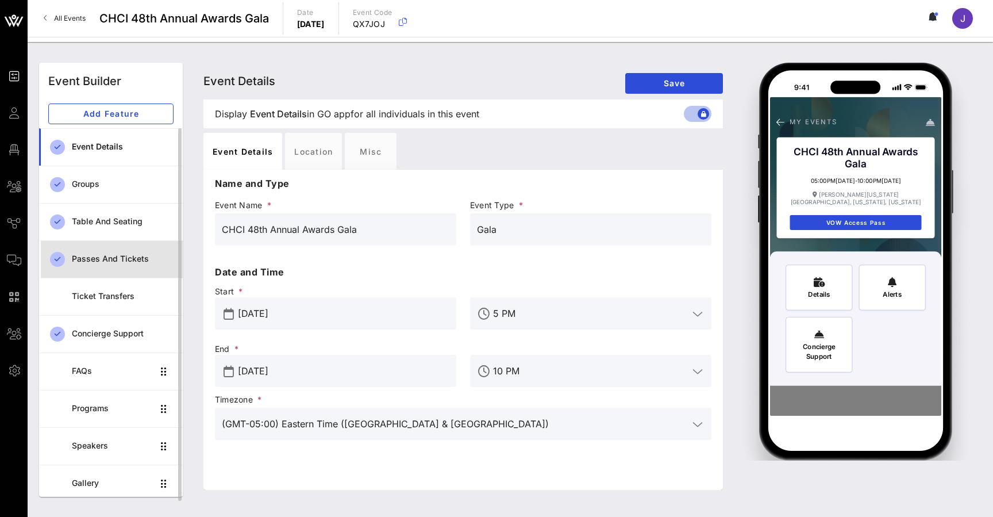
click at [116, 260] on div "Passes and Tickets" at bounding box center [123, 259] width 102 height 10
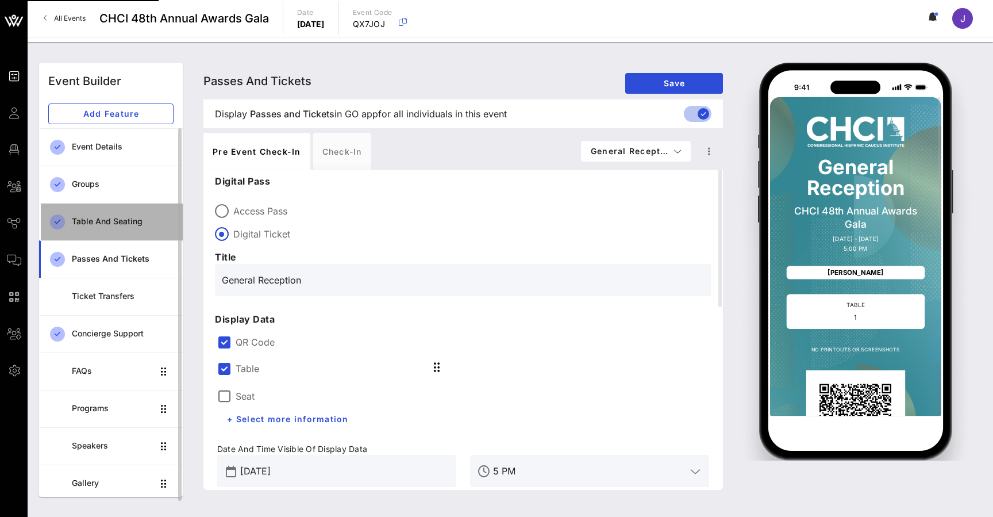
click at [111, 227] on div "Table and Seating" at bounding box center [123, 222] width 102 height 24
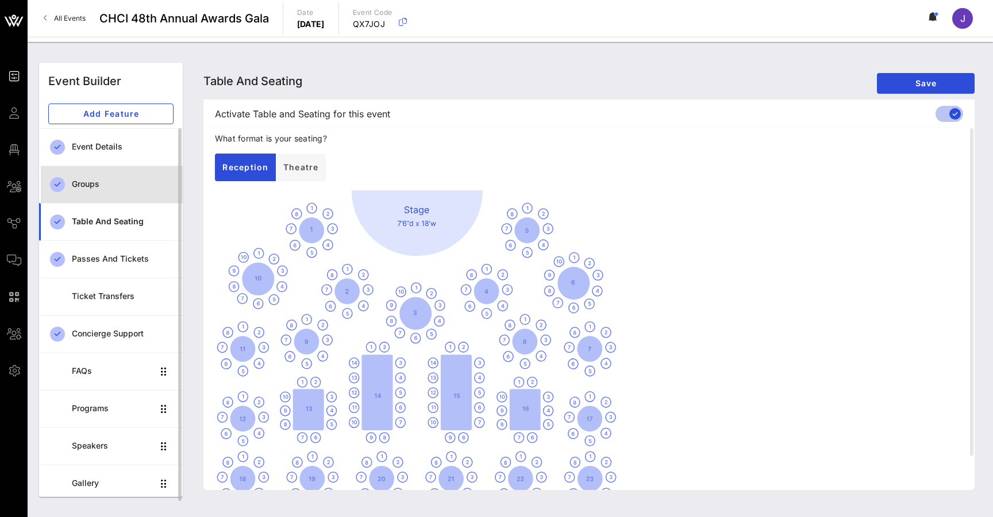
click at [106, 188] on div "Groups" at bounding box center [123, 184] width 102 height 10
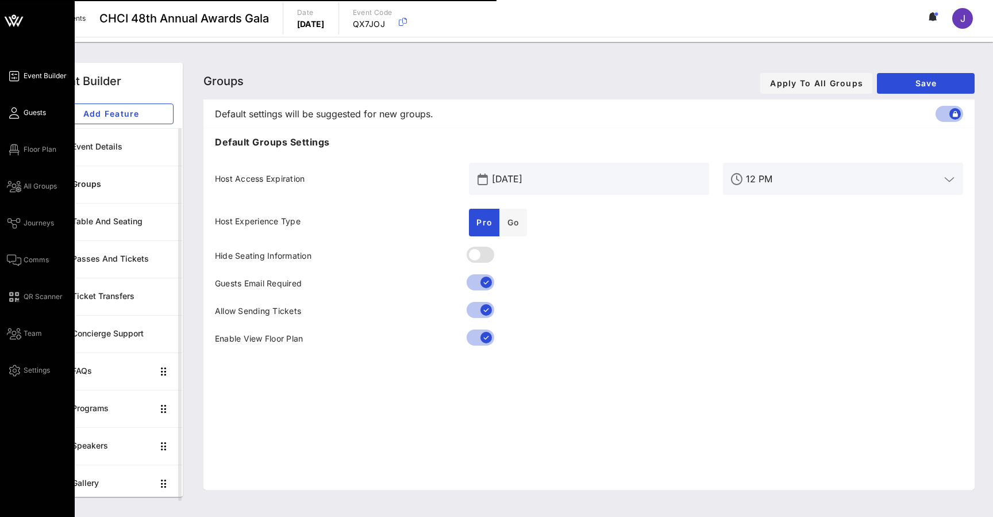
click at [12, 112] on icon at bounding box center [14, 113] width 14 height 2
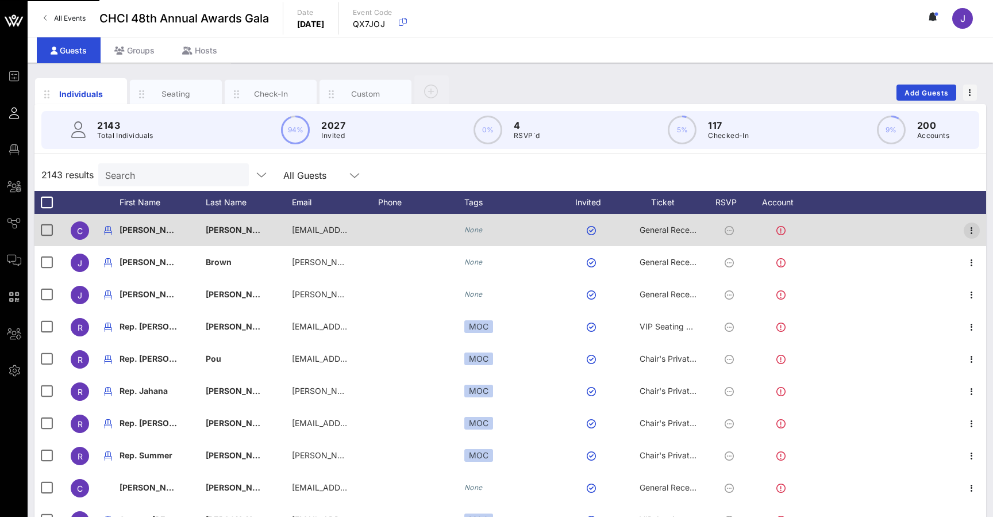
click at [977, 234] on icon "button" at bounding box center [972, 231] width 14 height 14
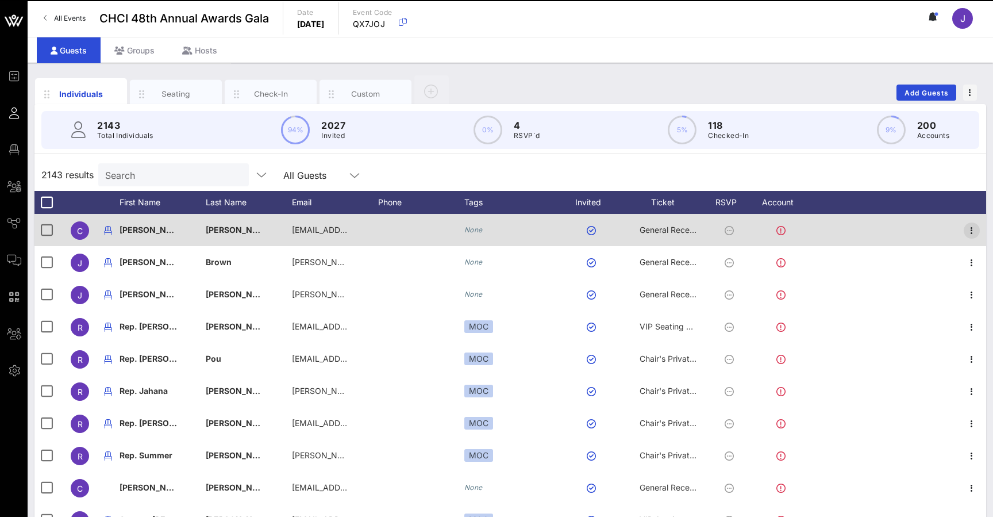
click at [966, 228] on icon "button" at bounding box center [972, 231] width 14 height 14
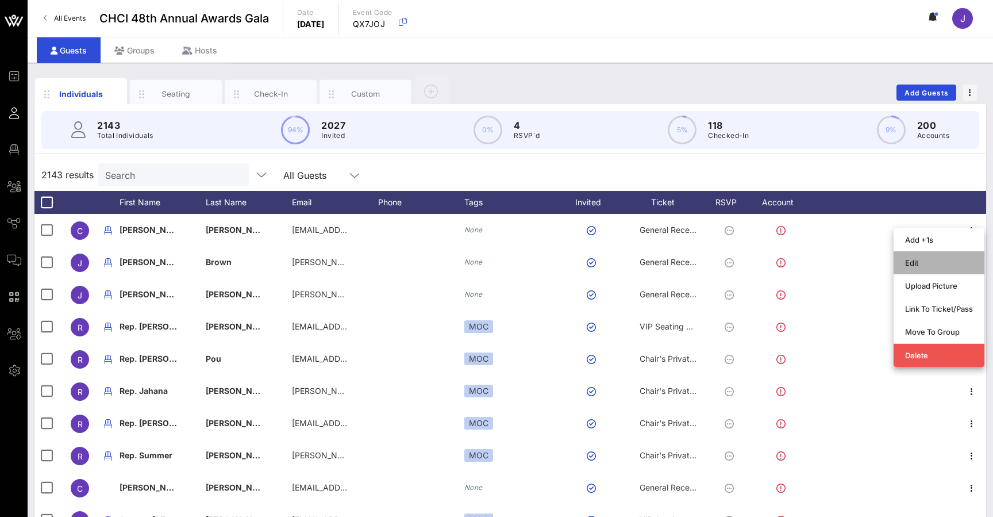
click at [946, 264] on div "Edit" at bounding box center [940, 262] width 68 height 9
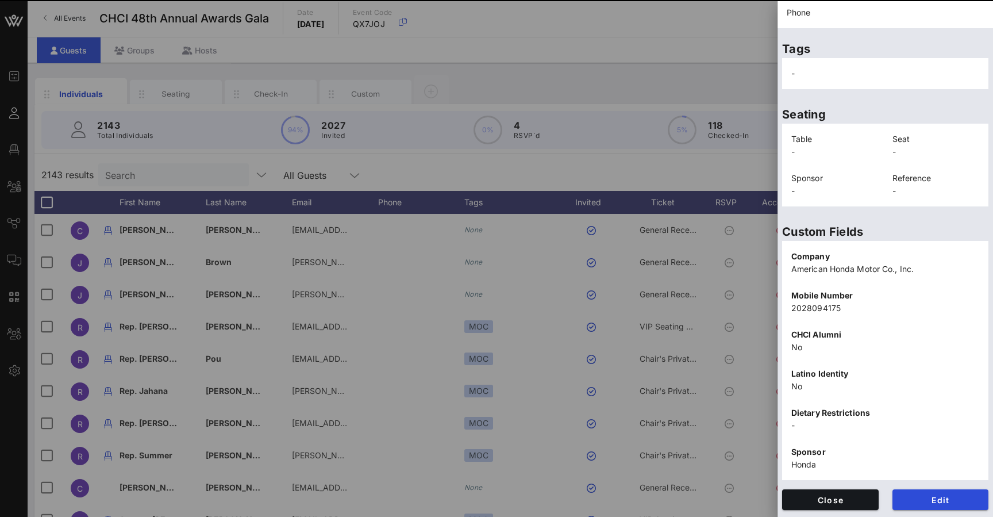
scroll to position [169, 0]
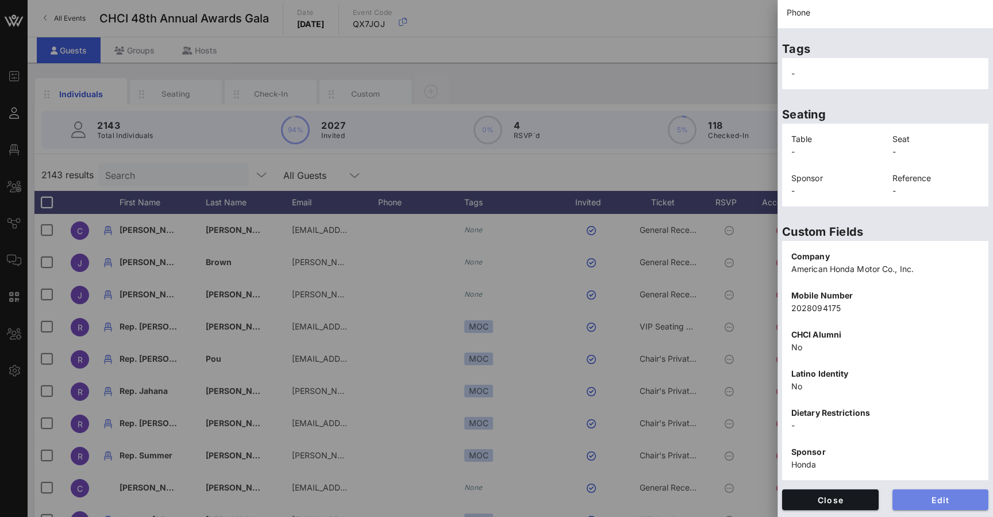
click at [955, 505] on button "Edit" at bounding box center [941, 499] width 97 height 21
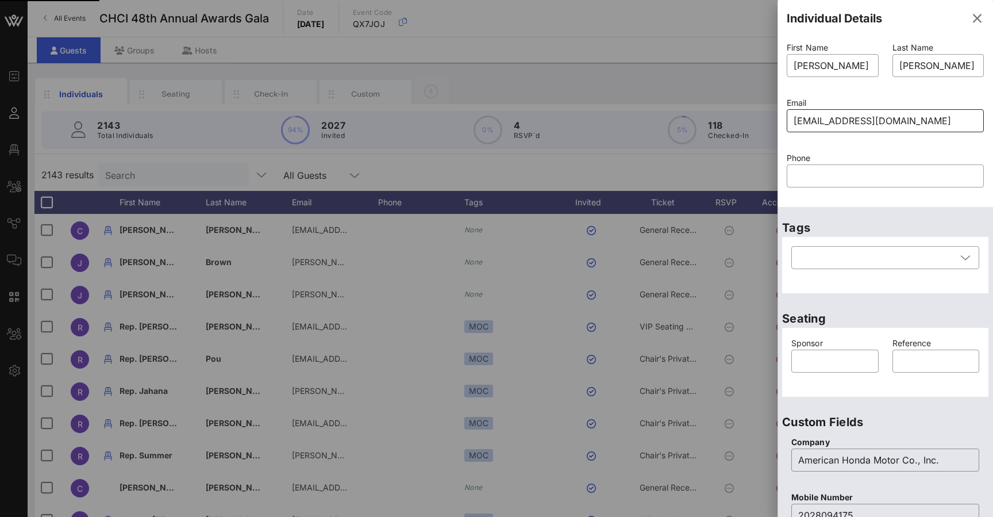
scroll to position [0, 0]
click at [854, 119] on input "[EMAIL_ADDRESS][DOMAIN_NAME]" at bounding box center [885, 121] width 183 height 18
click at [870, 123] on input "[EMAIL_ADDRESS][DOMAIN_NAME]" at bounding box center [885, 121] width 183 height 18
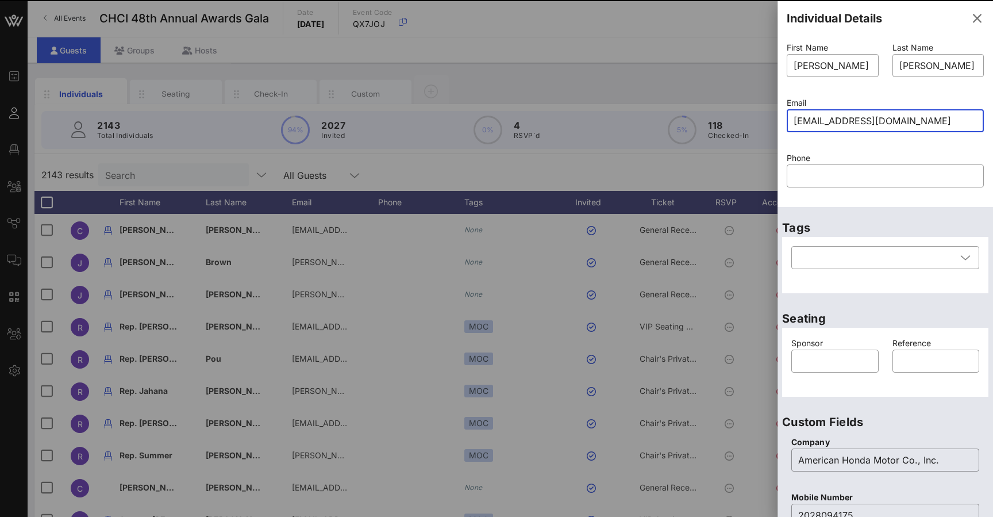
click at [895, 117] on input "[EMAIL_ADDRESS][DOMAIN_NAME]" at bounding box center [885, 121] width 183 height 18
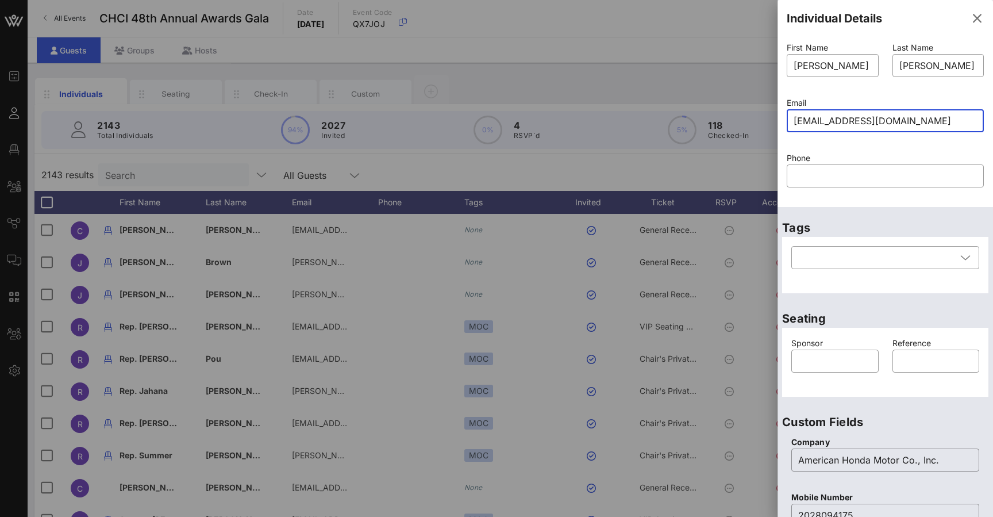
click at [920, 117] on input "[EMAIL_ADDRESS][DOMAIN_NAME]" at bounding box center [885, 121] width 183 height 18
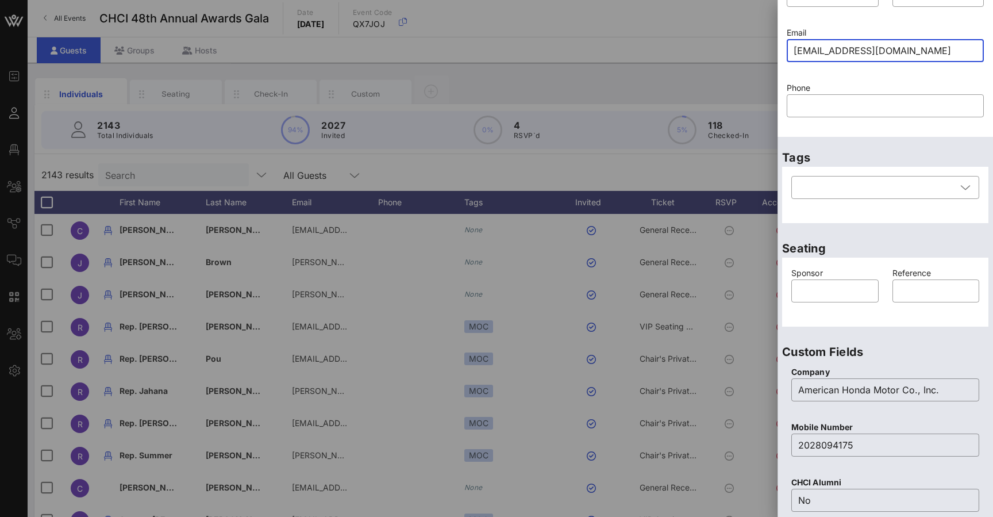
scroll to position [73, 0]
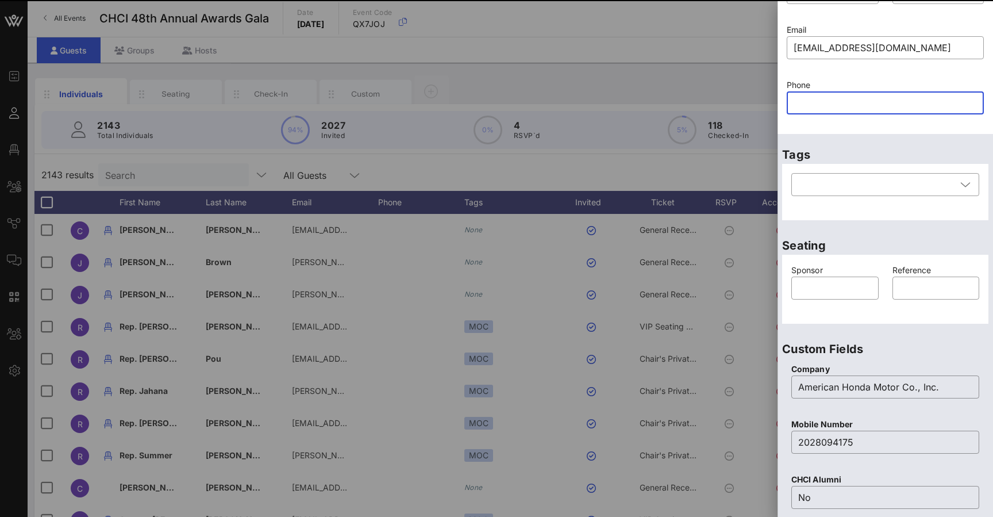
click at [887, 95] on input "text" at bounding box center [885, 103] width 183 height 18
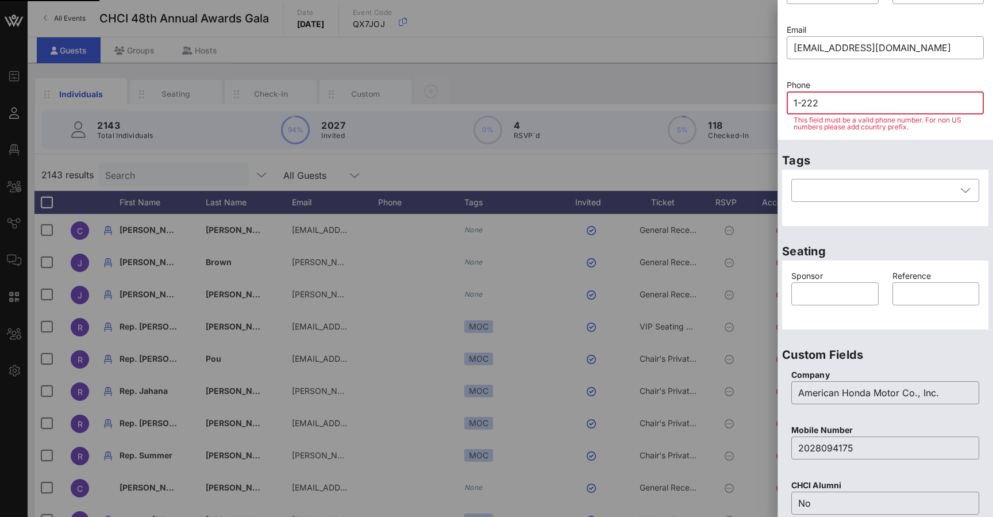
type input "1-222-"
type input "2"
type input "221"
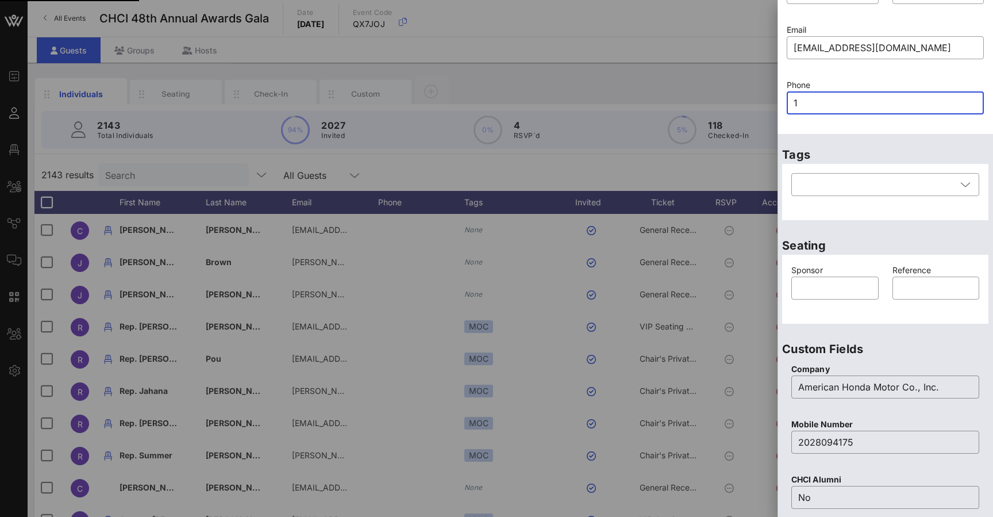
type input "1-"
type input "2"
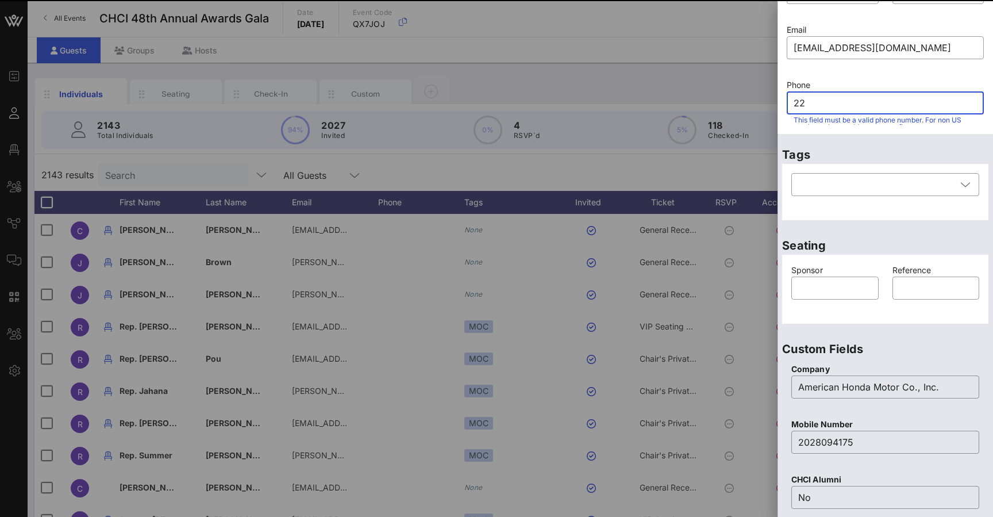
type input "222"
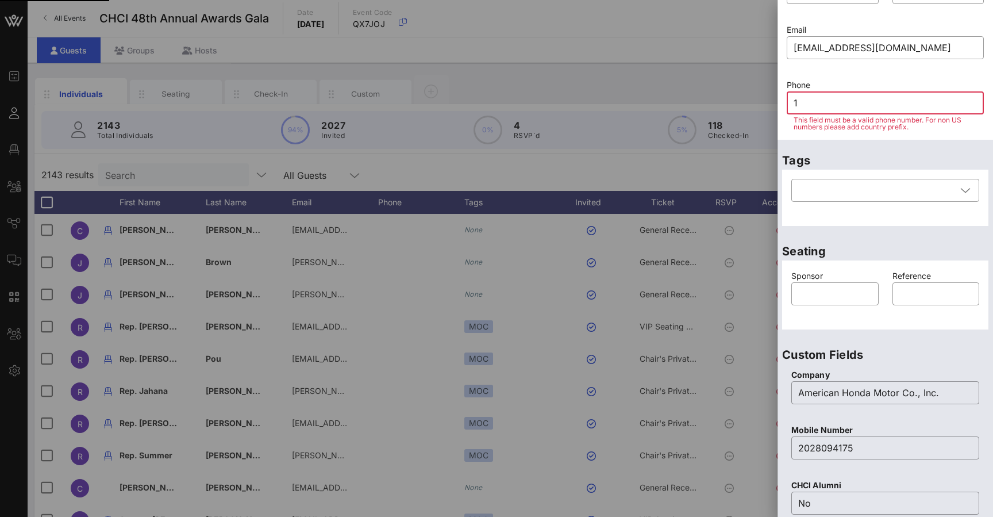
type input "1-"
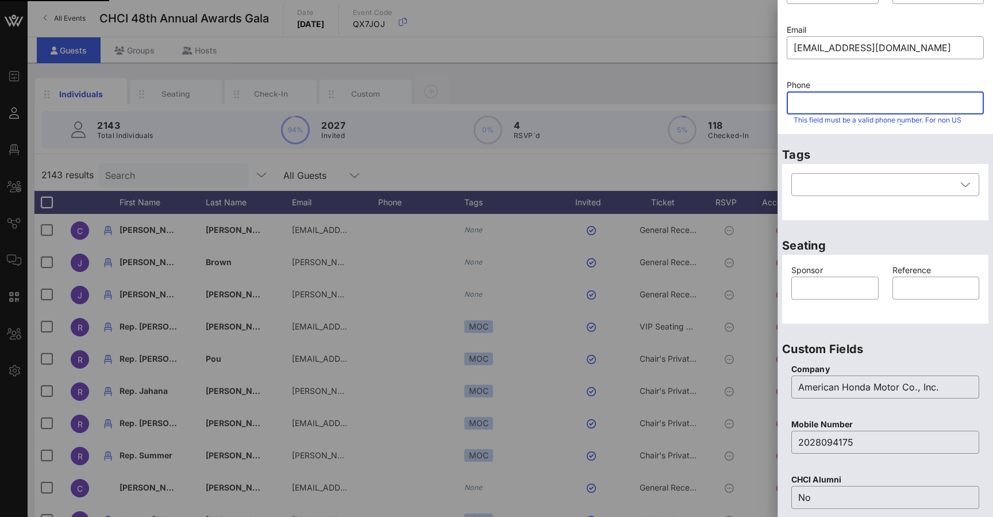
type input "2"
type input "1"
type input "2"
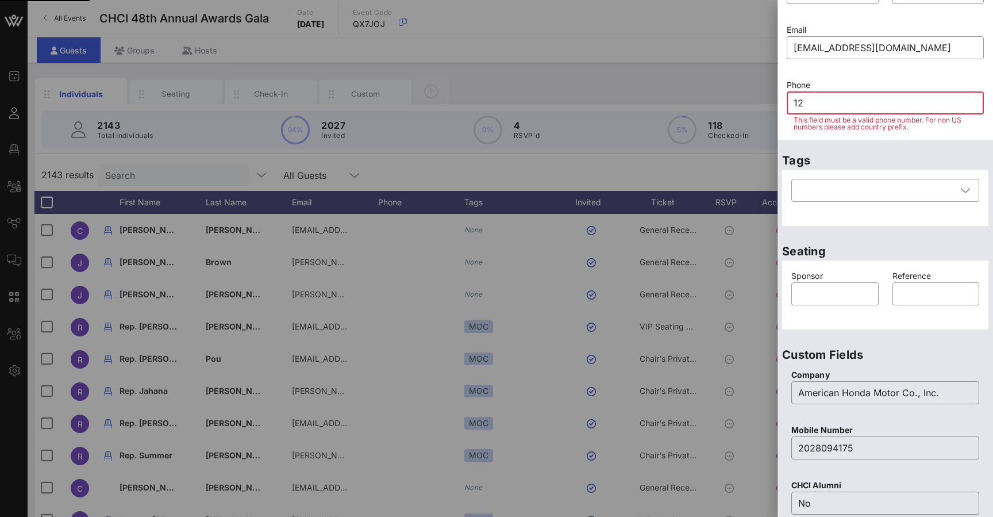
type input "1"
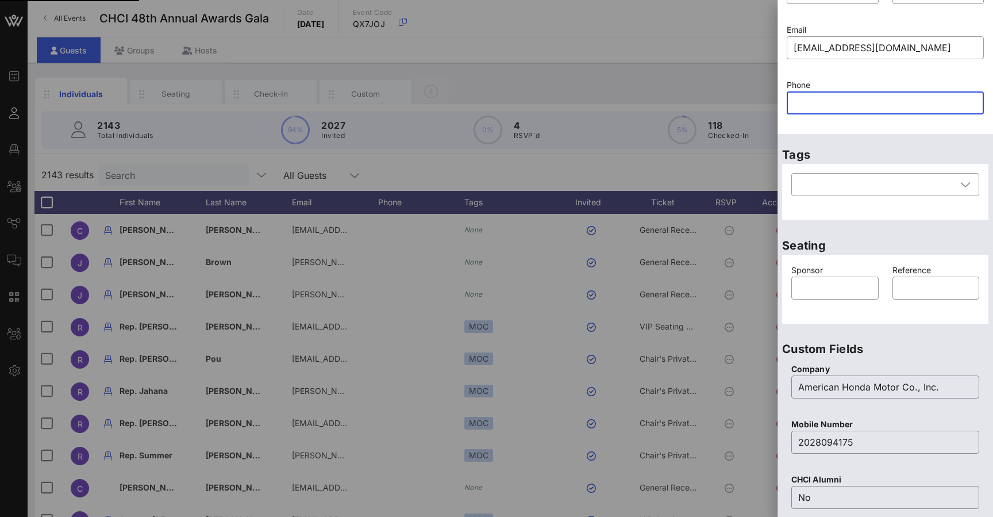
type input "1"
type input "-"
type input "21"
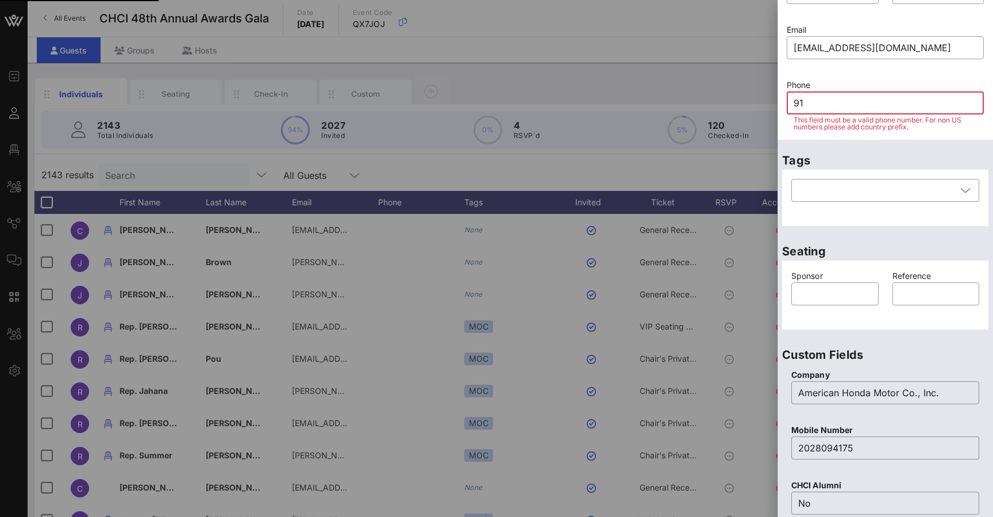
type input "917"
type input "-"
type input "91"
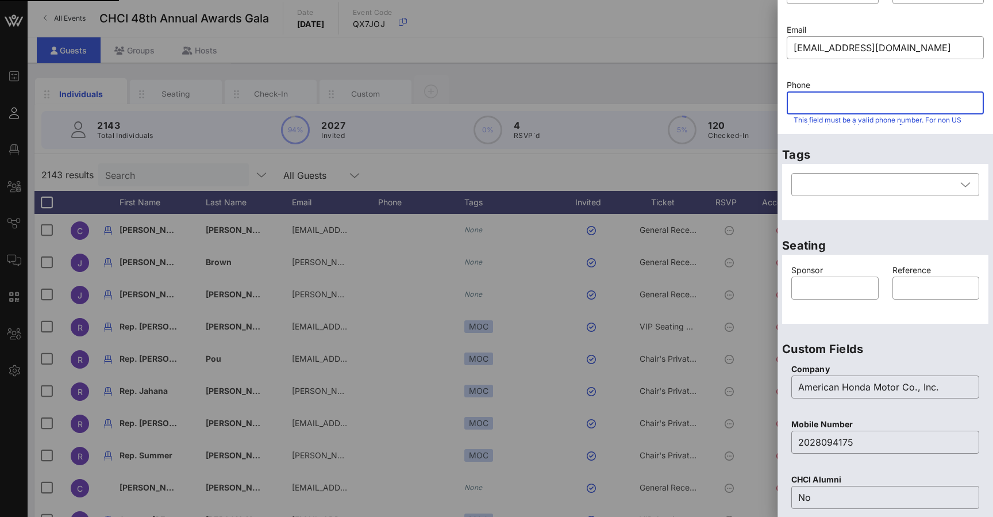
type input "7"
type input "2"
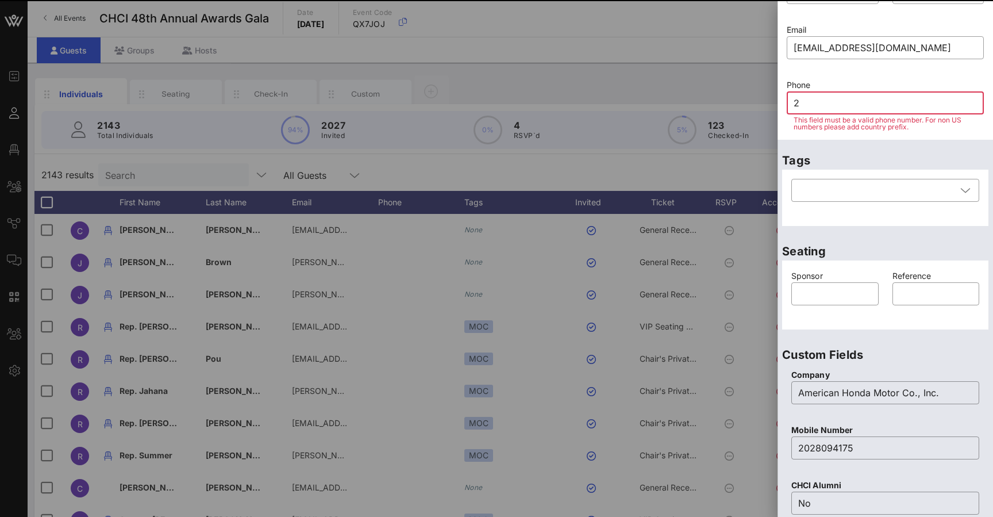
type input "22"
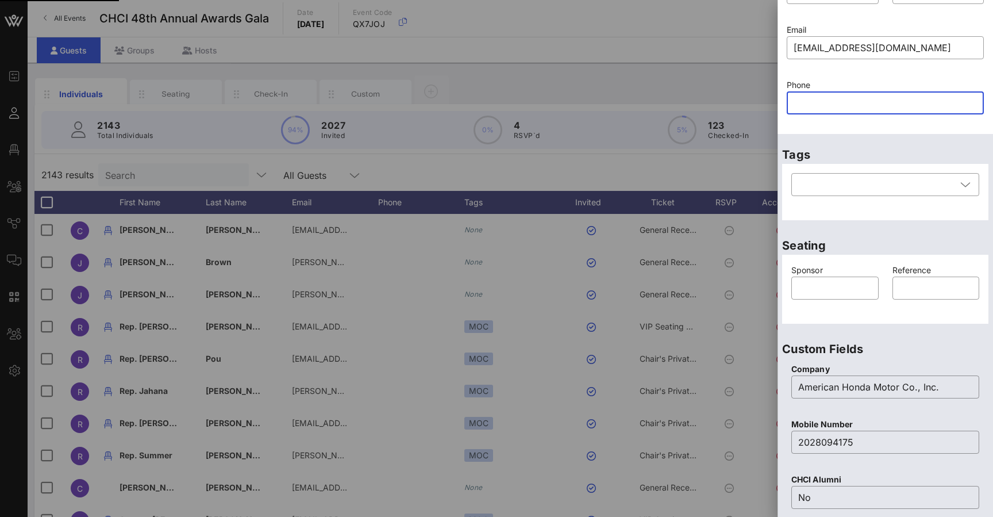
type input "2"
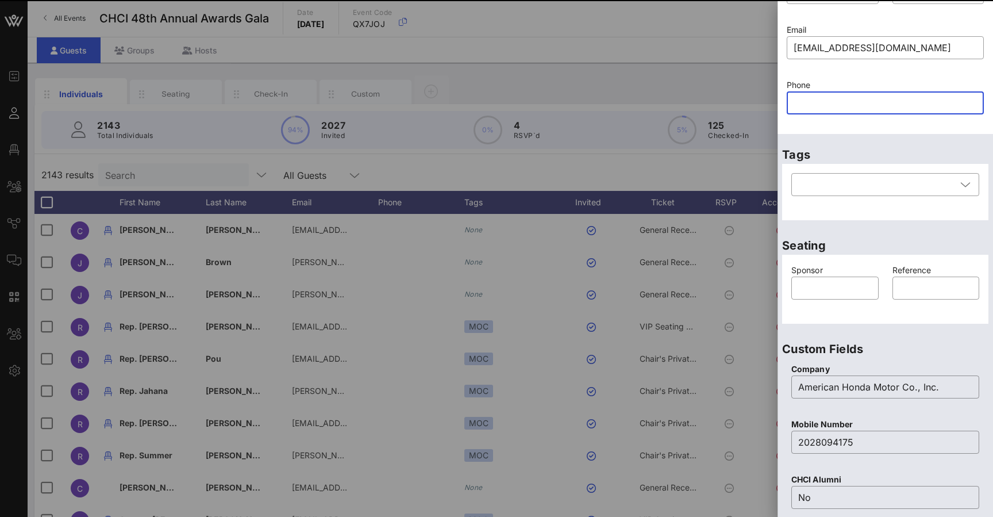
scroll to position [0, 0]
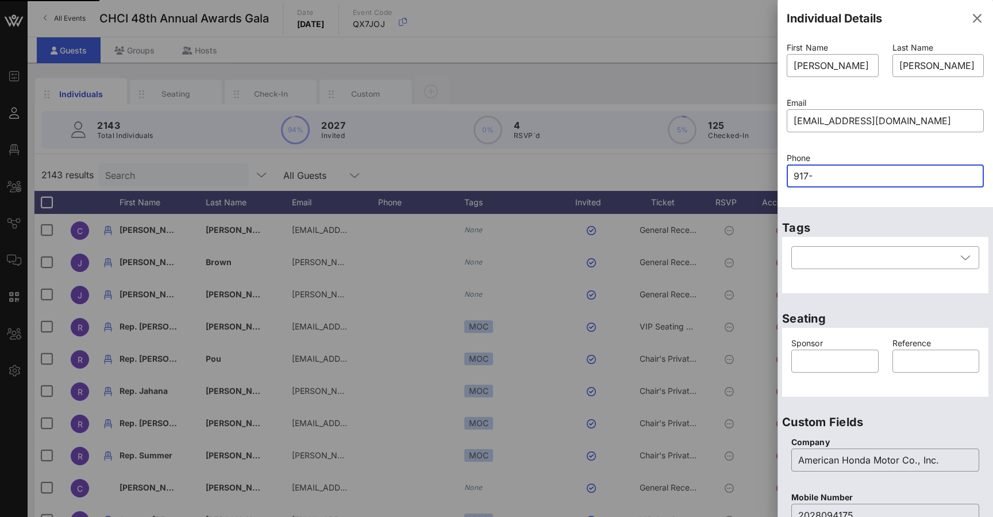
type input "917-7"
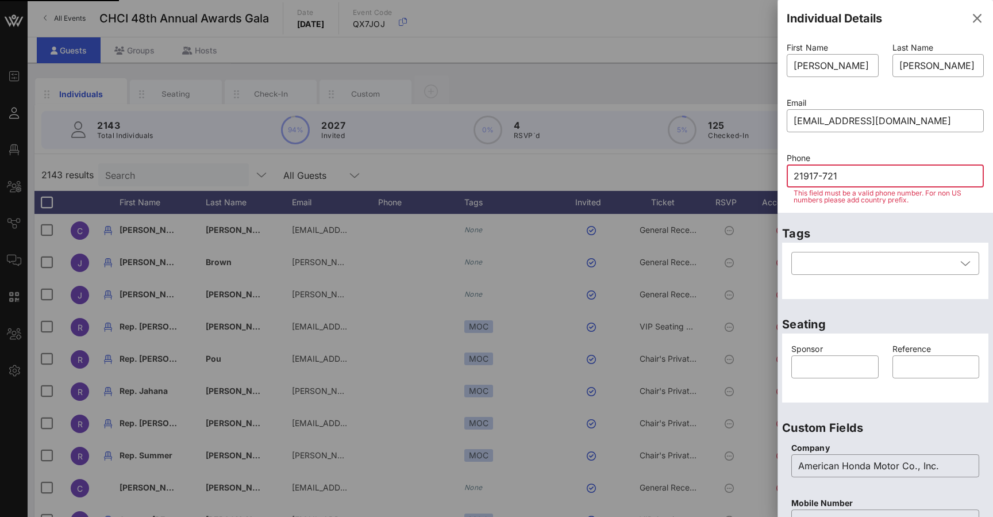
type input "21917-7212"
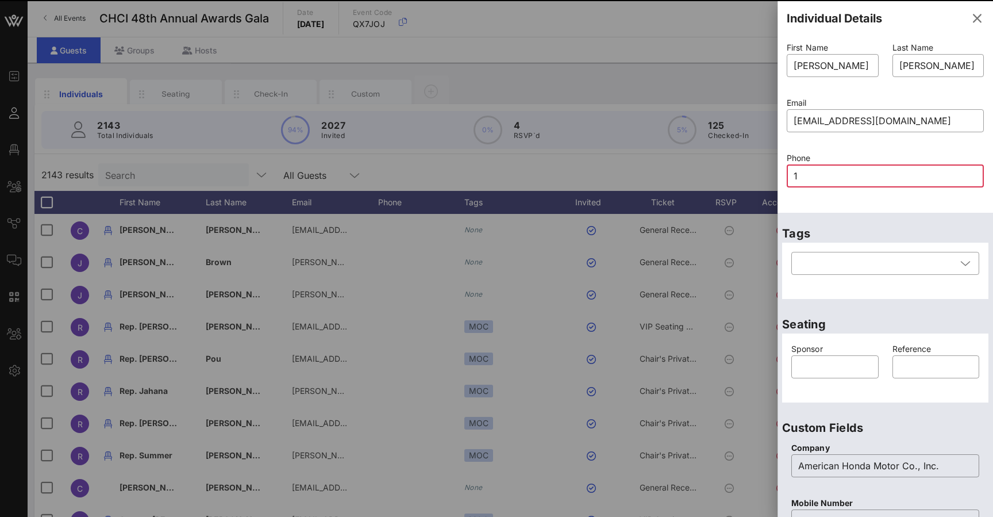
type input "11"
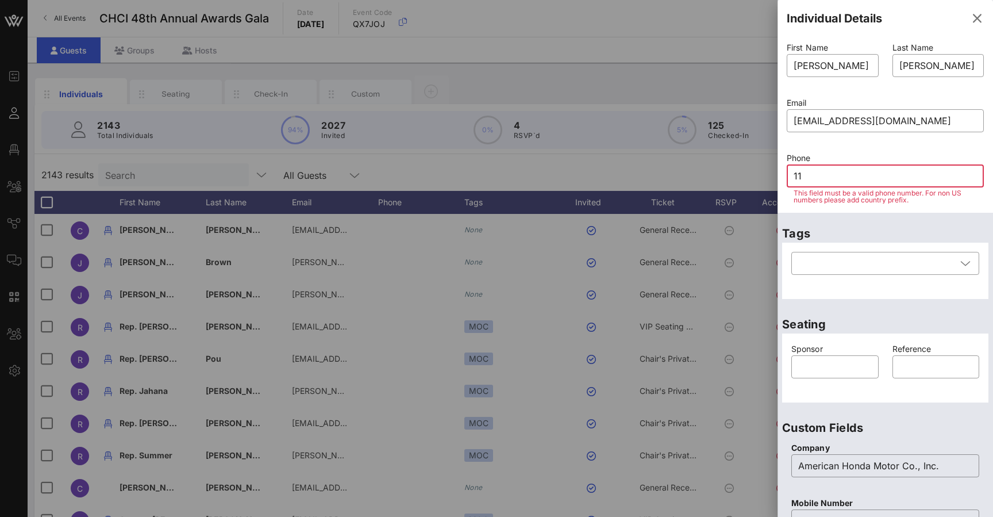
drag, startPoint x: 826, startPoint y: 178, endPoint x: 757, endPoint y: 175, distance: 69.6
click at [757, 175] on div "Event Builder Guests Floor Plan All Groups Journeys Comms QR Scanner Team Setti…" at bounding box center [496, 285] width 993 height 570
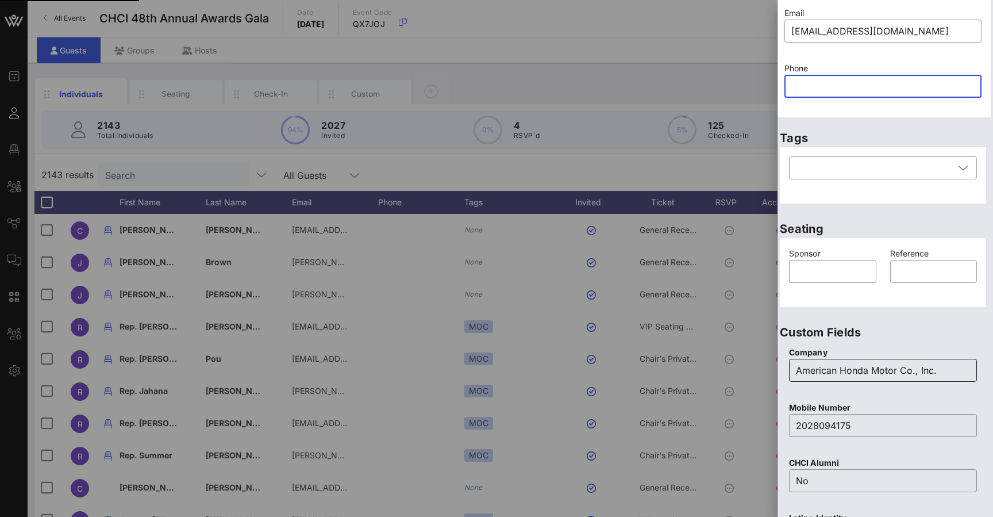
scroll to position [279, 2]
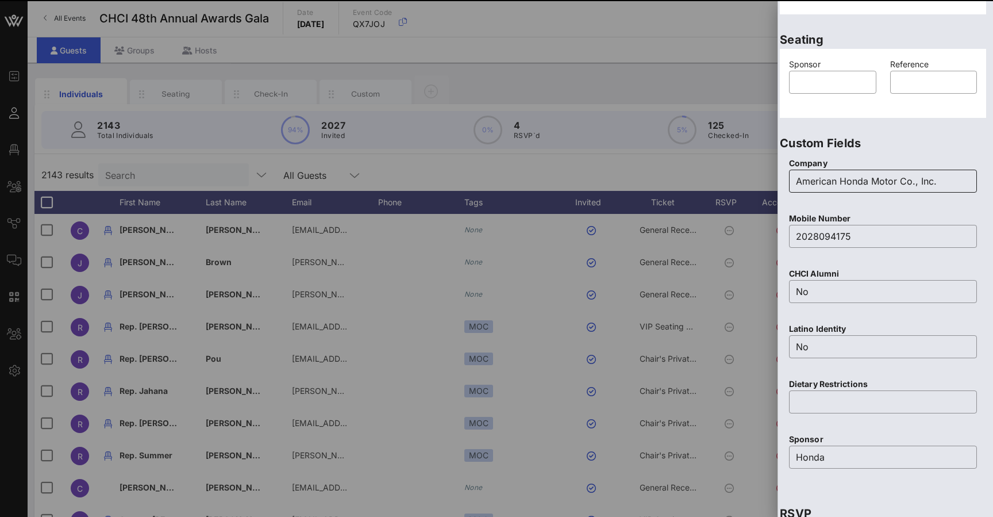
click at [953, 181] on input "American Honda Motor Co., Inc." at bounding box center [883, 181] width 174 height 18
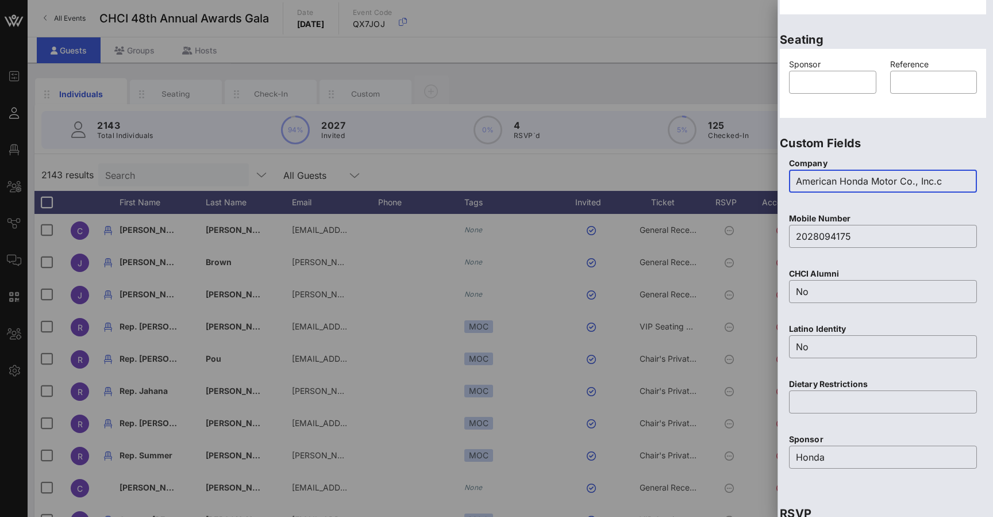
type input "American Honda Motor Co., Inc."
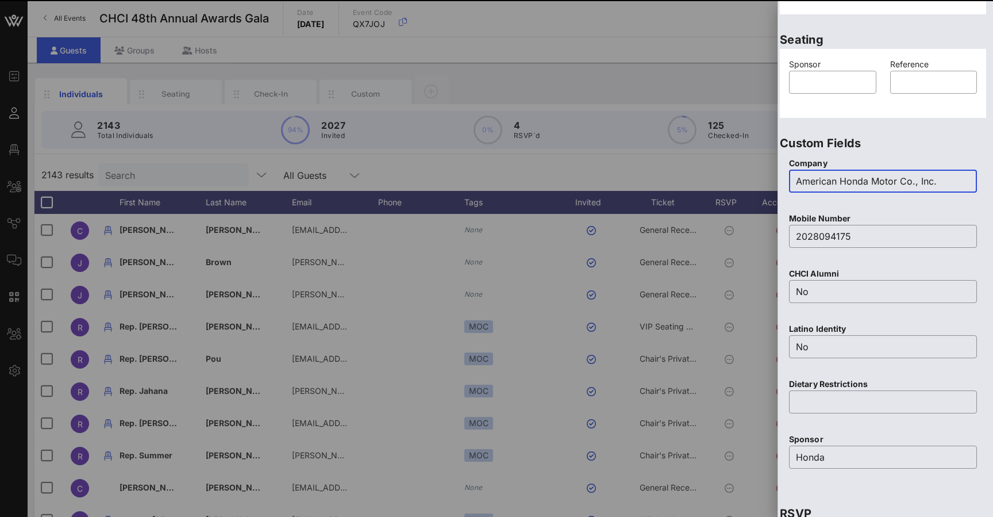
scroll to position [0, 2]
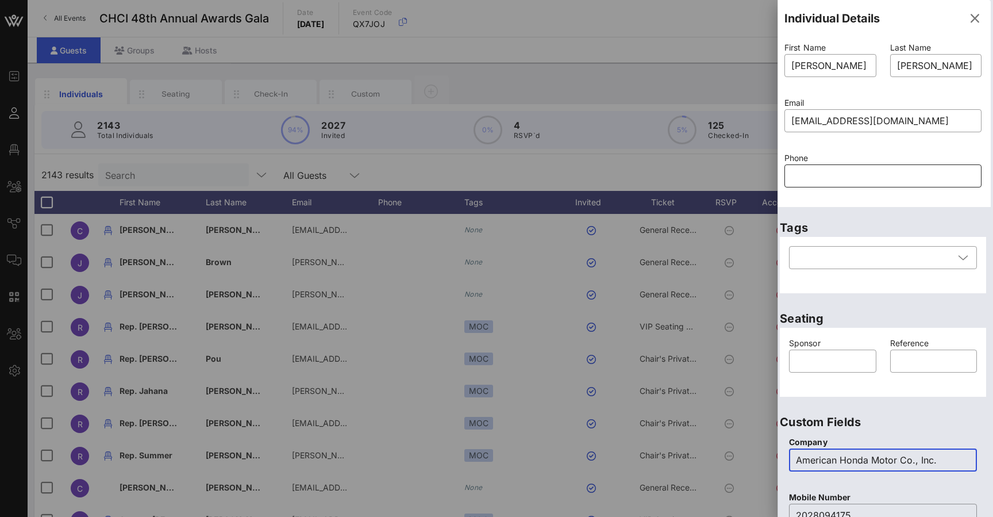
click at [818, 185] on input "text" at bounding box center [883, 176] width 183 height 18
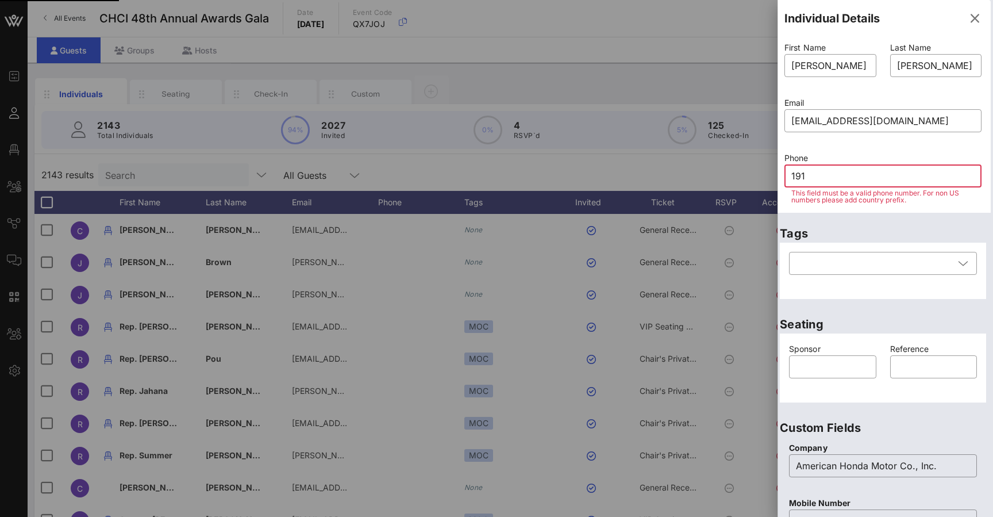
type input "1917"
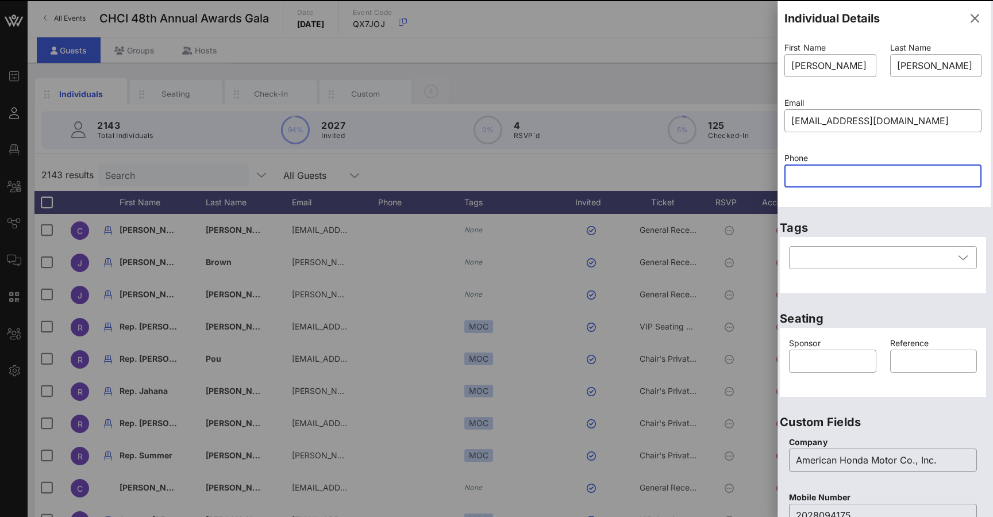
type input "7"
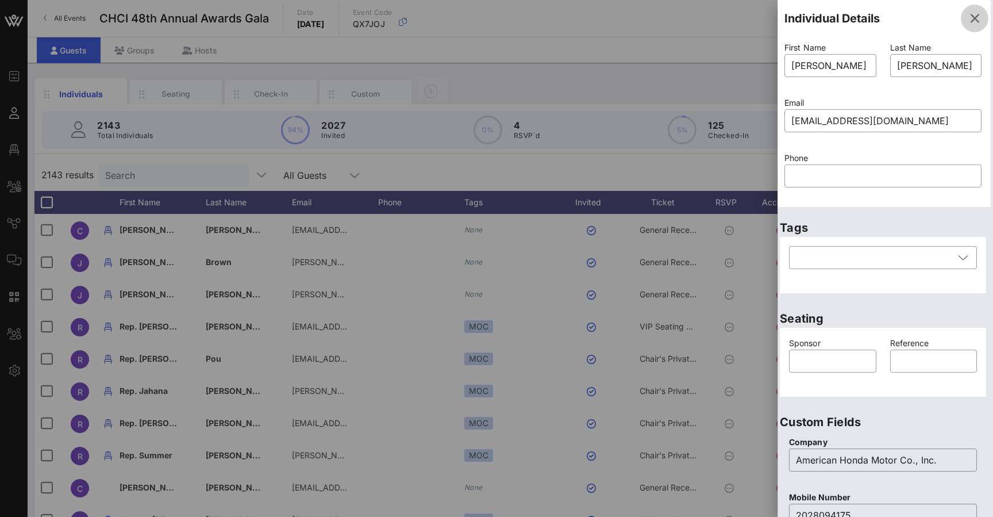
click at [979, 20] on icon "button" at bounding box center [975, 18] width 14 height 14
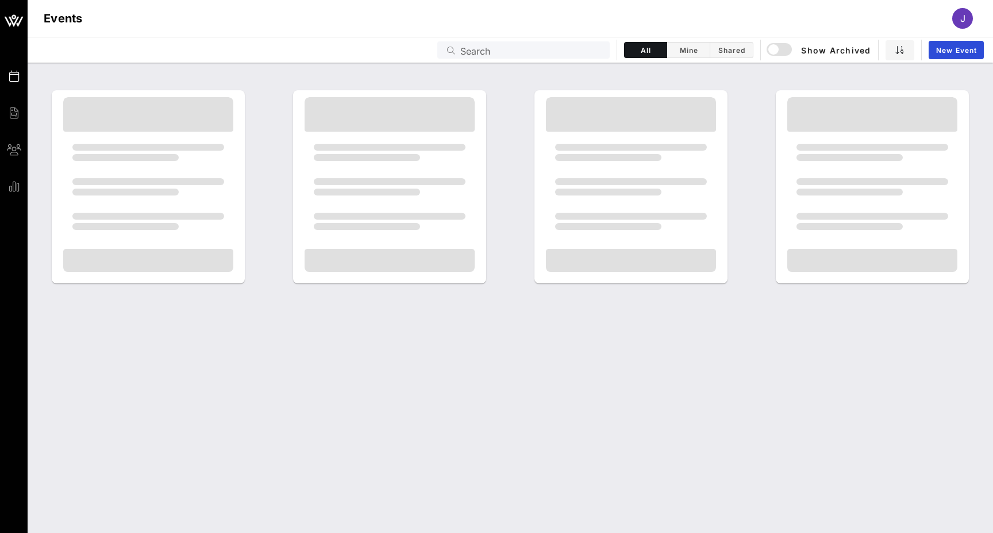
click at [573, 43] on input "Search" at bounding box center [532, 50] width 143 height 15
type input "CHCI"
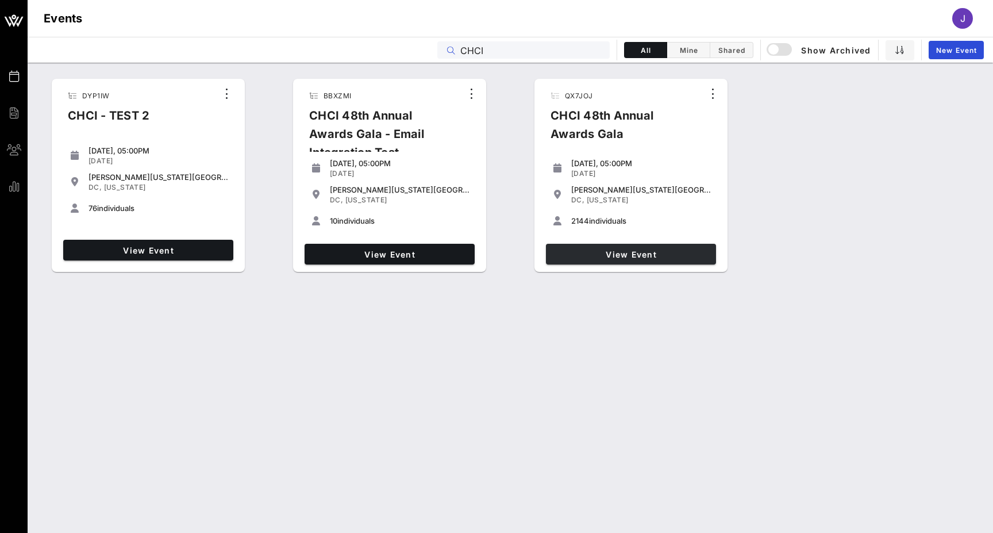
click at [624, 259] on span "View Event" at bounding box center [631, 255] width 161 height 10
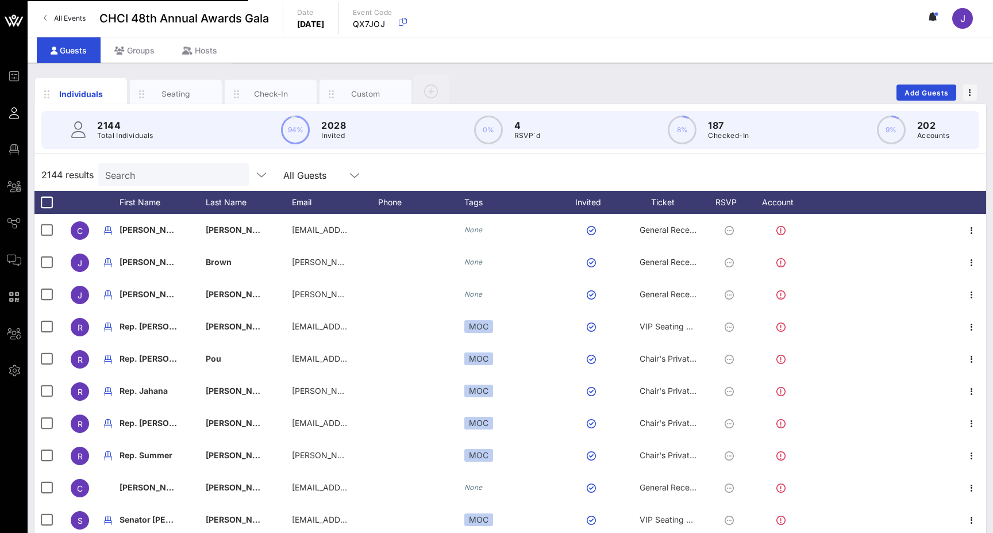
click at [16, 151] on icon at bounding box center [14, 150] width 14 height 2
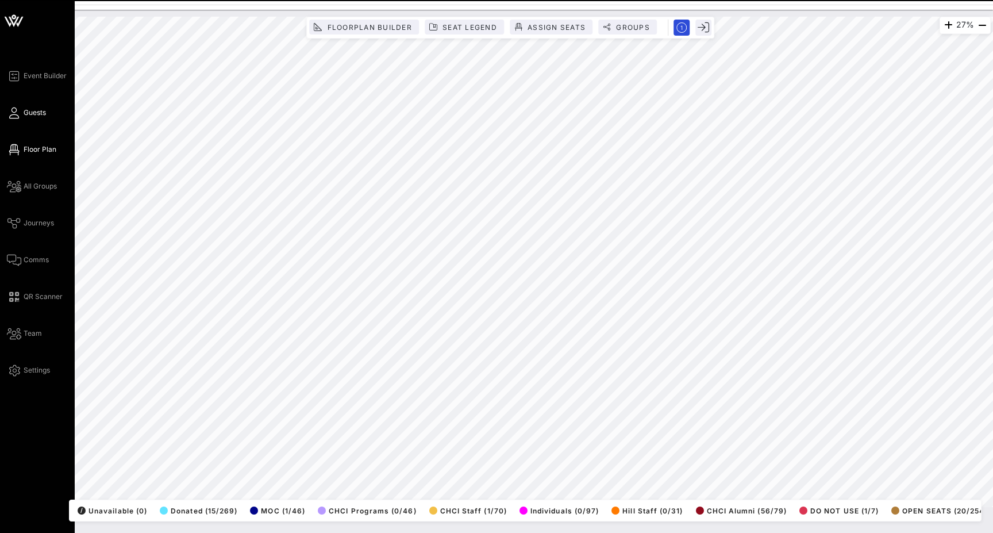
click at [33, 114] on span "Guests" at bounding box center [35, 113] width 22 height 10
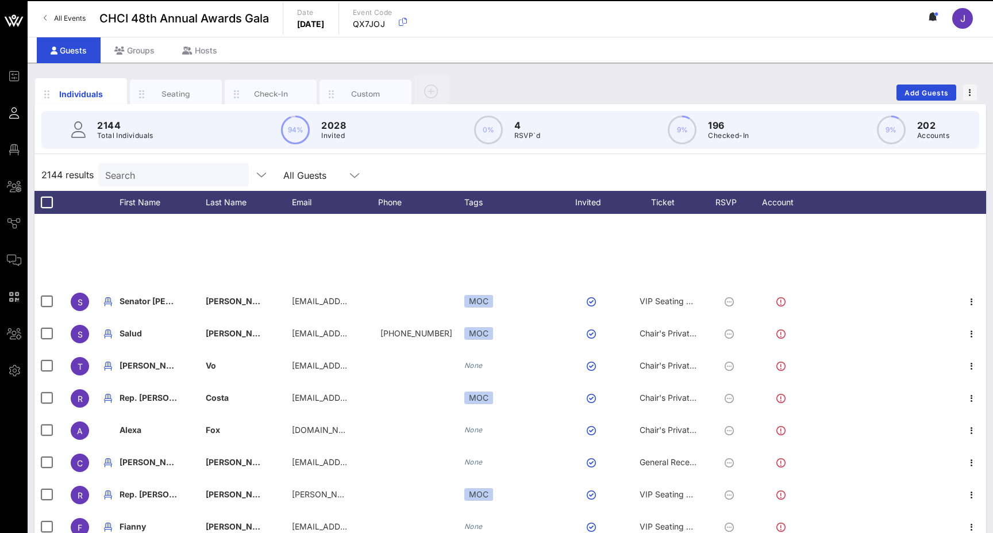
scroll to position [467, 0]
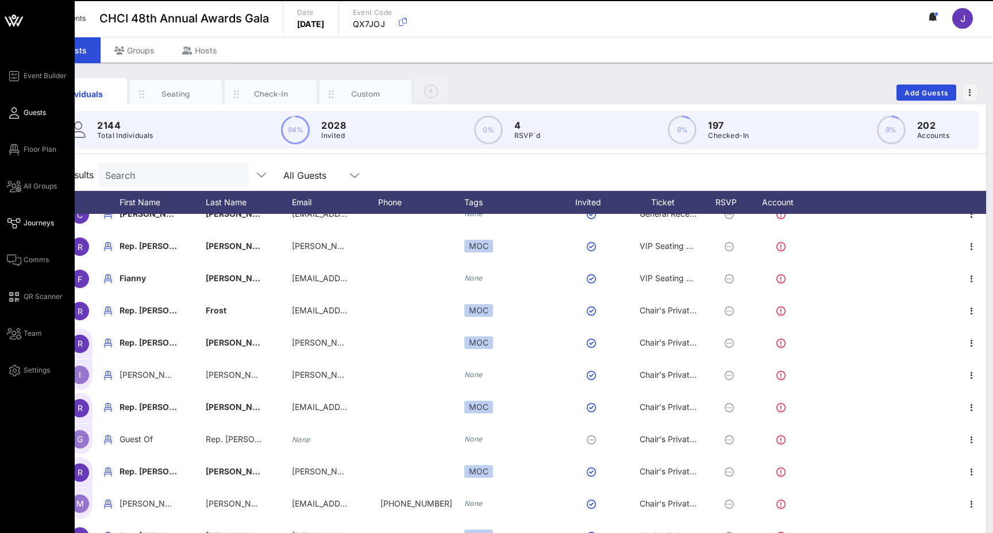
click at [26, 223] on span "Journeys" at bounding box center [39, 223] width 30 height 10
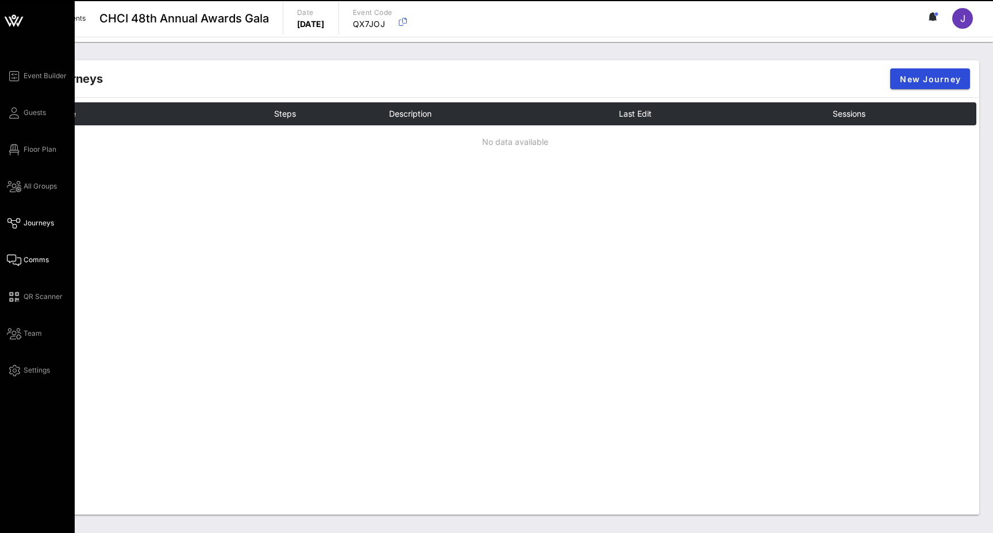
click at [25, 258] on span "Comms" at bounding box center [36, 260] width 25 height 10
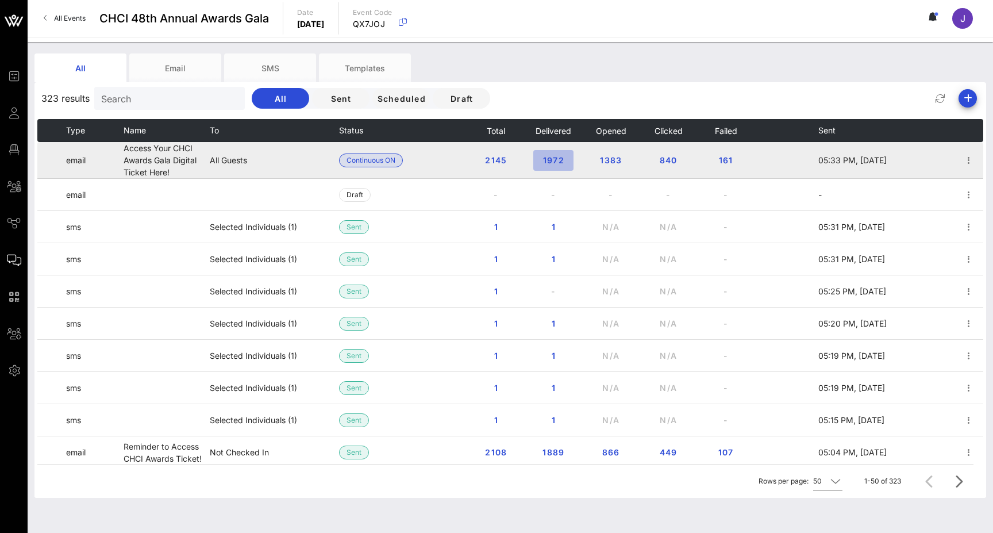
drag, startPoint x: 572, startPoint y: 159, endPoint x: 565, endPoint y: 159, distance: 7.5
click at [565, 159] on button "1972" at bounding box center [554, 160] width 40 height 21
drag, startPoint x: 749, startPoint y: 163, endPoint x: 465, endPoint y: 164, distance: 283.4
click at [465, 164] on tr "email Access Your CHCI Awards Gala Digital Ticket Here! All Guests Continuous O…" at bounding box center [510, 160] width 946 height 37
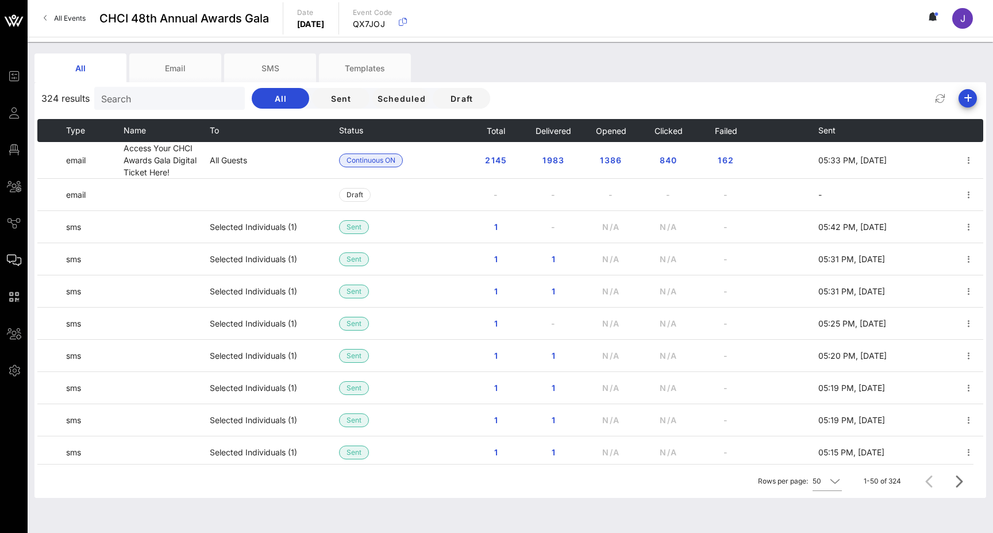
click at [732, 88] on div "324 results Search All Sent Scheduled Draft" at bounding box center [510, 99] width 952 height 28
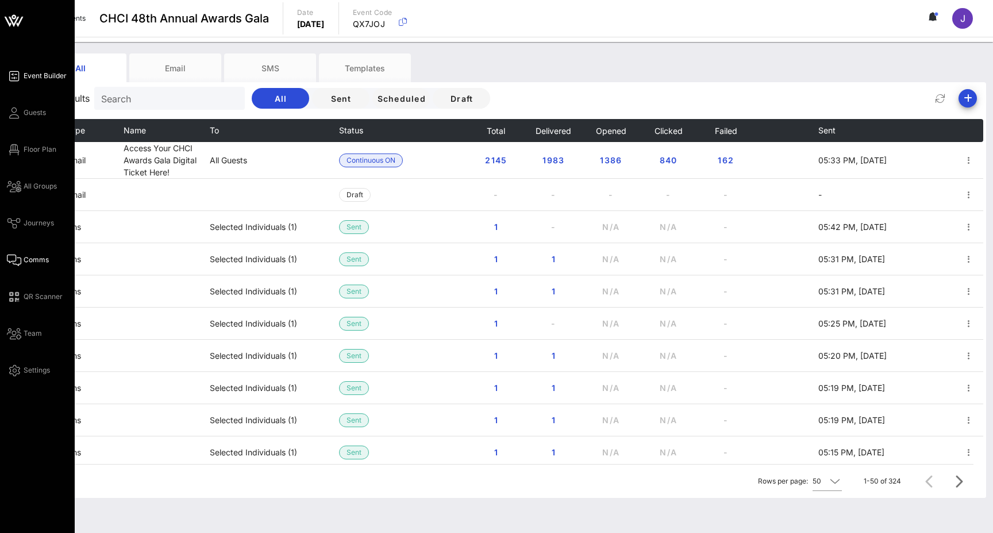
click at [17, 76] on icon at bounding box center [14, 76] width 14 height 2
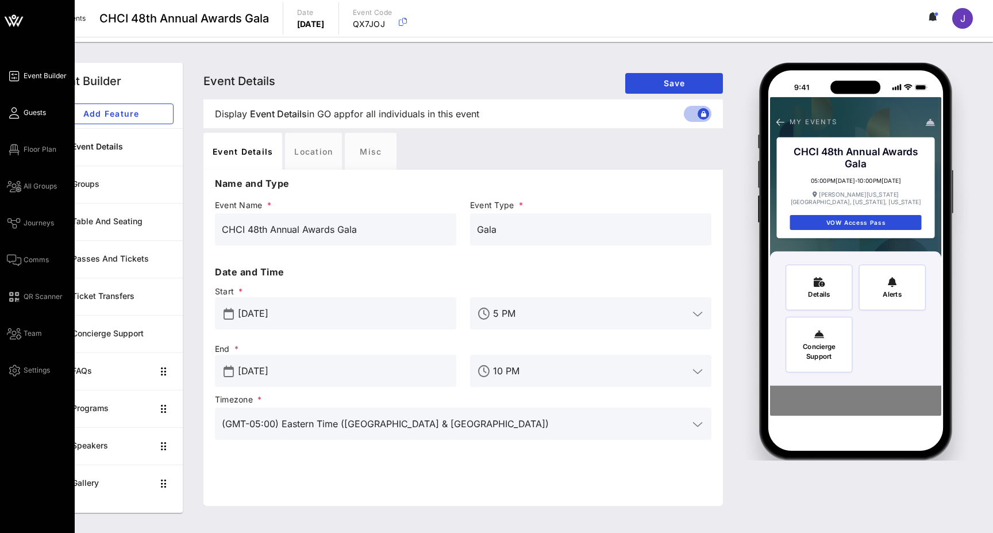
click at [21, 111] on link "Guests" at bounding box center [26, 113] width 39 height 14
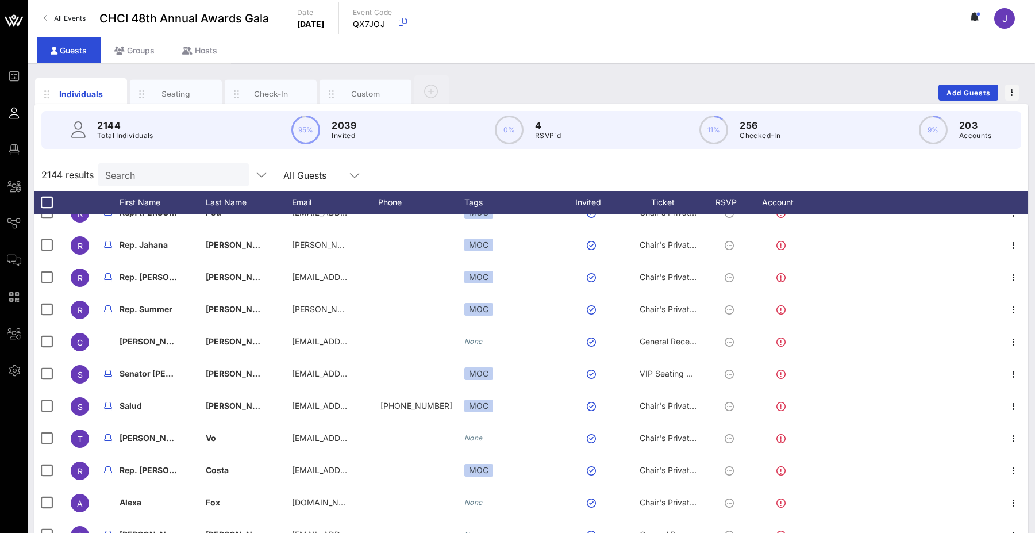
scroll to position [163, 0]
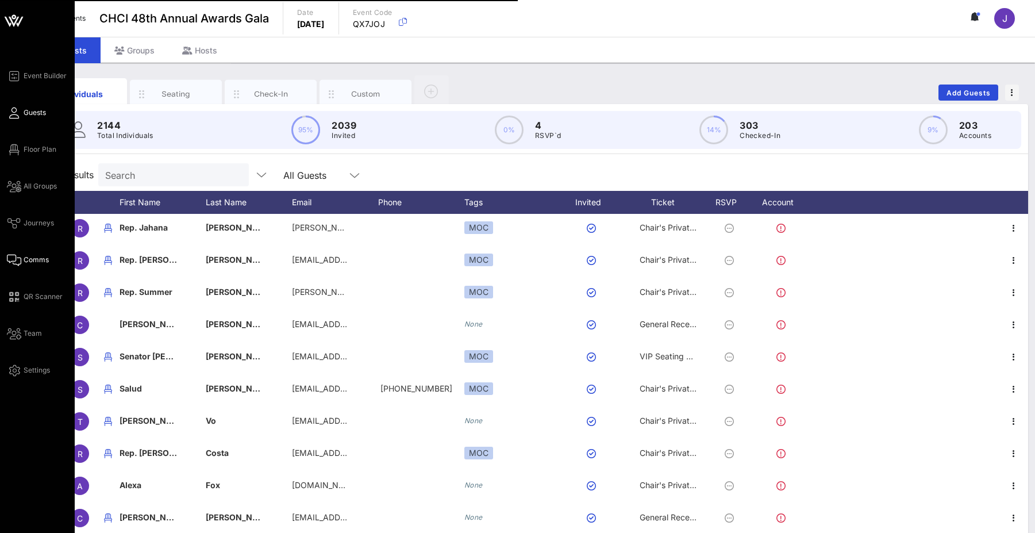
click at [17, 261] on icon at bounding box center [14, 260] width 14 height 2
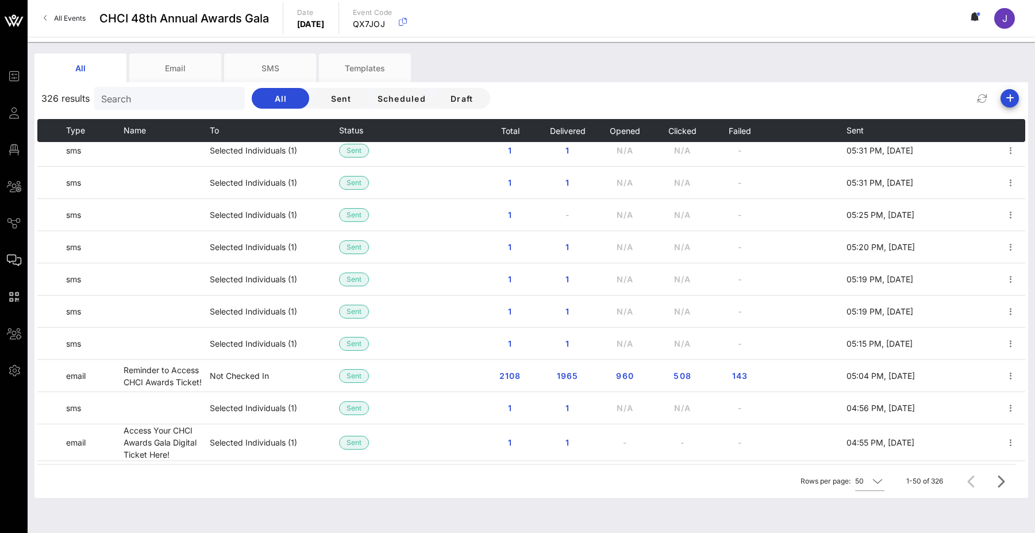
scroll to position [178, 0]
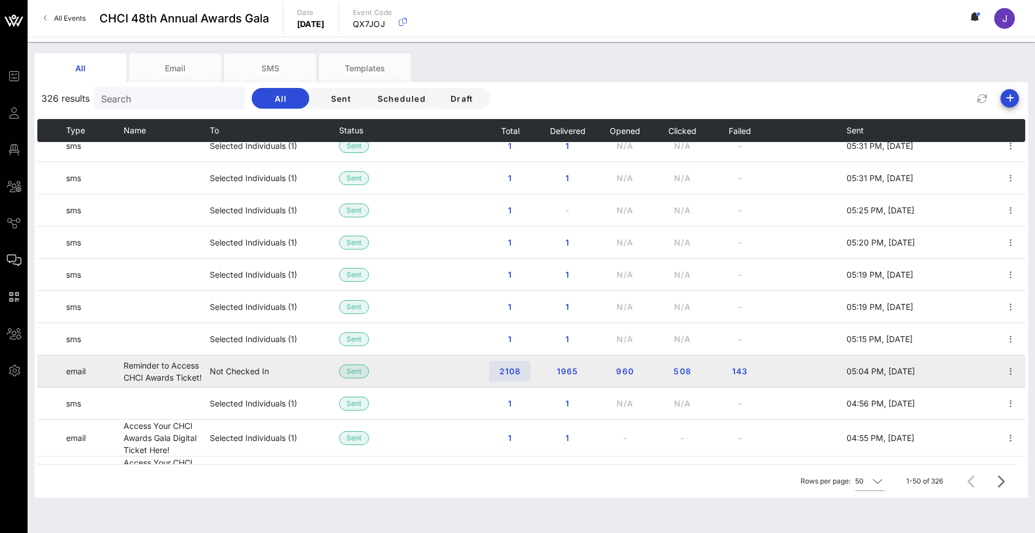
drag, startPoint x: 783, startPoint y: 368, endPoint x: 498, endPoint y: 370, distance: 284.6
click at [497, 370] on tr "email Reminder to Access CHCI Awards Ticket! Not Checked In Sent 2108 1965 960 …" at bounding box center [531, 371] width 988 height 32
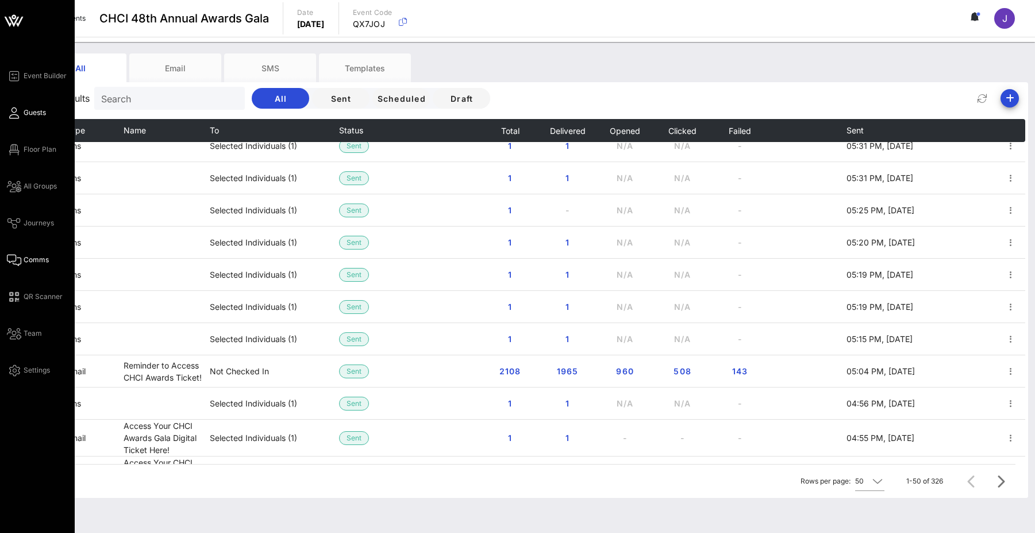
click at [20, 108] on link "Guests" at bounding box center [26, 113] width 39 height 14
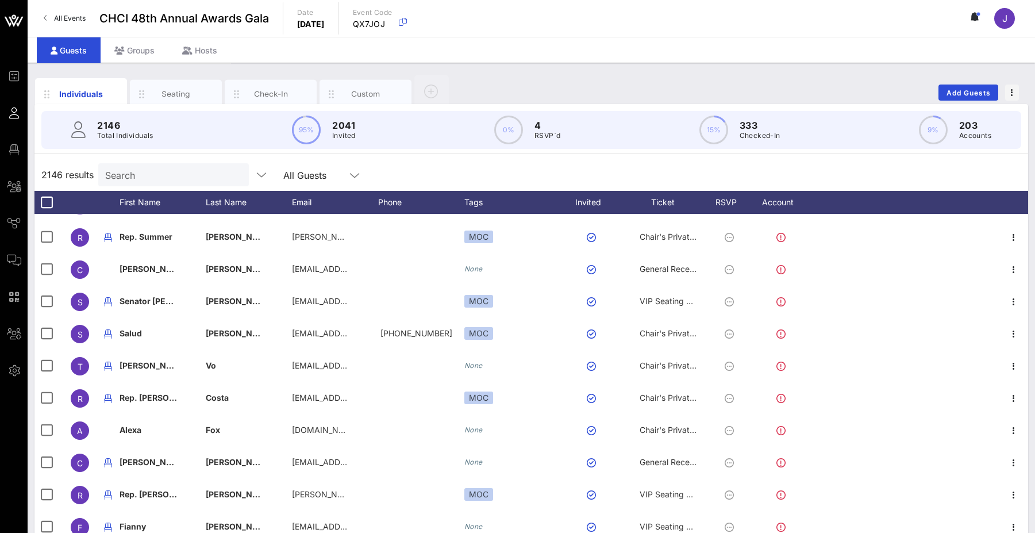
scroll to position [217, 0]
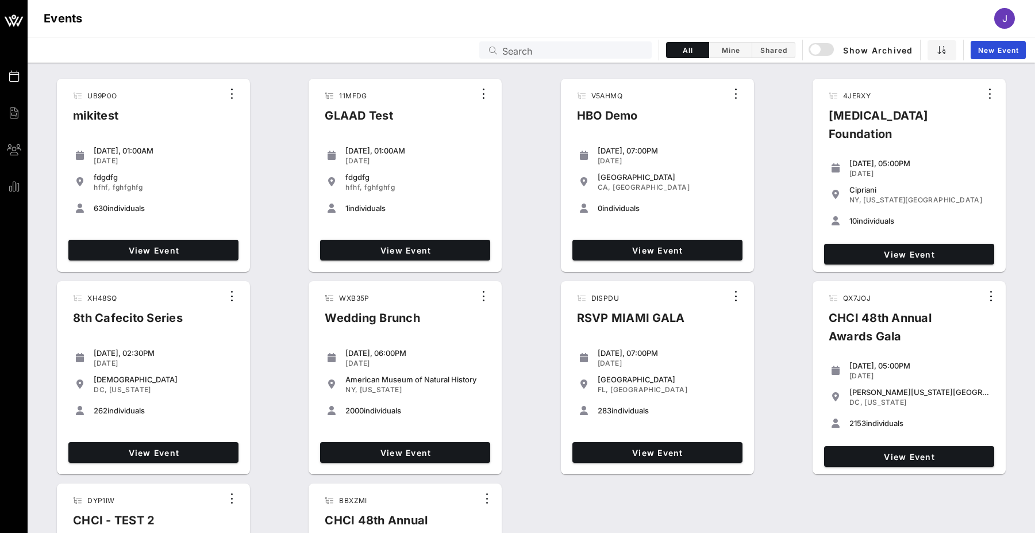
click at [548, 53] on input "Search" at bounding box center [573, 50] width 143 height 15
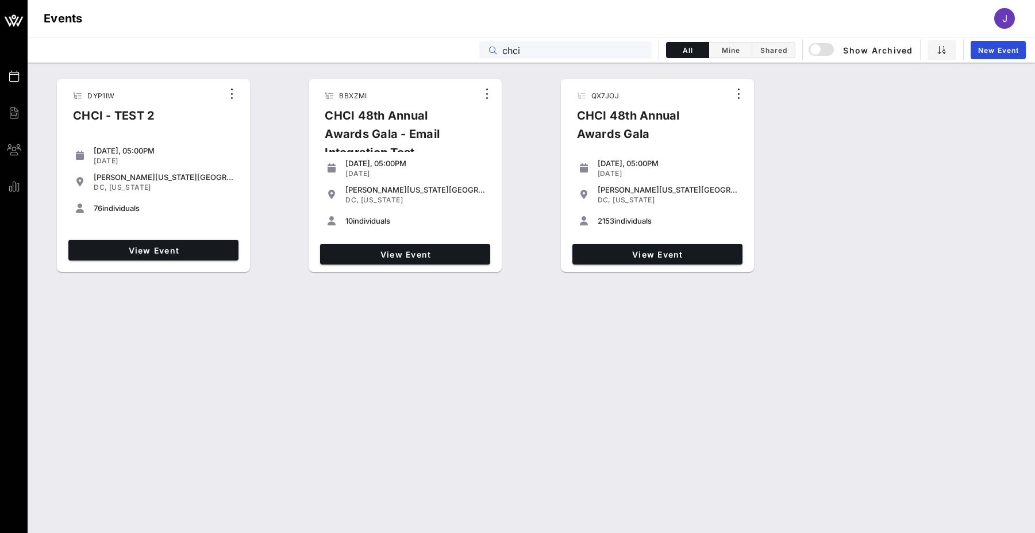
type input "chci"
click at [612, 239] on div "[DATE], 05:00PM [DATE] [PERSON_NAME][US_STATE][GEOGRAPHIC_DATA] [GEOGRAPHIC_DAT…" at bounding box center [657, 195] width 179 height 87
click at [612, 241] on div "View Event" at bounding box center [657, 254] width 179 height 30
click at [617, 267] on div "View Event" at bounding box center [657, 254] width 179 height 30
click at [618, 250] on span "View Event" at bounding box center [657, 255] width 161 height 10
